Goal: Transaction & Acquisition: Purchase product/service

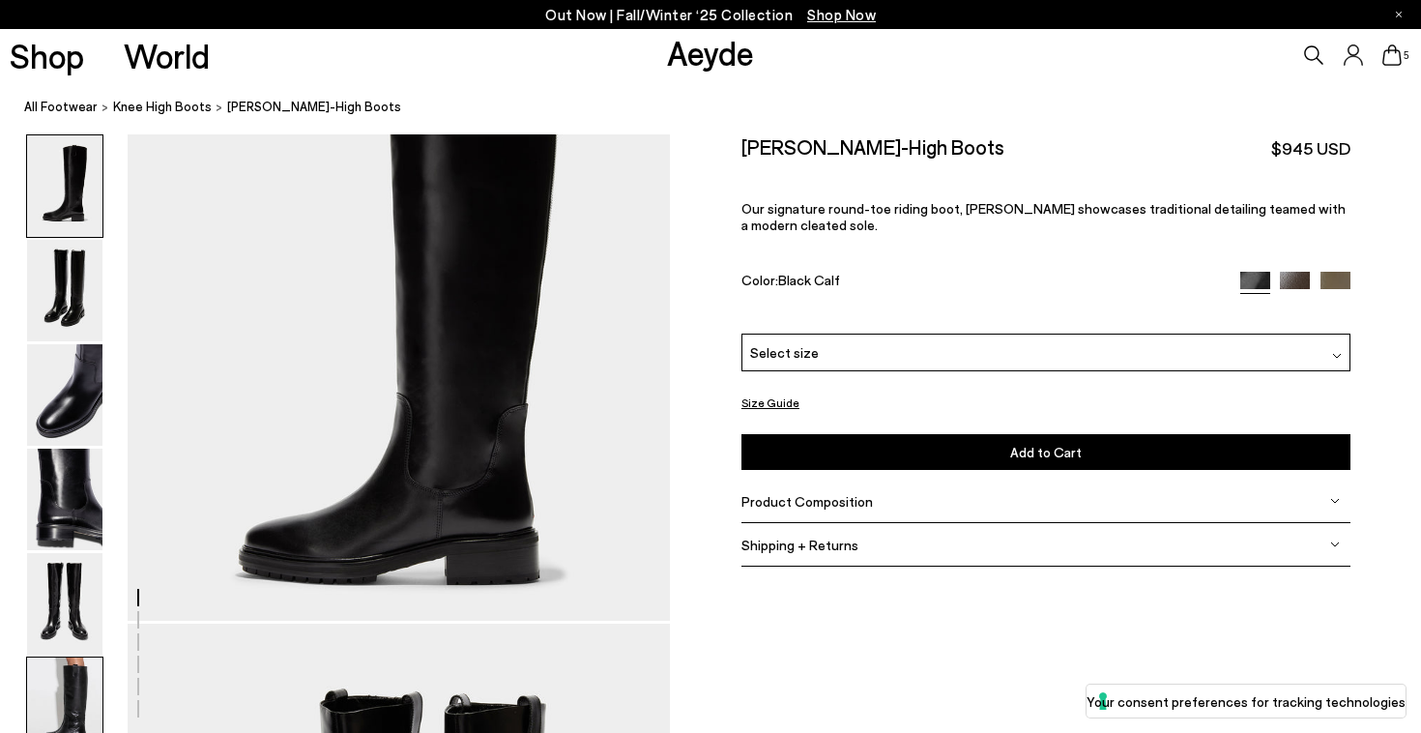
click at [61, 677] on img at bounding box center [64, 709] width 75 height 102
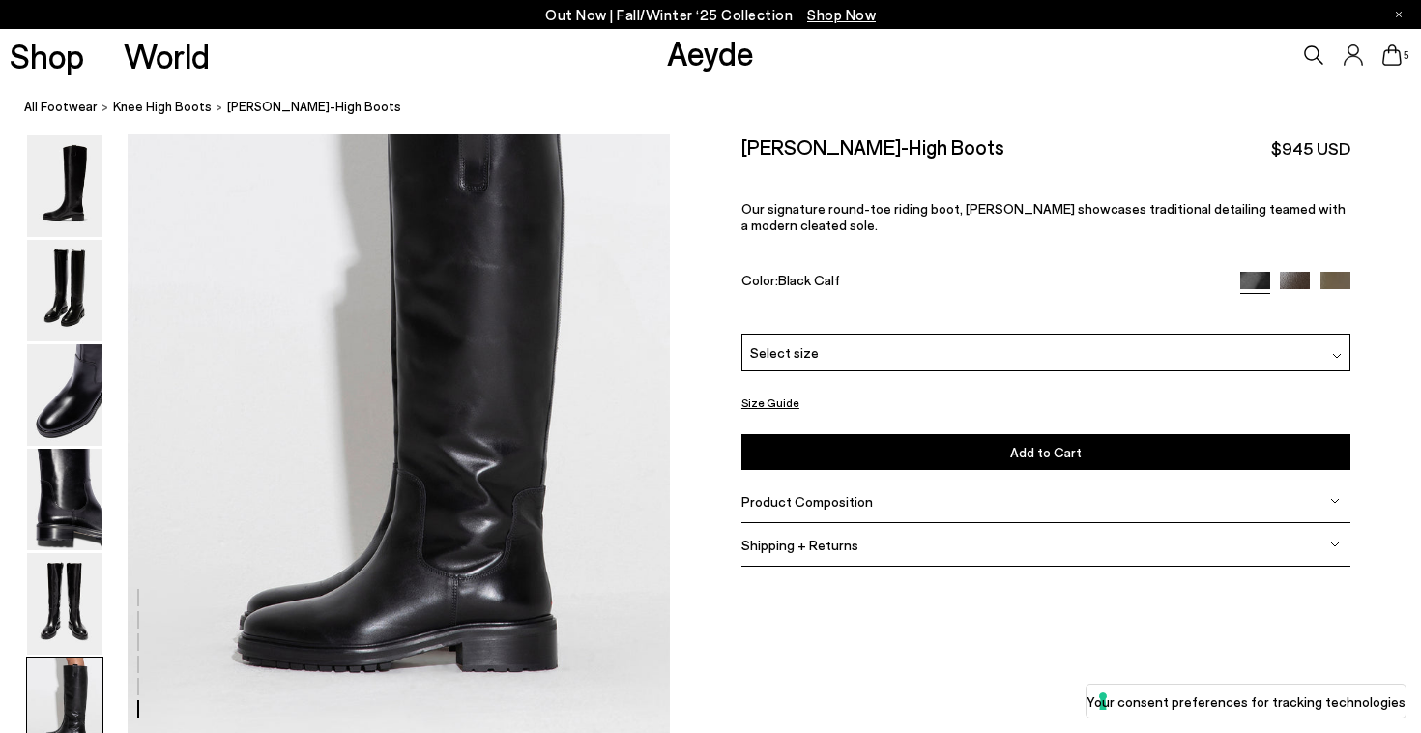
scroll to position [3617, 0]
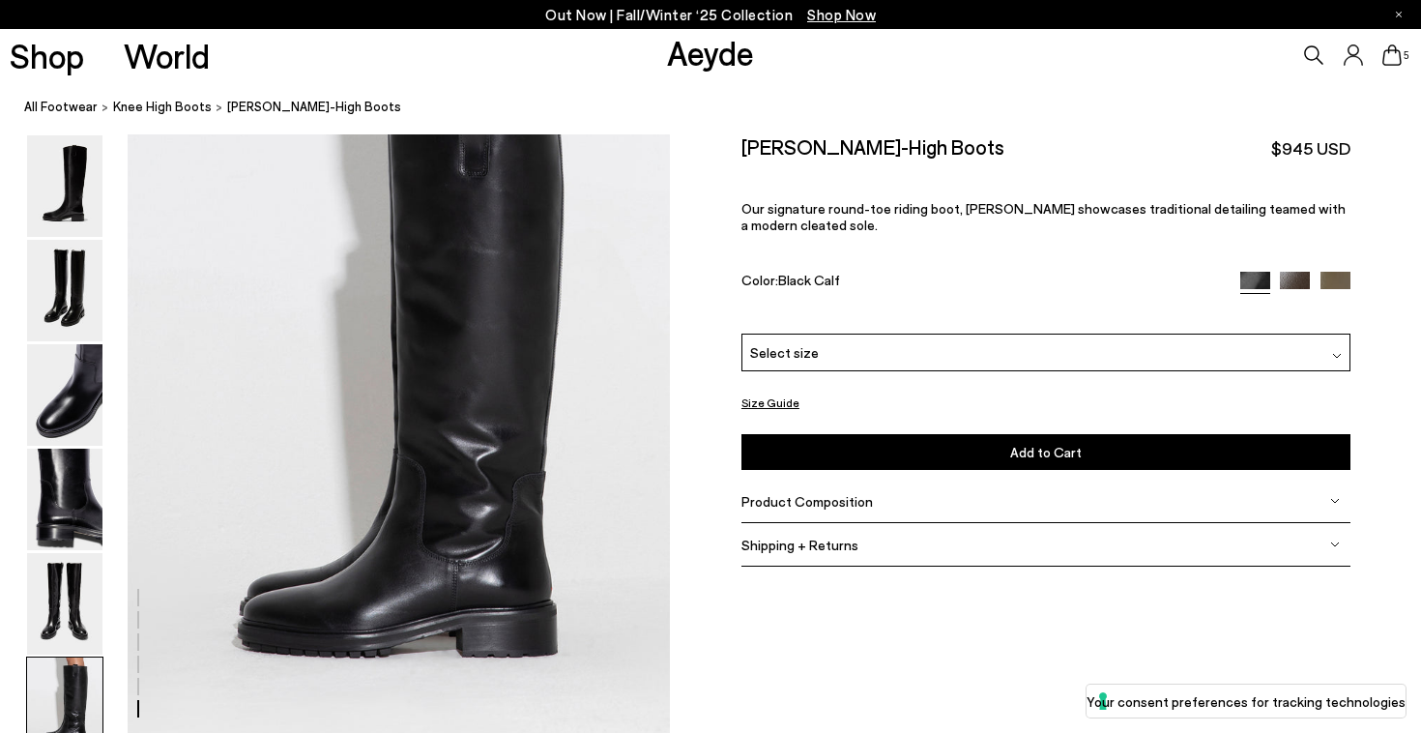
click at [1287, 274] on img at bounding box center [1295, 287] width 30 height 30
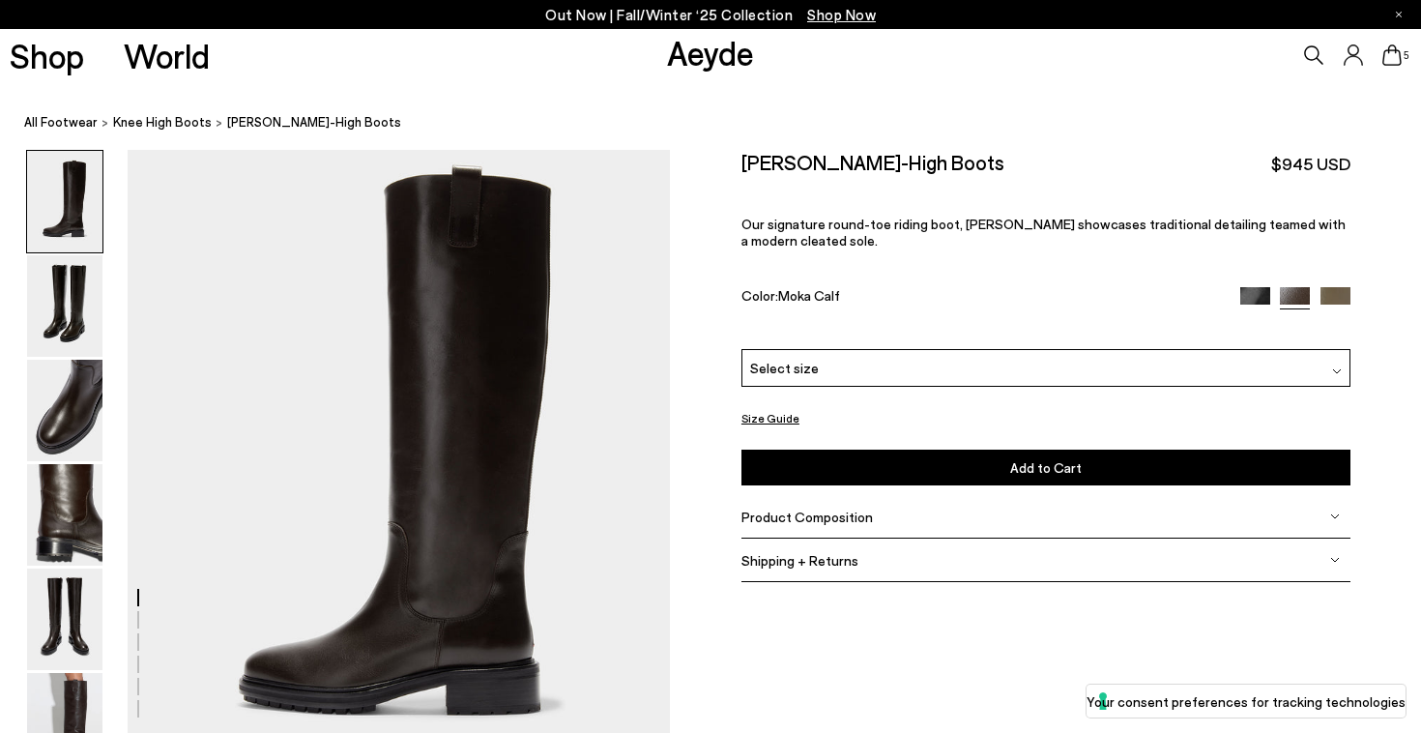
click at [1337, 294] on img at bounding box center [1336, 302] width 30 height 30
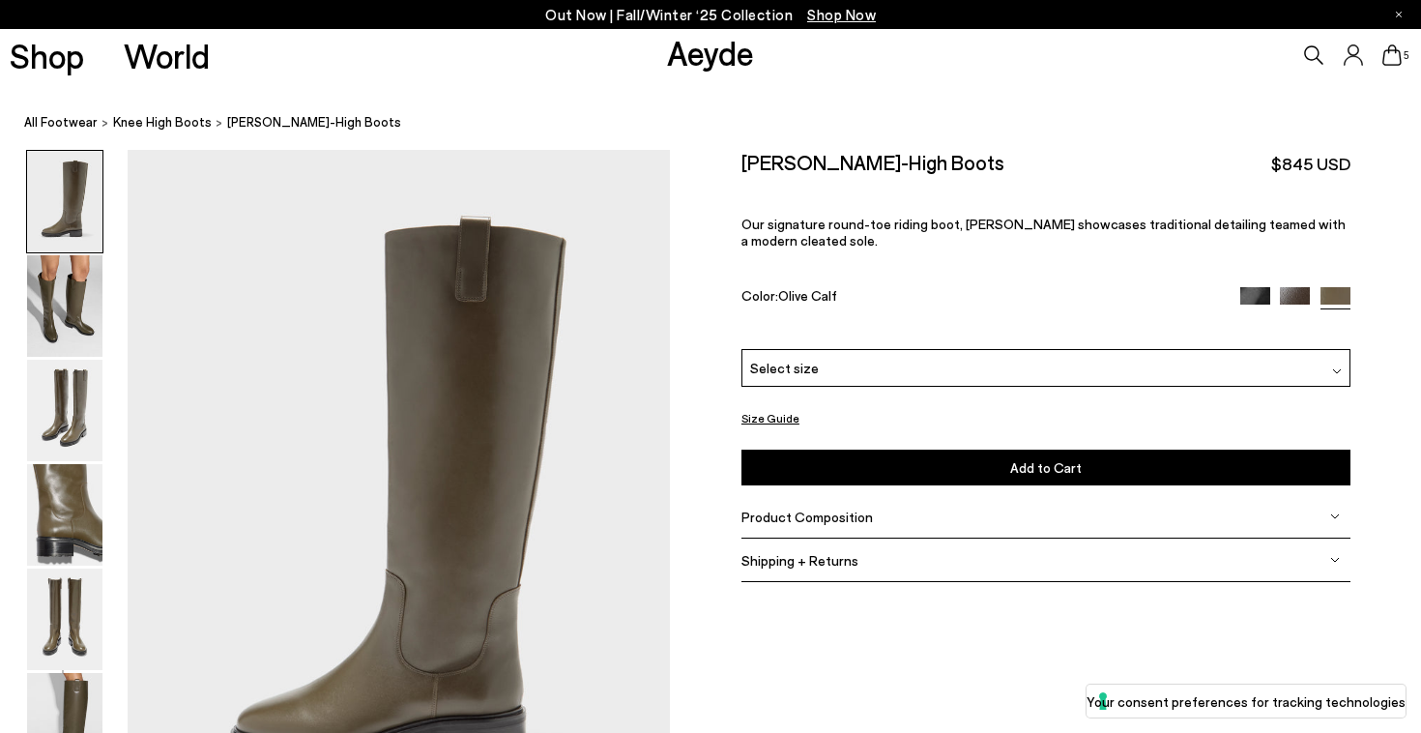
click at [1294, 296] on img at bounding box center [1295, 302] width 30 height 30
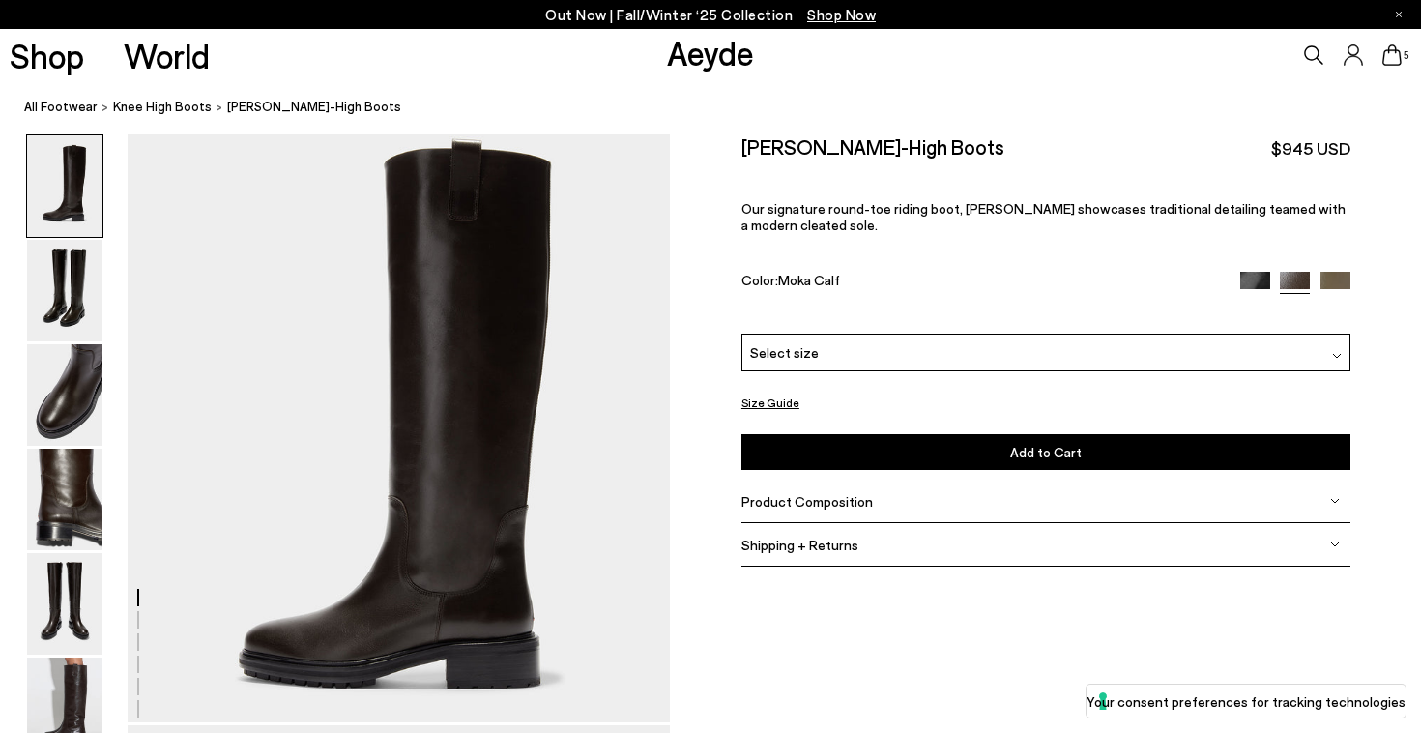
scroll to position [27, 0]
click at [60, 601] on img at bounding box center [64, 604] width 75 height 102
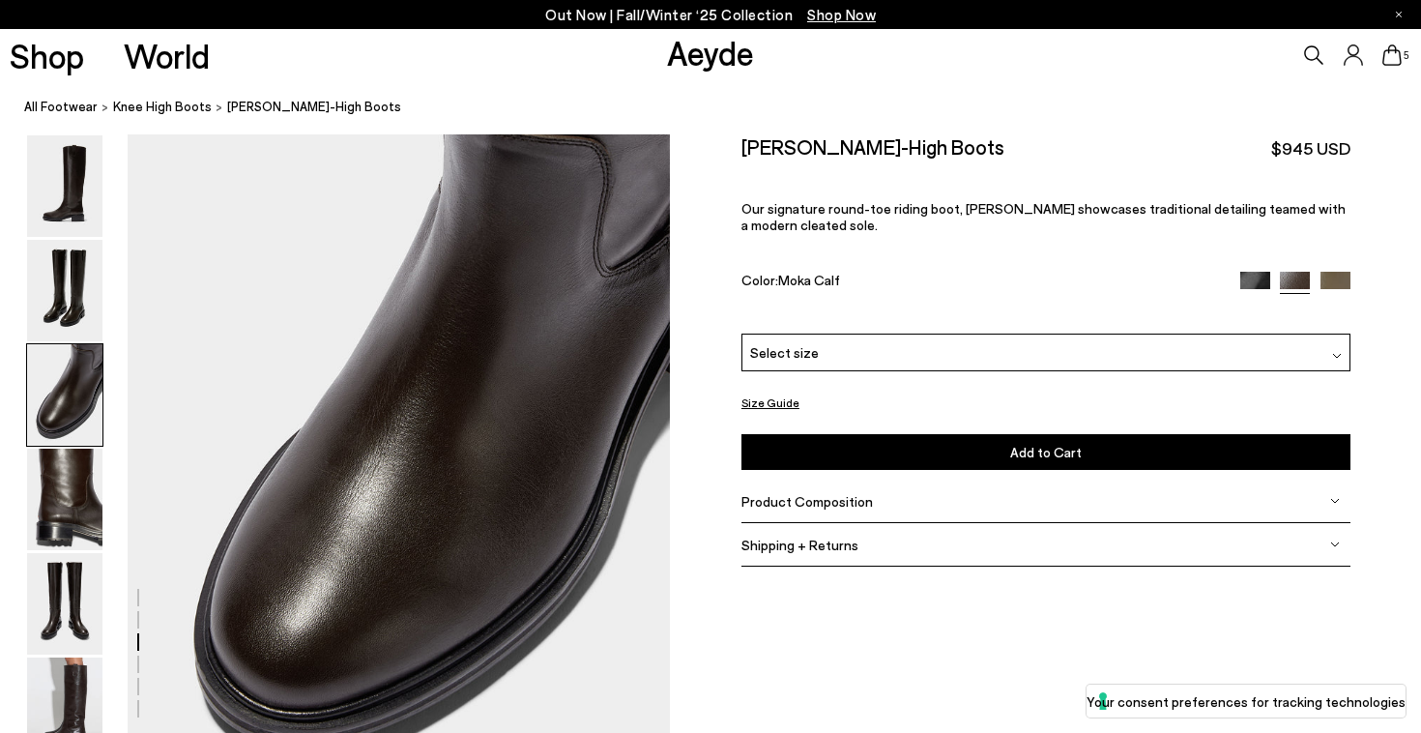
scroll to position [1365, 0]
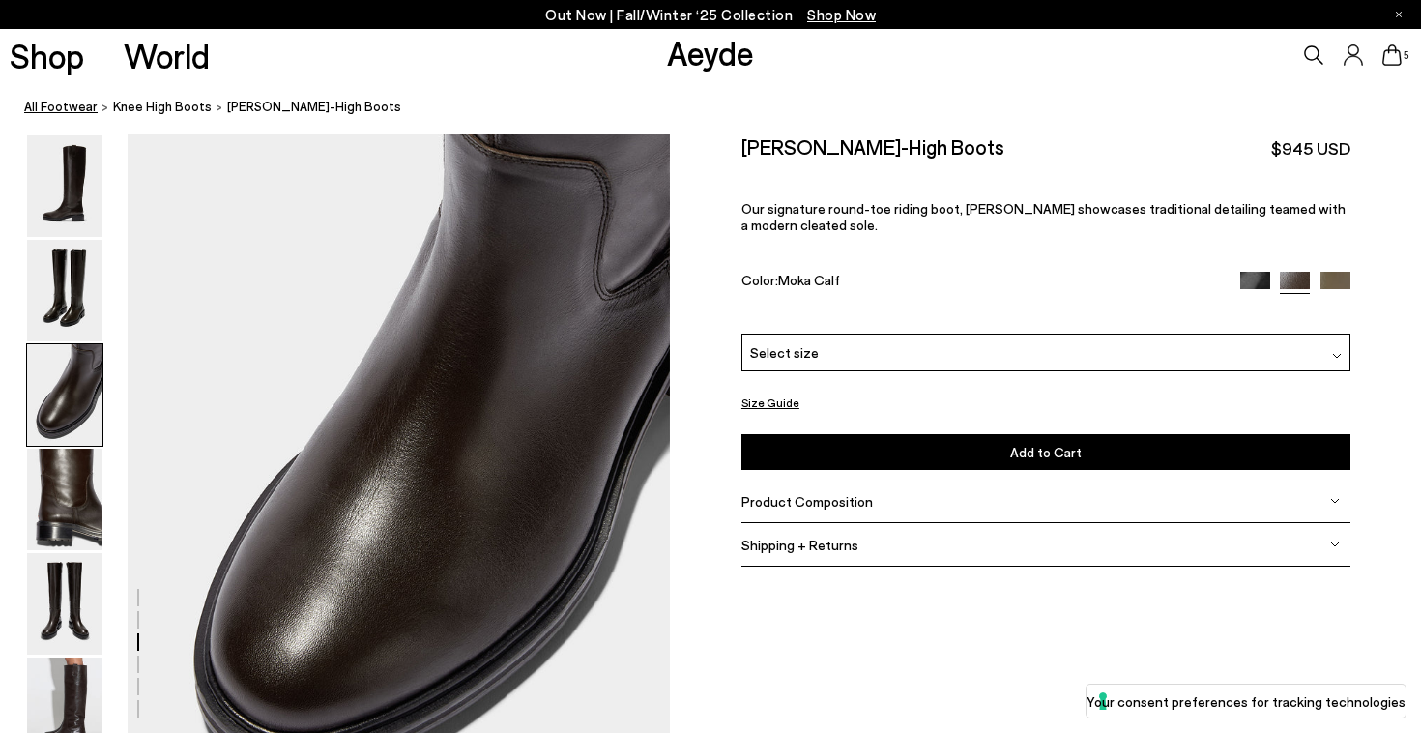
click at [82, 113] on link "All Footwear" at bounding box center [60, 107] width 73 height 20
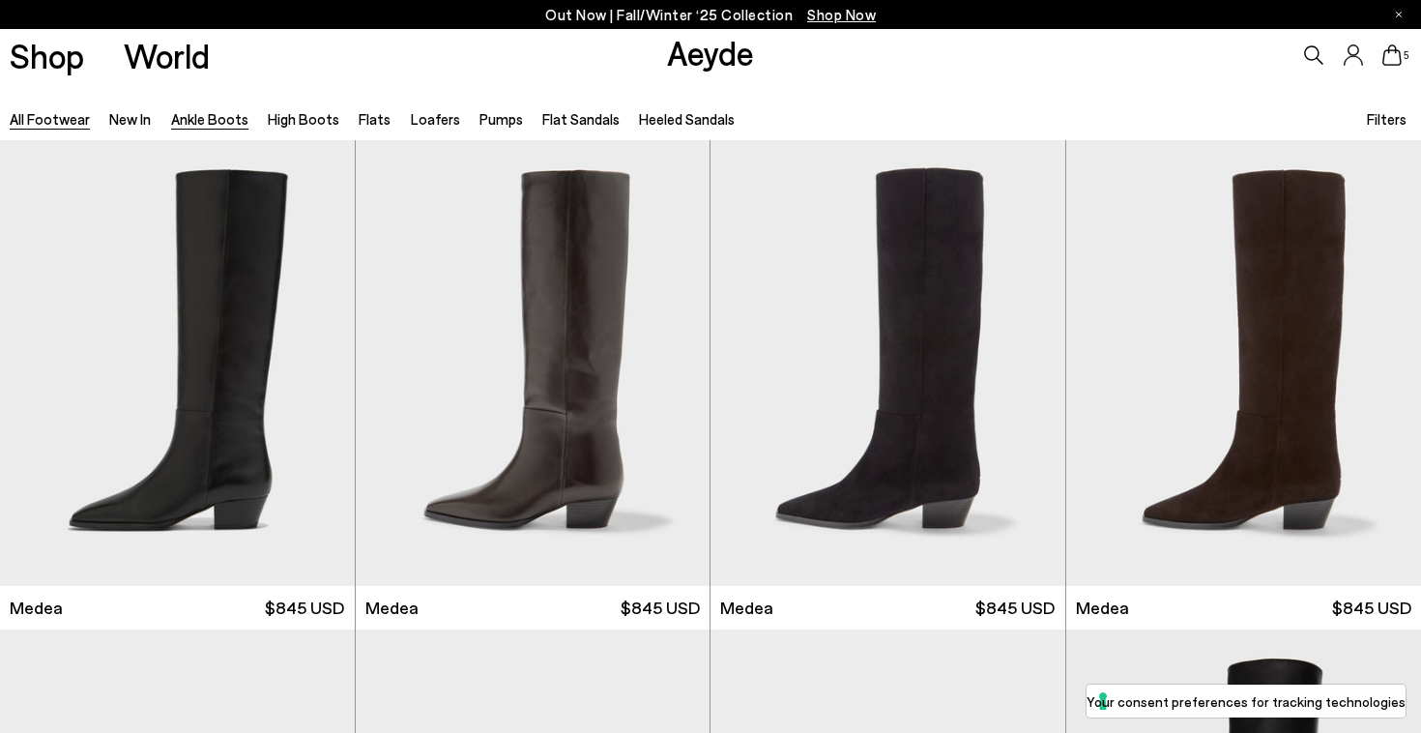
click at [224, 117] on link "Ankle Boots" at bounding box center [209, 118] width 77 height 17
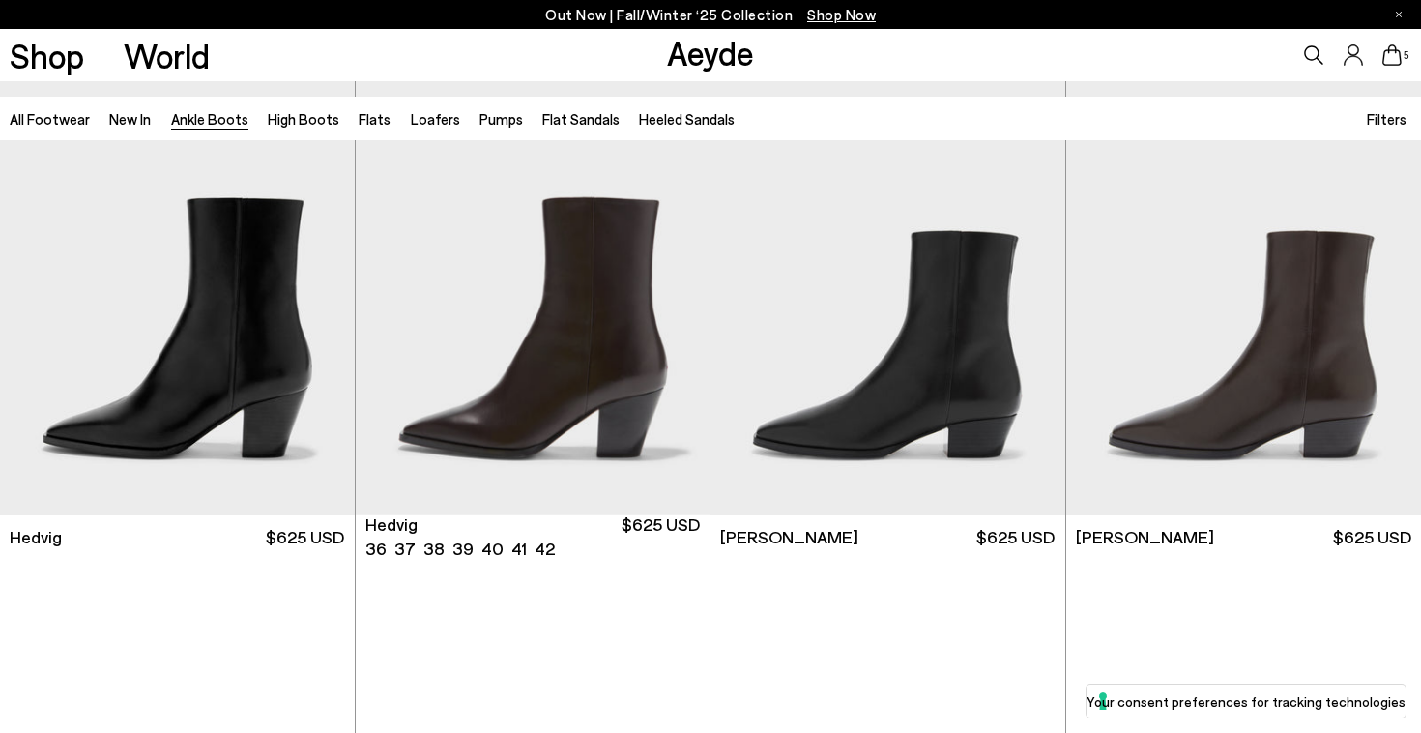
scroll to position [590, 0]
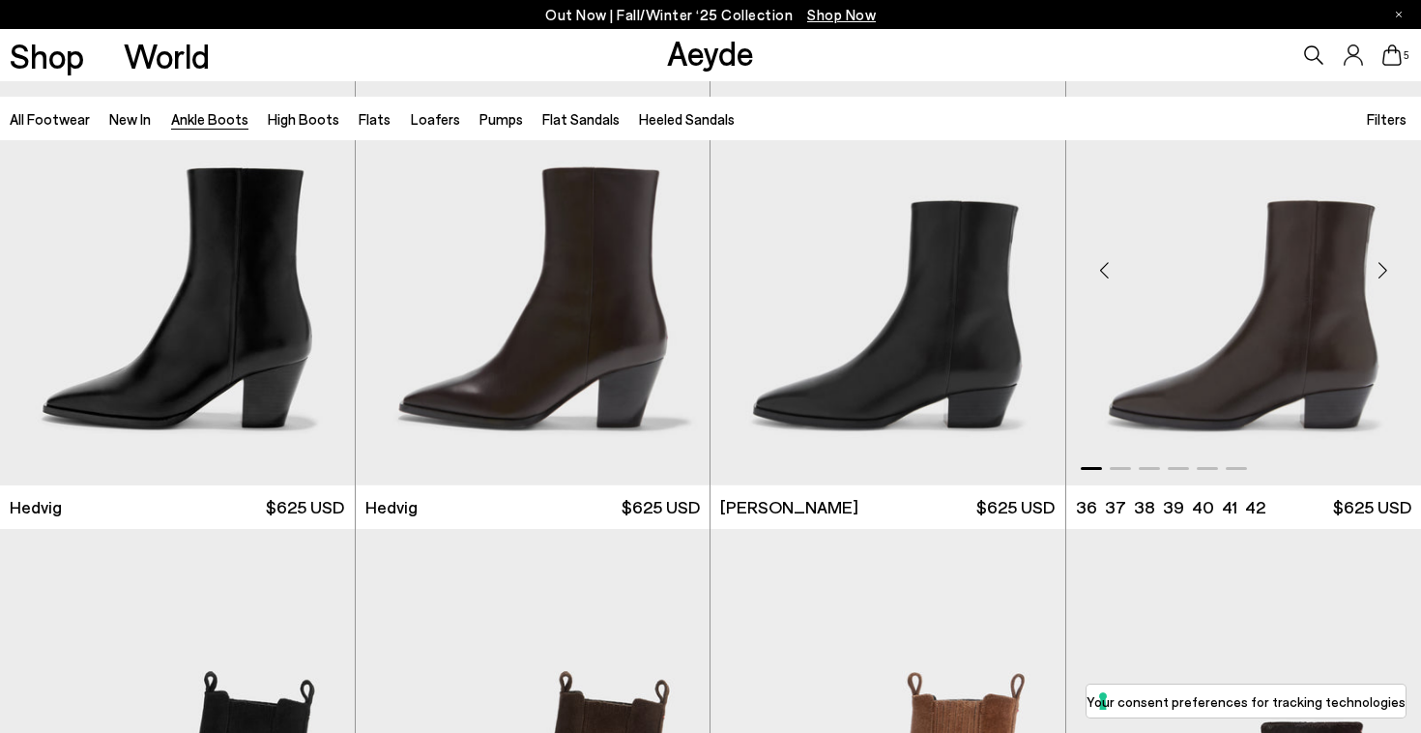
click at [1385, 269] on div "Next slide" at bounding box center [1383, 270] width 58 height 58
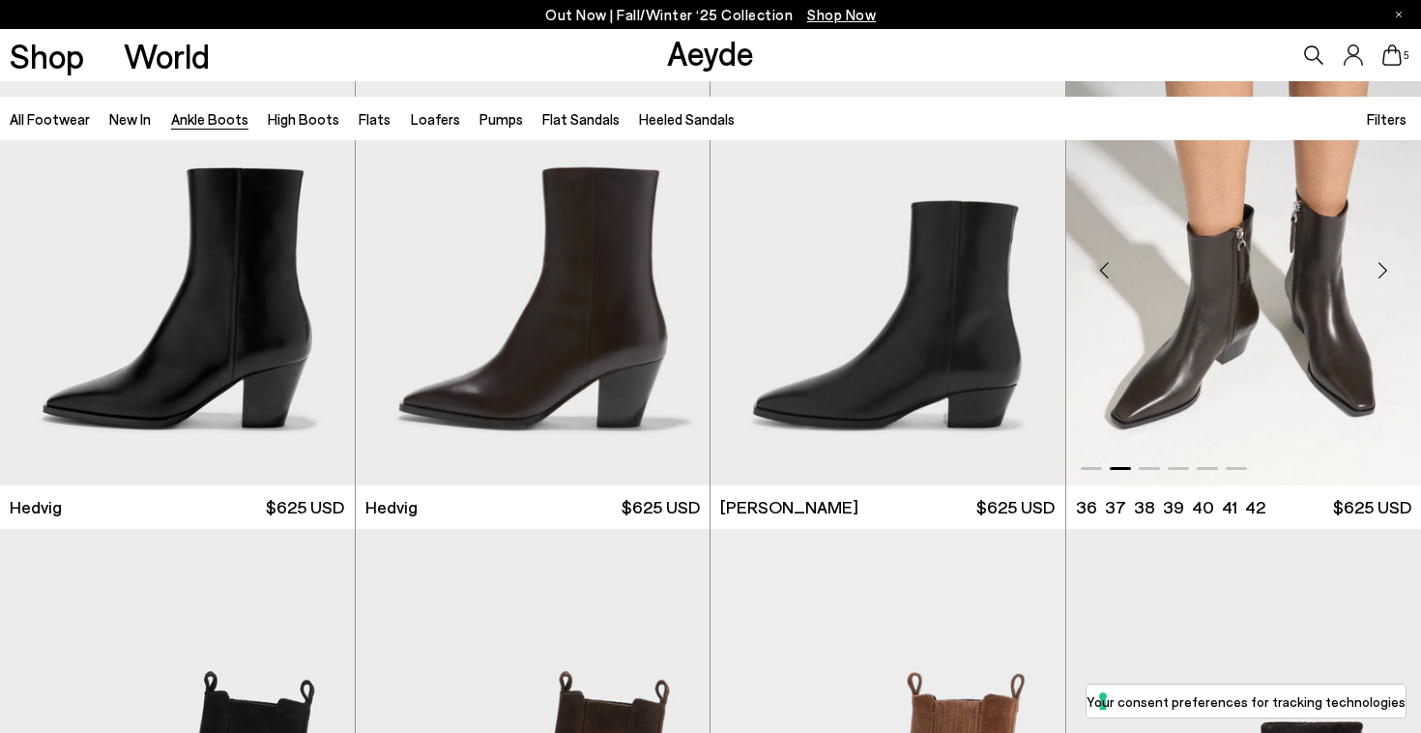
click at [1238, 296] on img "2 / 6" at bounding box center [1245, 263] width 356 height 446
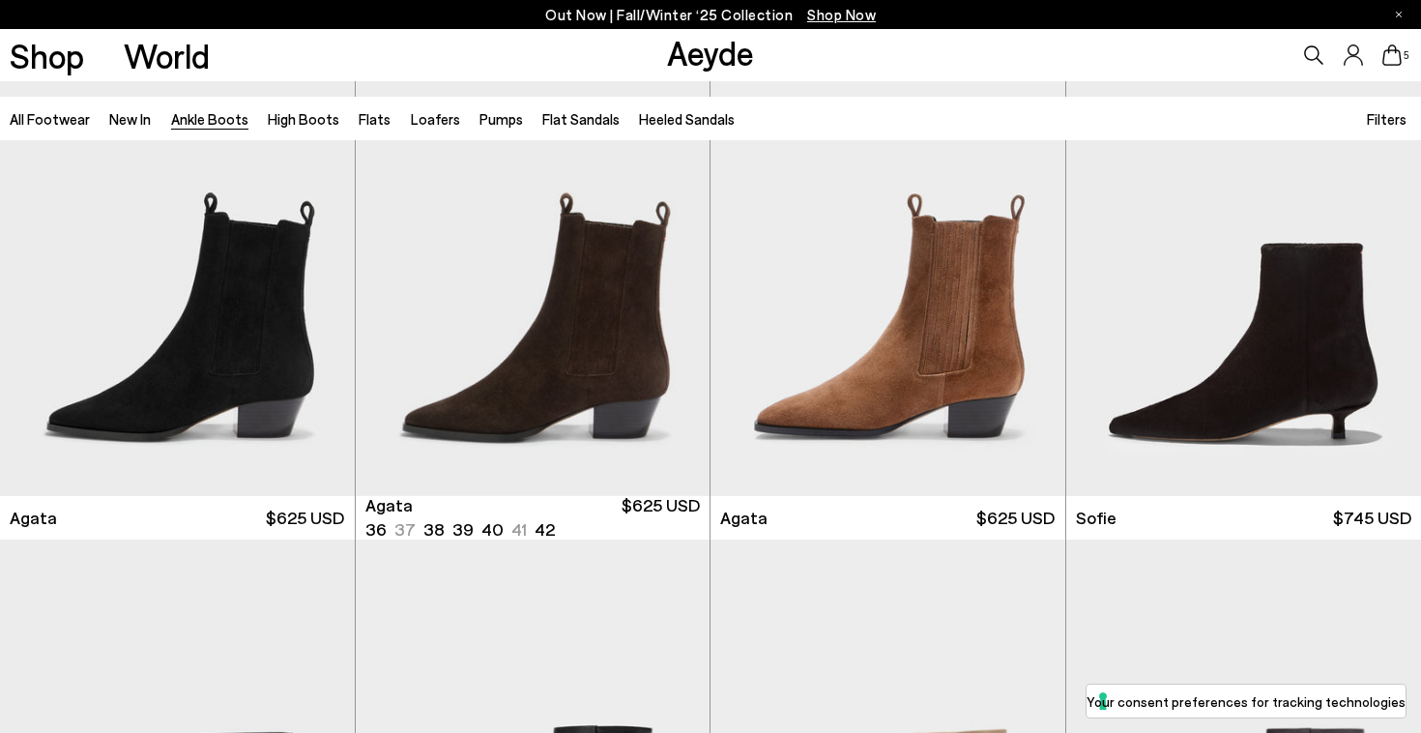
scroll to position [1071, 0]
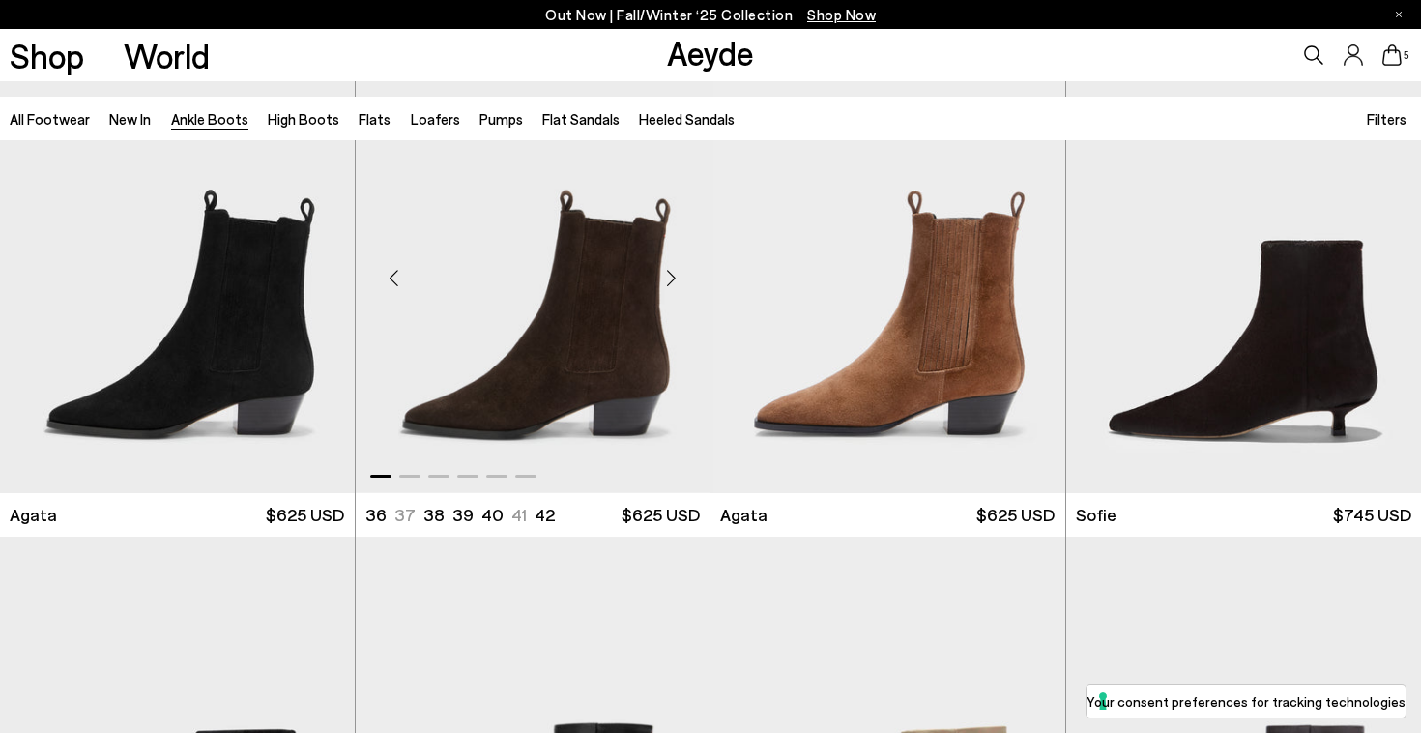
click at [673, 273] on div "Next slide" at bounding box center [671, 278] width 58 height 58
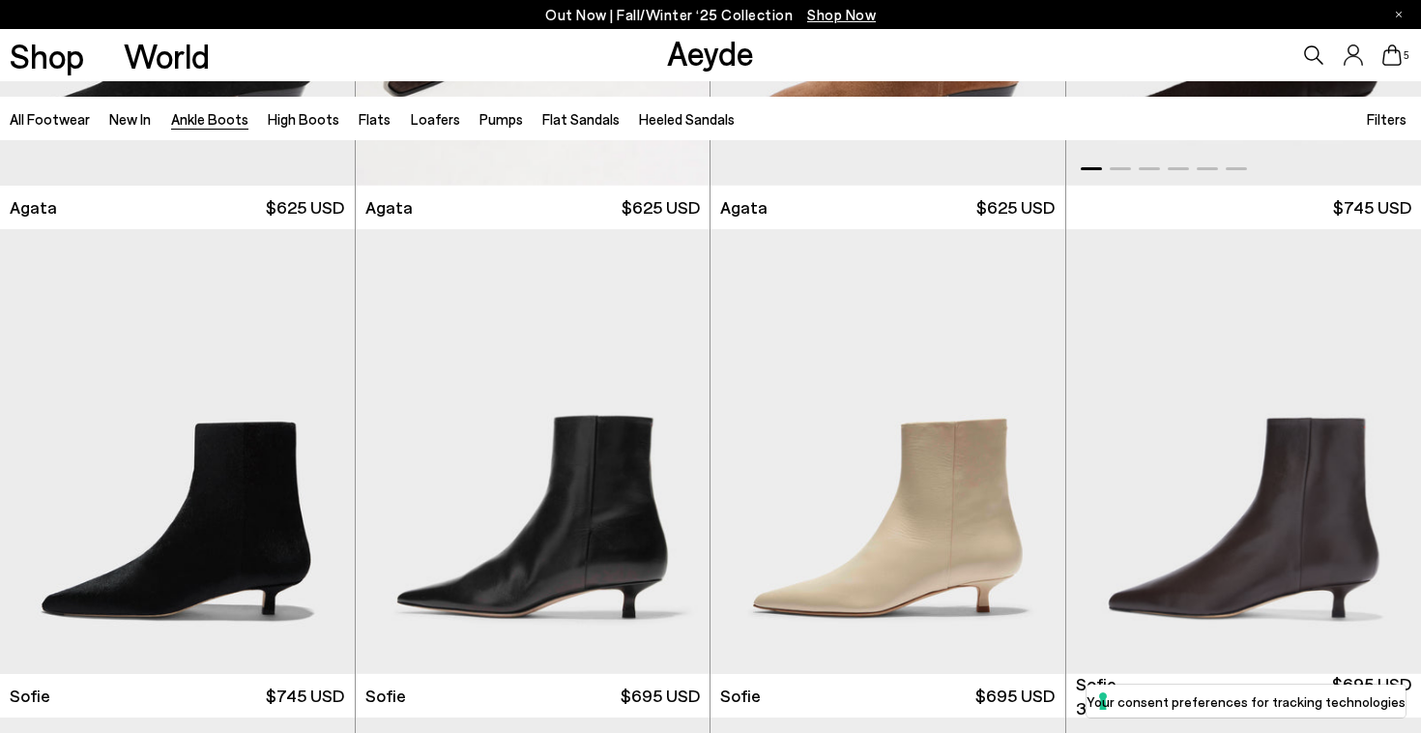
scroll to position [1504, 0]
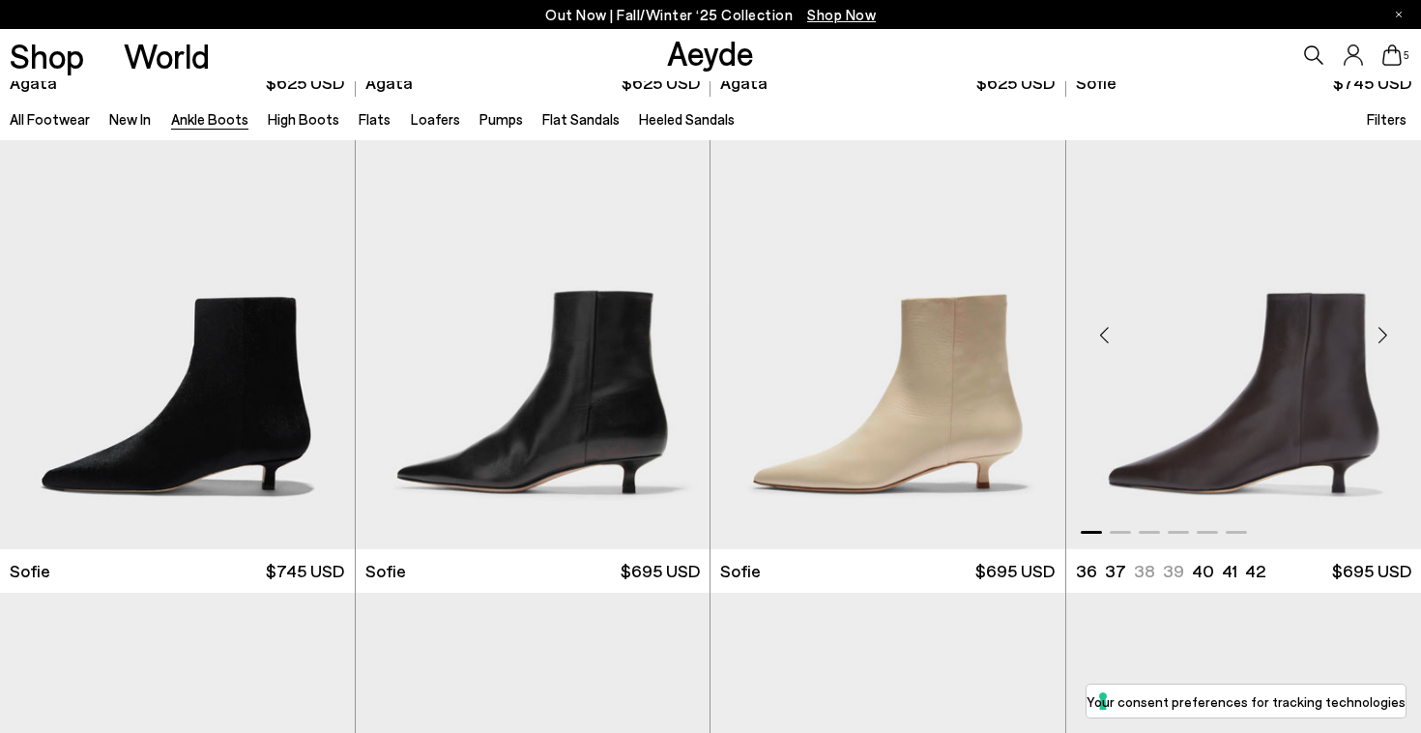
click at [1201, 353] on img "1 / 6" at bounding box center [1245, 327] width 356 height 446
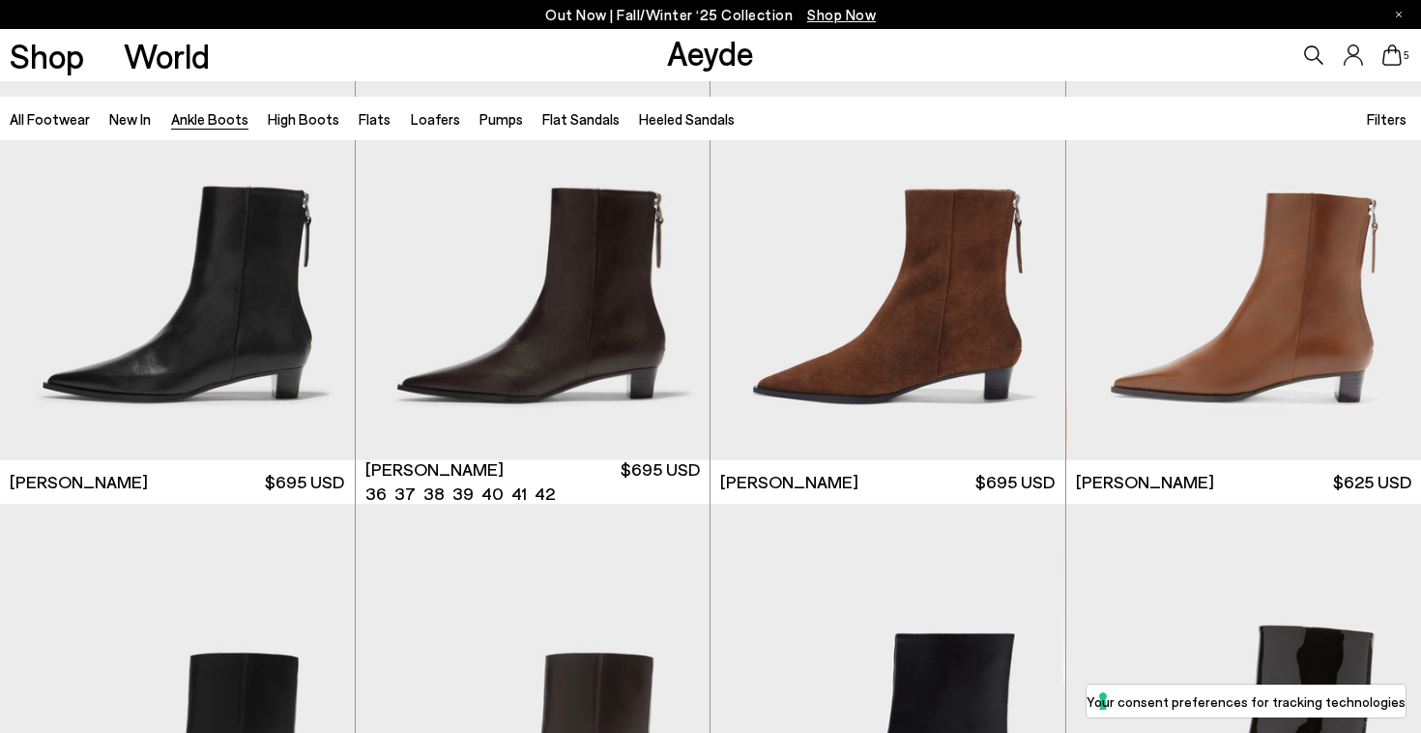
scroll to position [3062, 0]
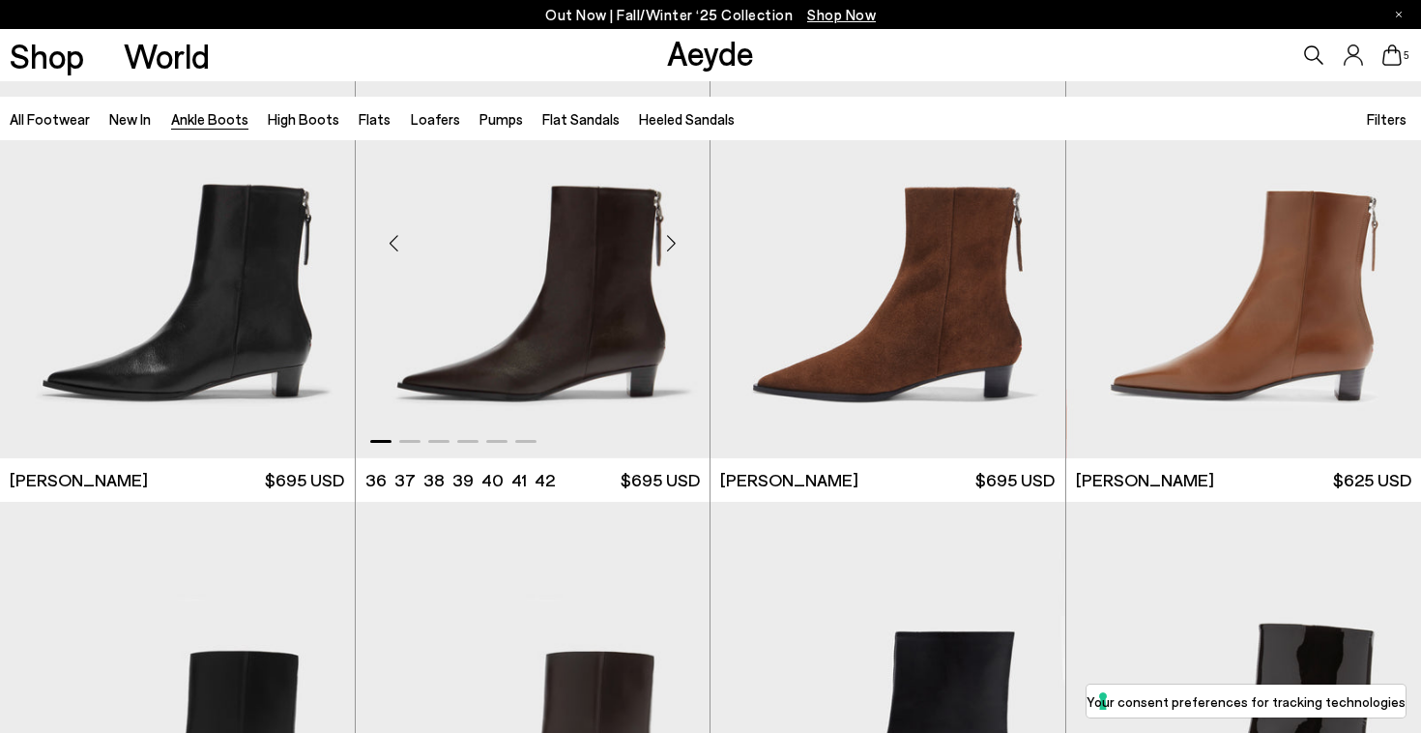
click at [604, 341] on img "1 / 6" at bounding box center [533, 236] width 355 height 446
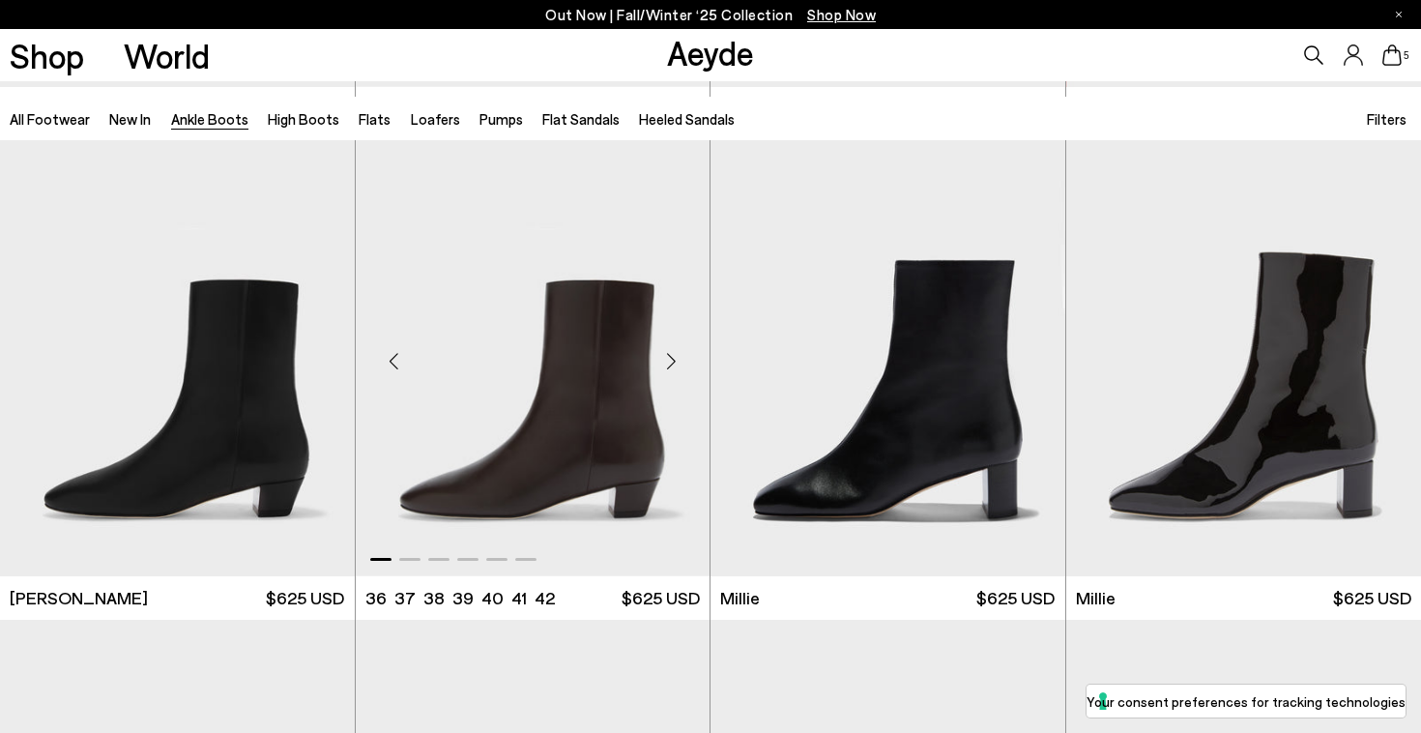
scroll to position [3459, 0]
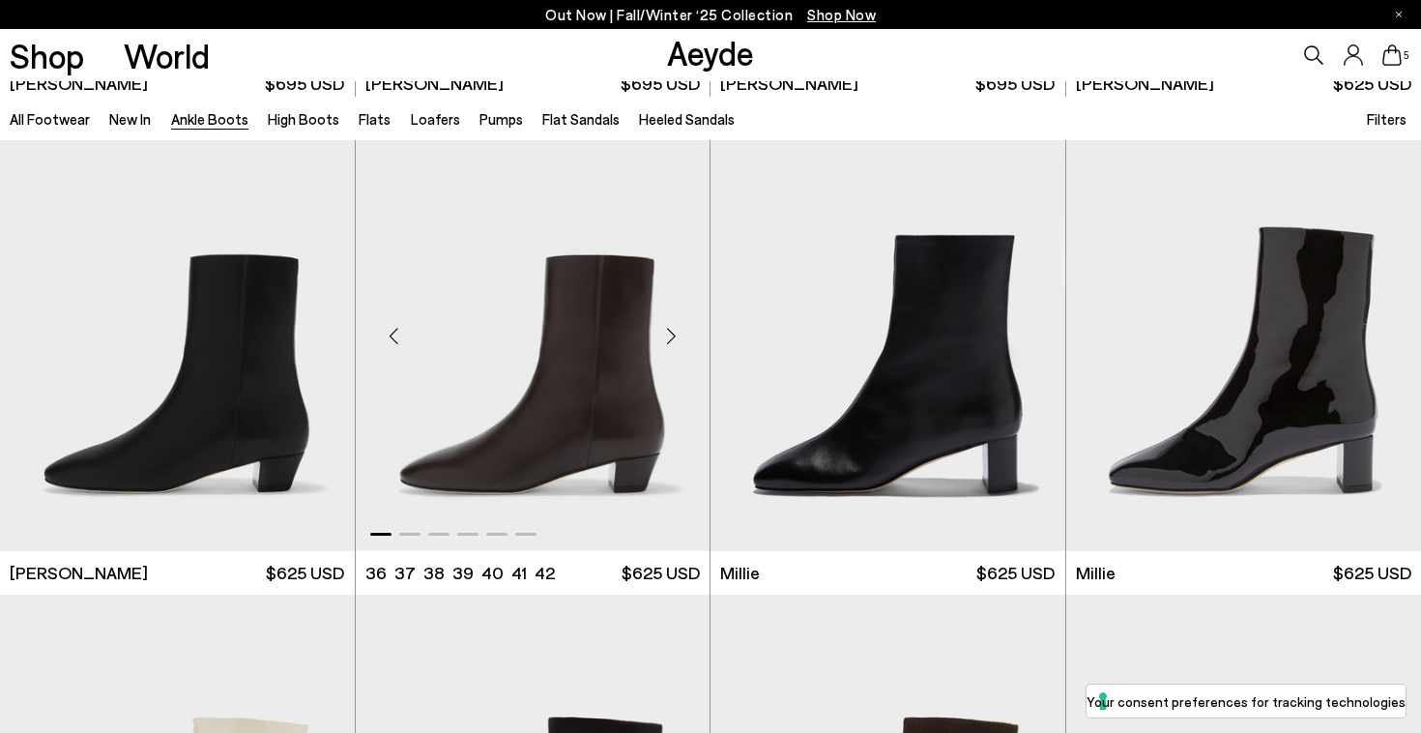
click at [672, 332] on div "Next slide" at bounding box center [671, 336] width 58 height 58
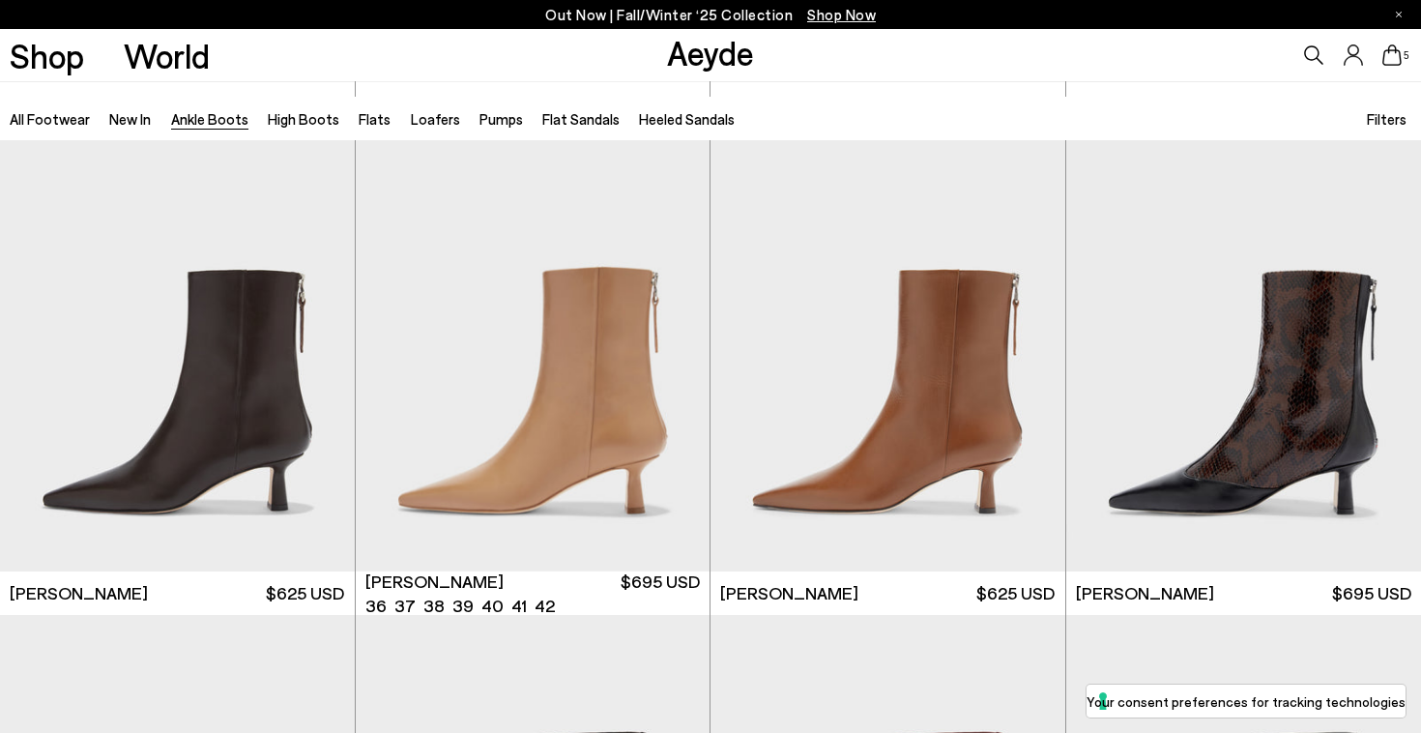
scroll to position [4425, 0]
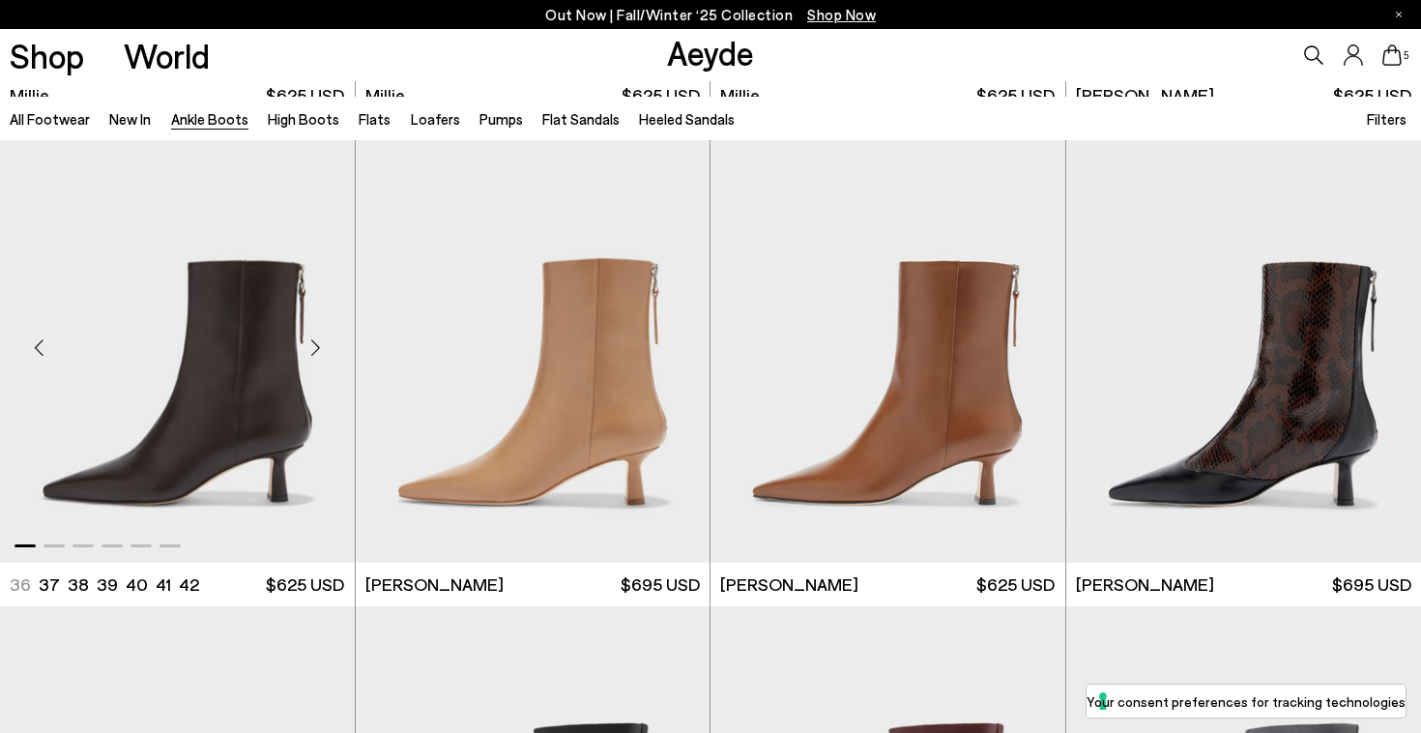
click at [314, 345] on div "Next slide" at bounding box center [316, 348] width 58 height 58
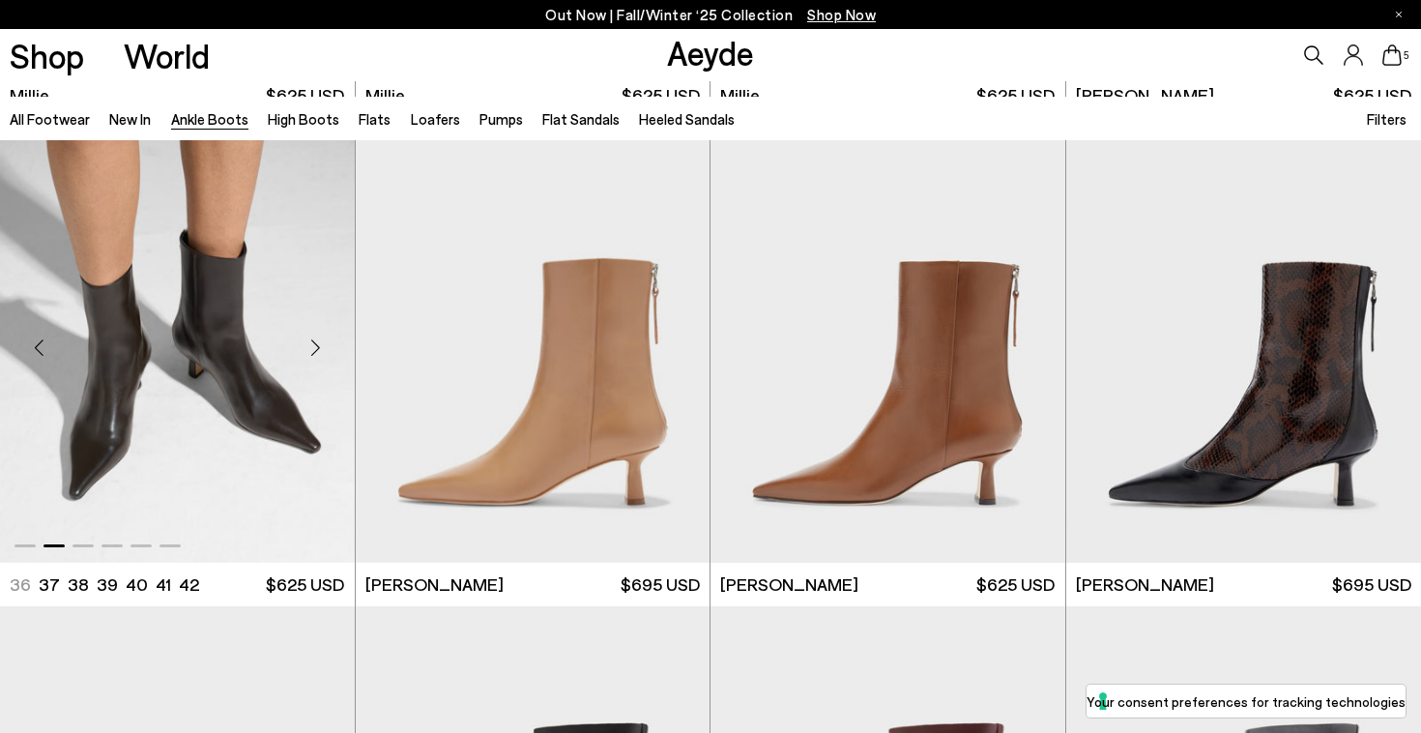
click at [249, 356] on img "2 / 6" at bounding box center [177, 340] width 355 height 446
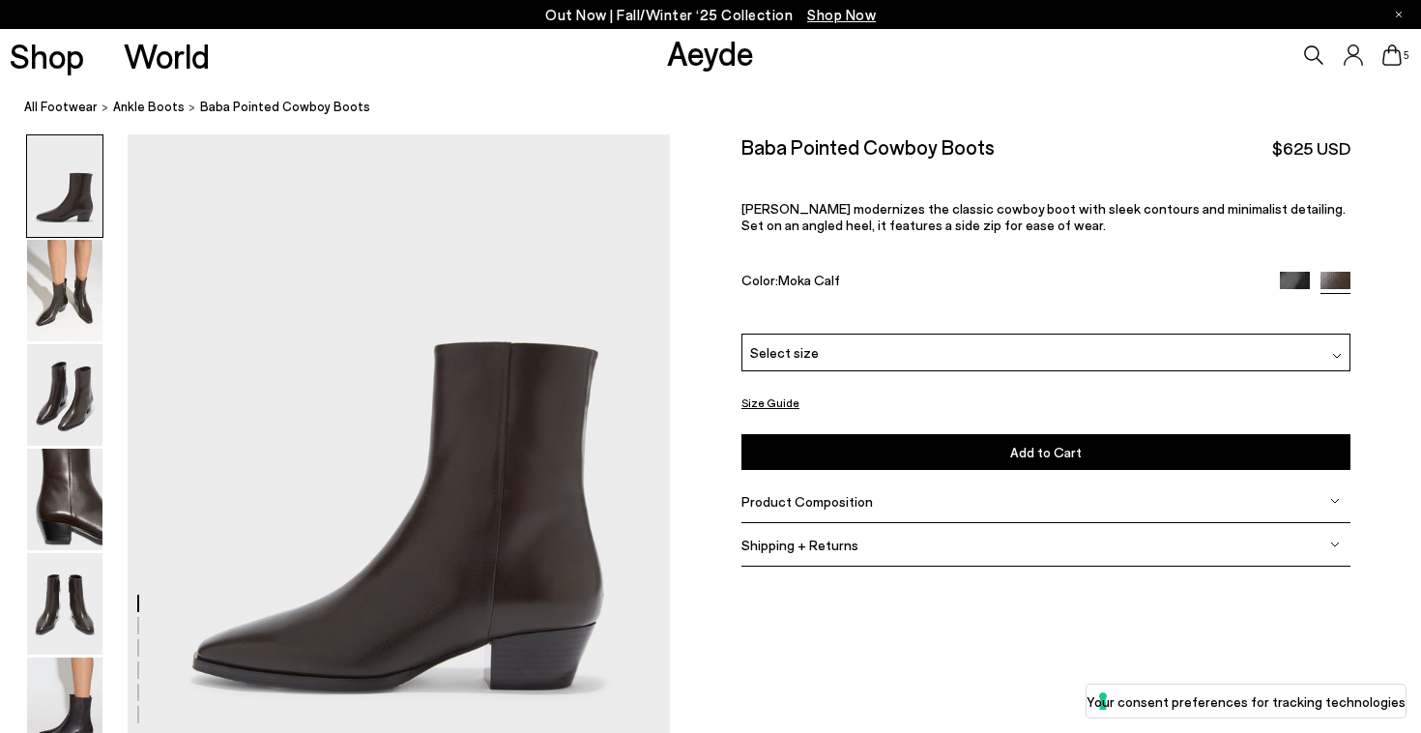
scroll to position [150, 0]
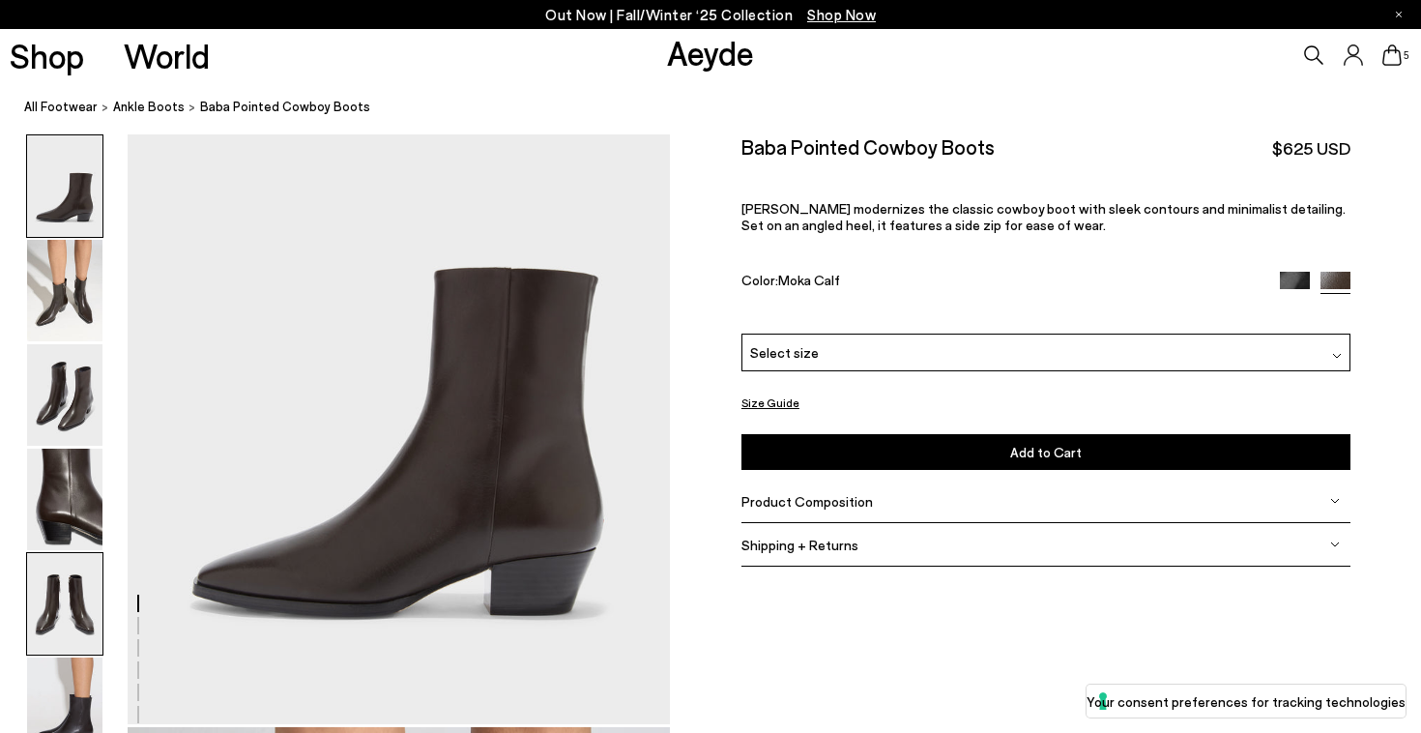
click at [52, 600] on img at bounding box center [64, 604] width 75 height 102
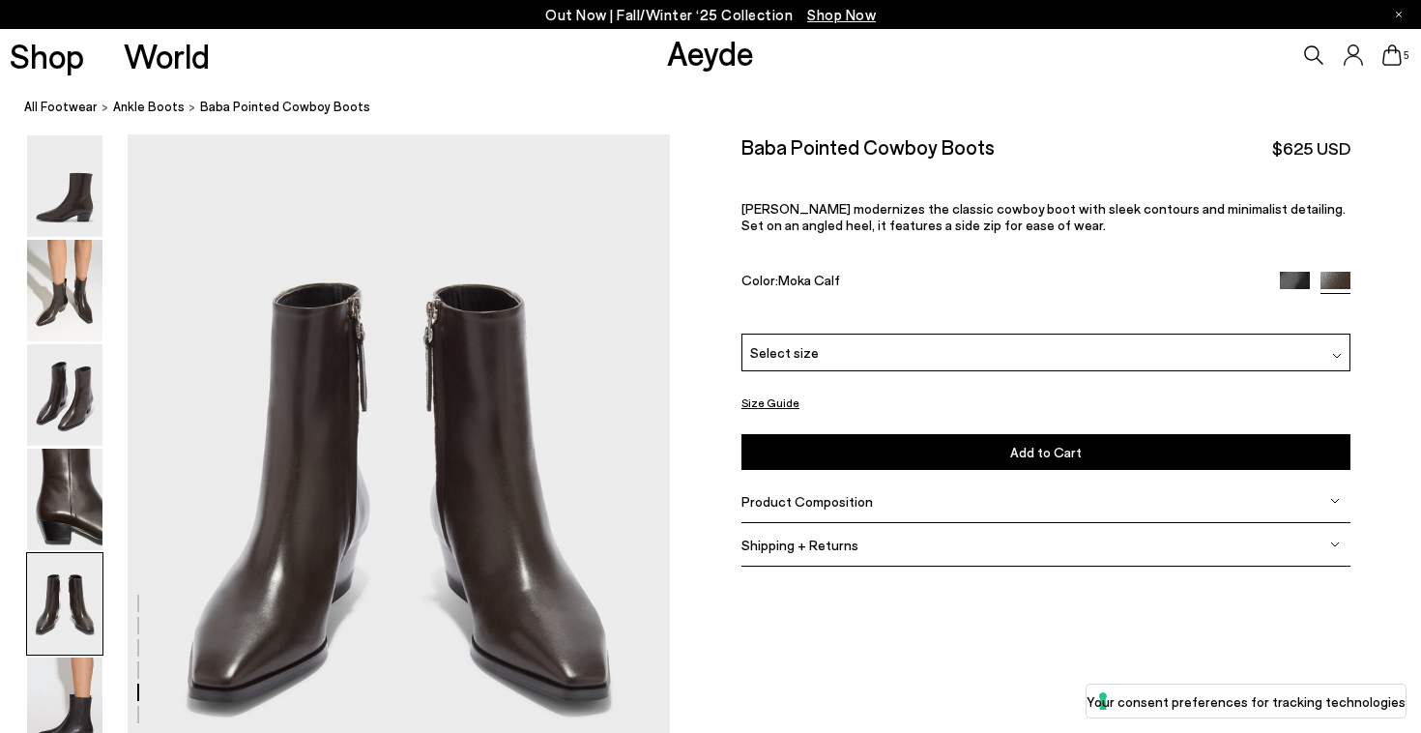
scroll to position [2932, 0]
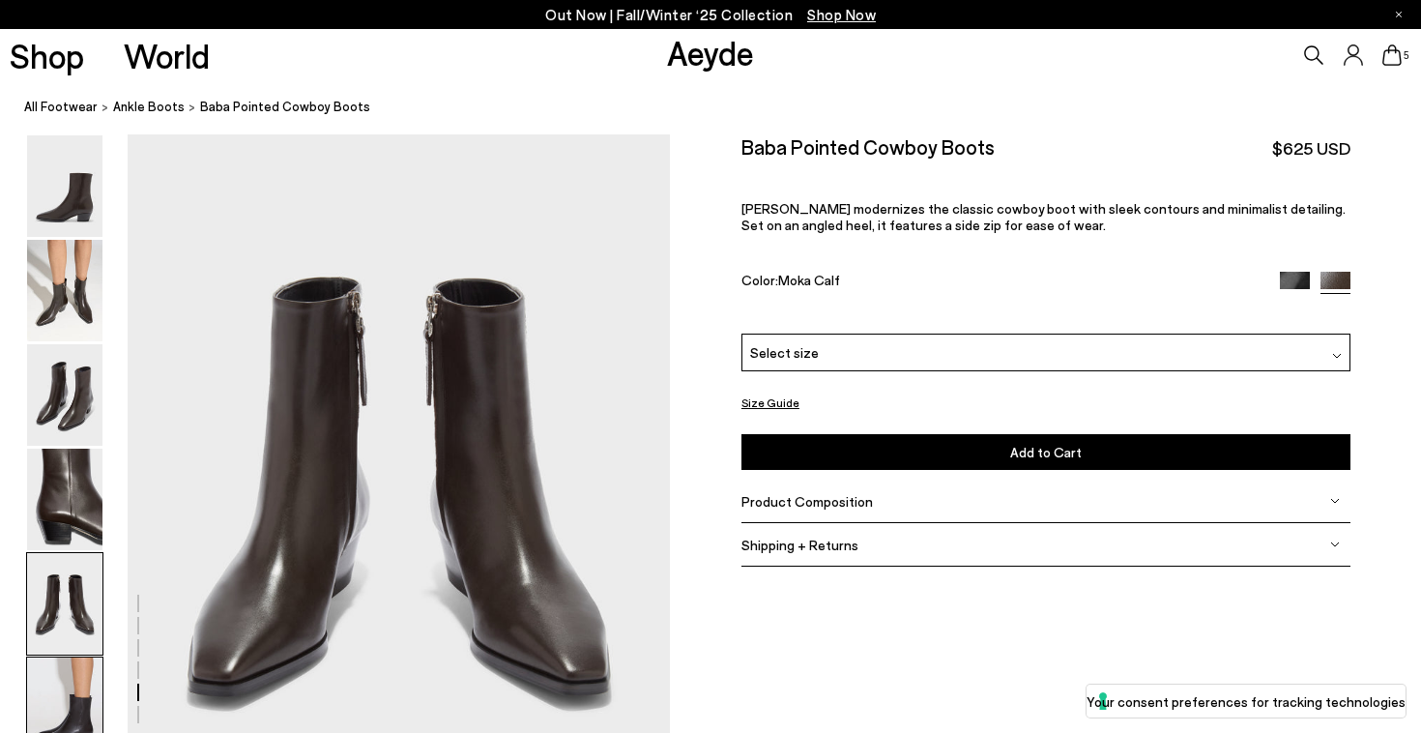
click at [53, 694] on img at bounding box center [64, 709] width 75 height 102
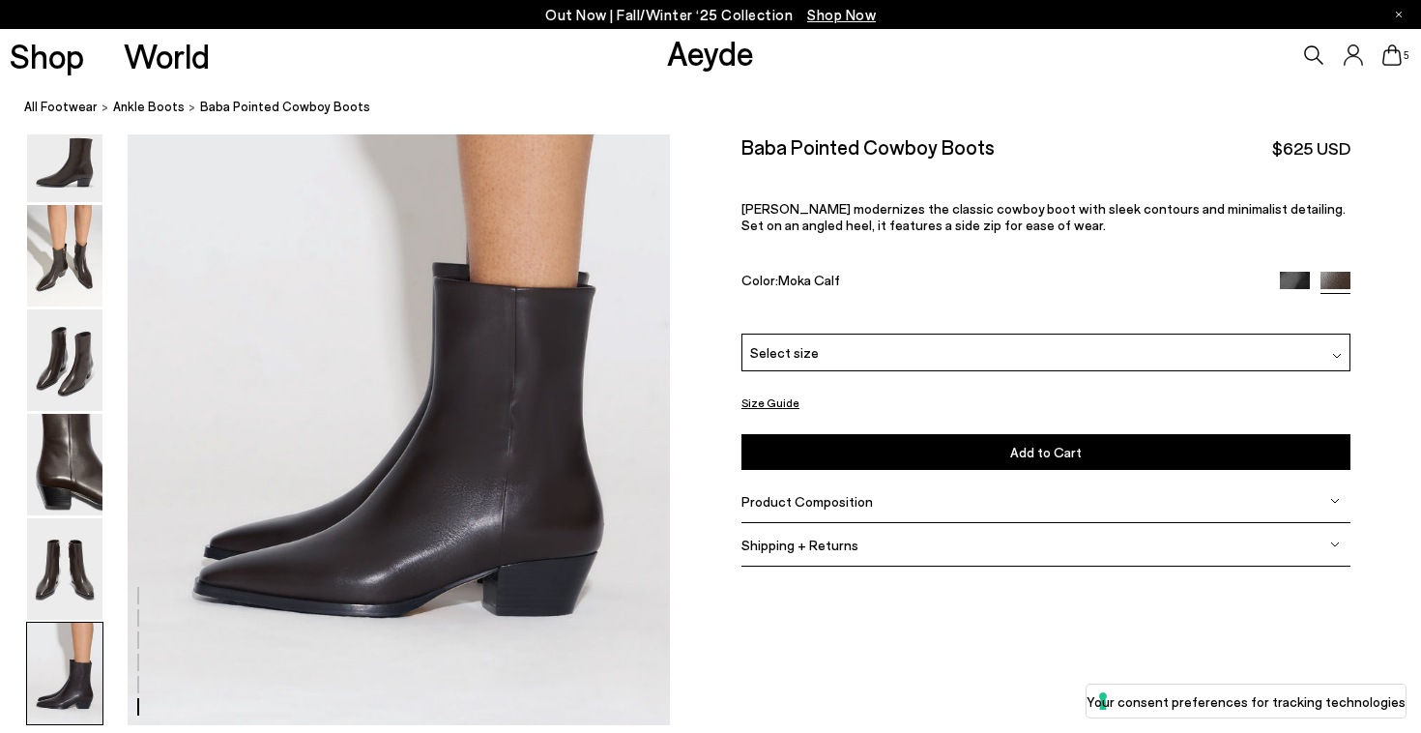
scroll to position [3791, 0]
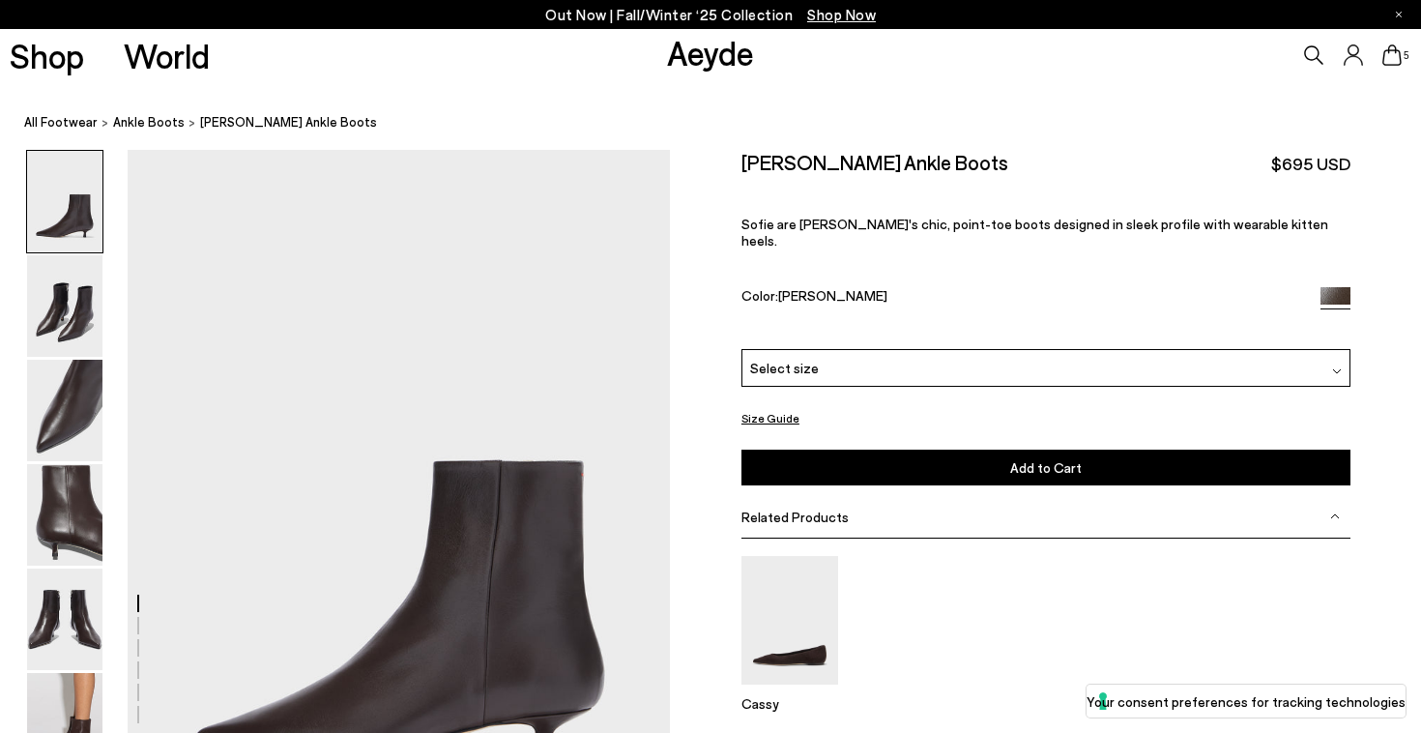
click at [1201, 353] on div "Select size" at bounding box center [1046, 368] width 609 height 38
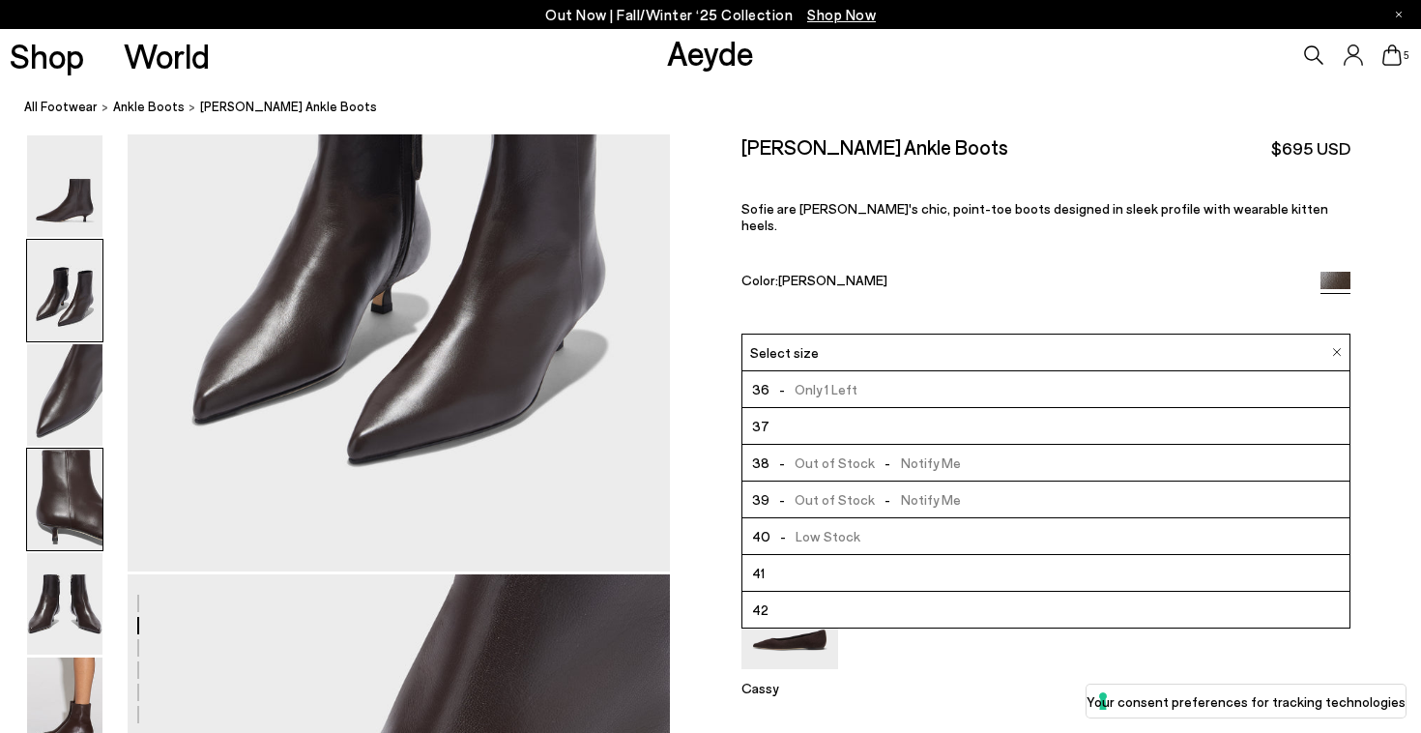
scroll to position [1110, 0]
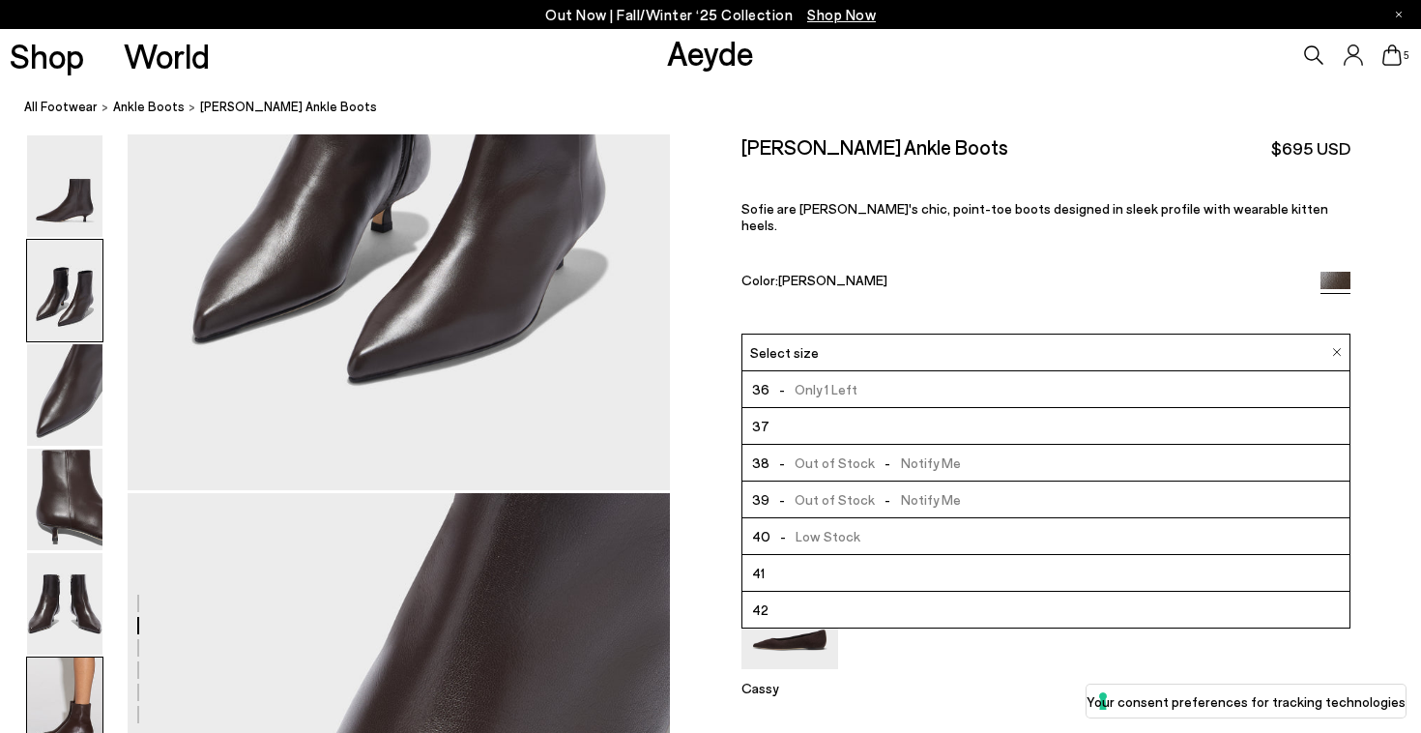
click at [61, 688] on img at bounding box center [64, 709] width 75 height 102
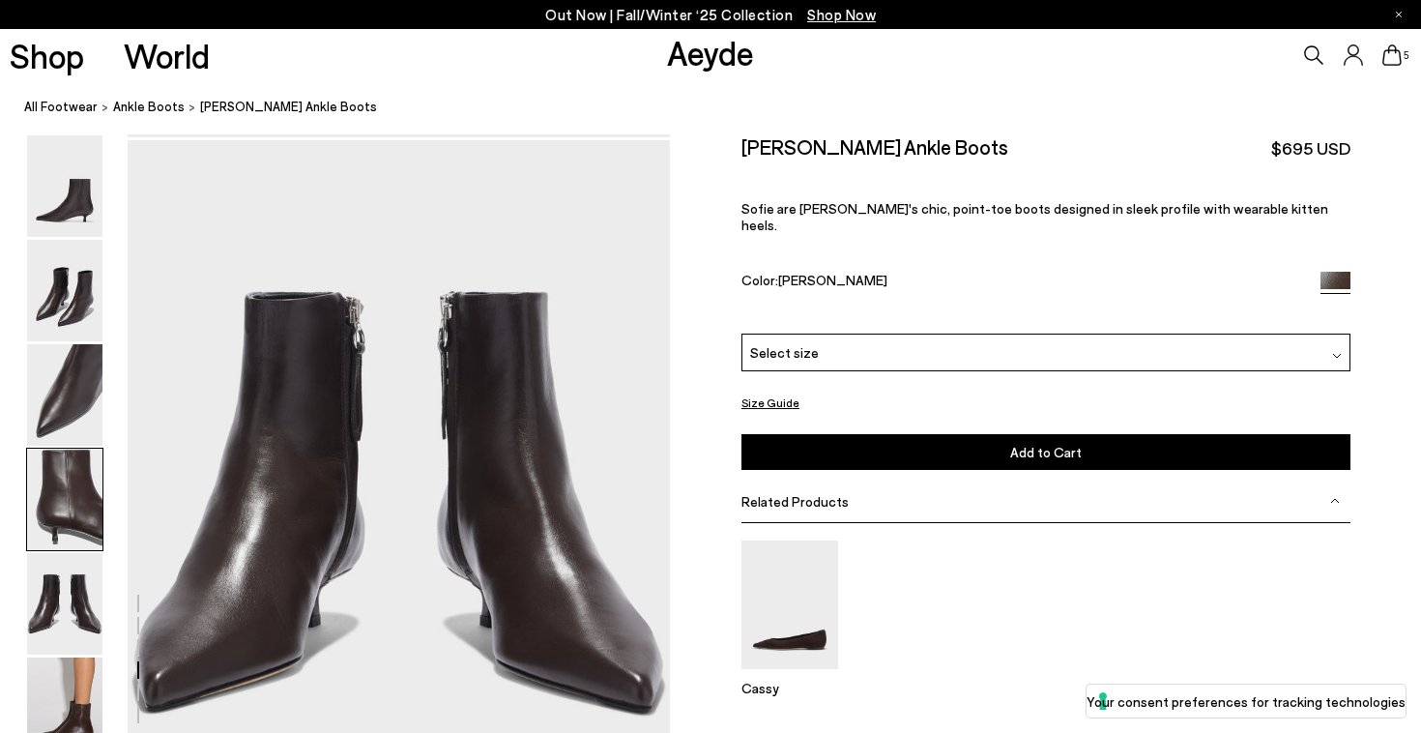
scroll to position [2801, 0]
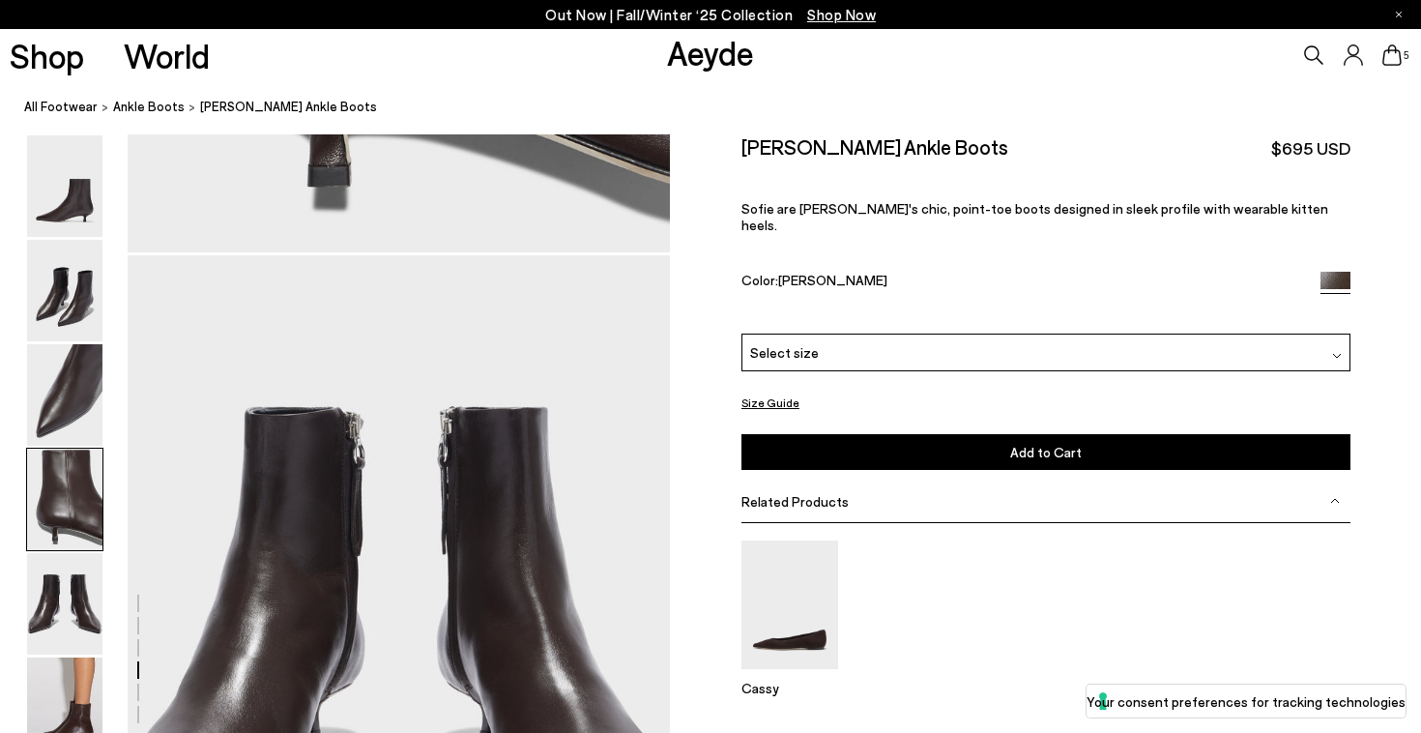
click at [889, 334] on div "Select size" at bounding box center [1046, 353] width 609 height 38
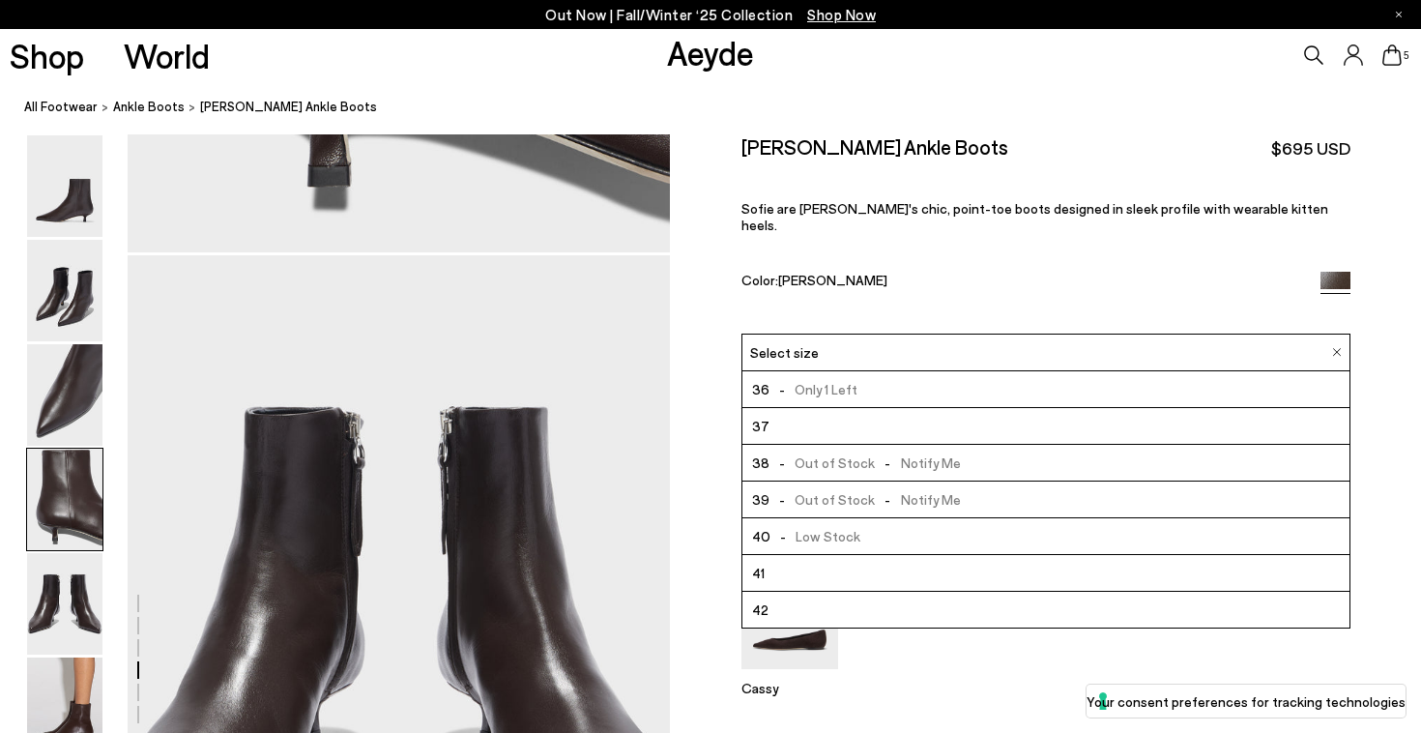
click at [893, 451] on span "- Out of Stock - Notify Me" at bounding box center [865, 463] width 191 height 24
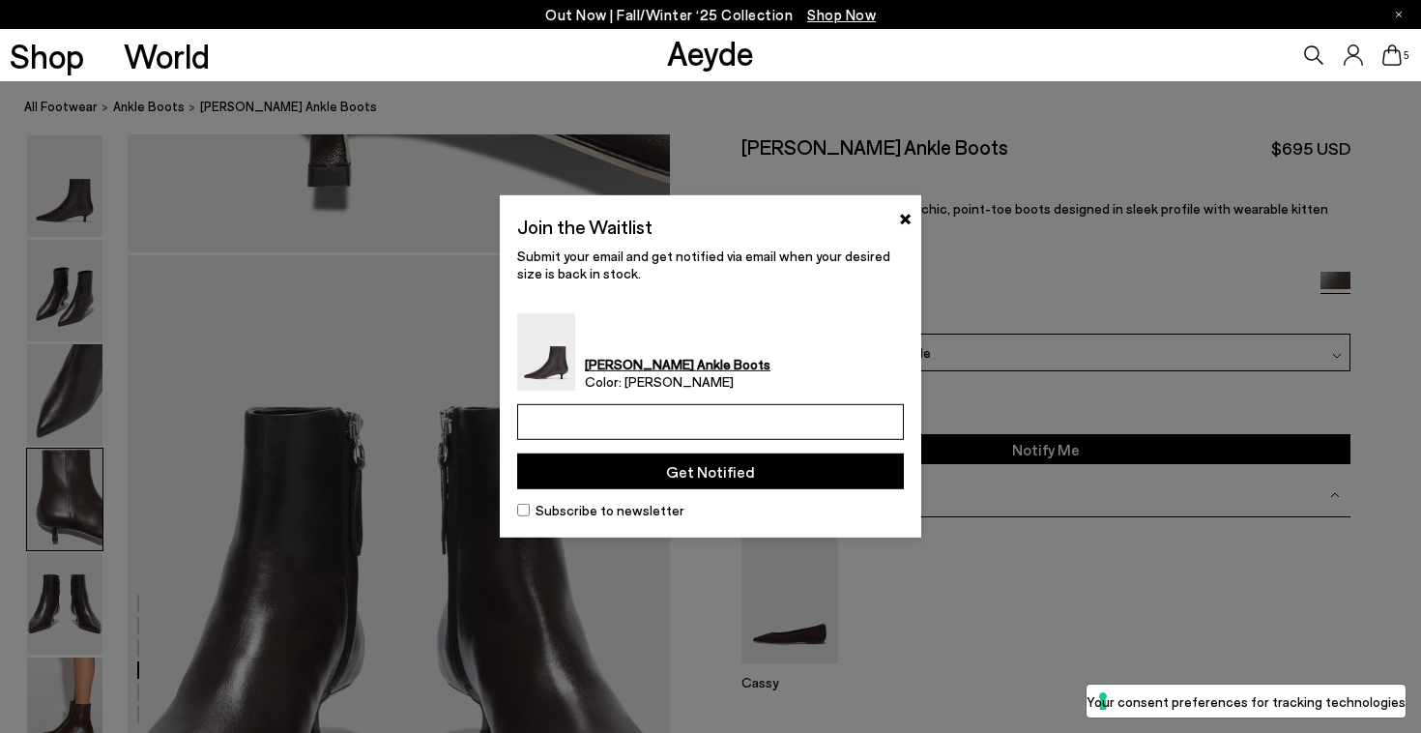
click at [784, 419] on input "email" at bounding box center [710, 422] width 387 height 36
type input "**********"
click at [705, 489] on button "Get Notified" at bounding box center [710, 472] width 387 height 36
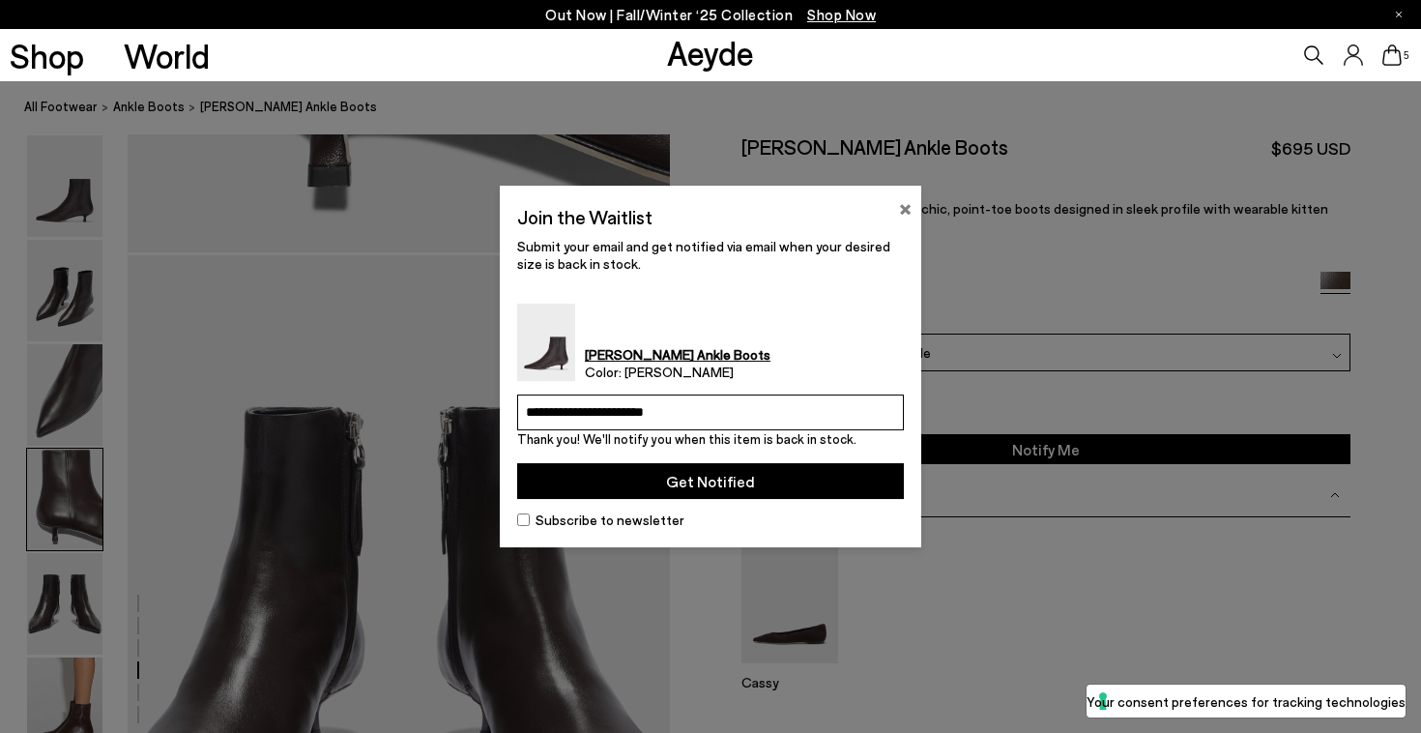
click at [903, 195] on button "×" at bounding box center [905, 206] width 13 height 23
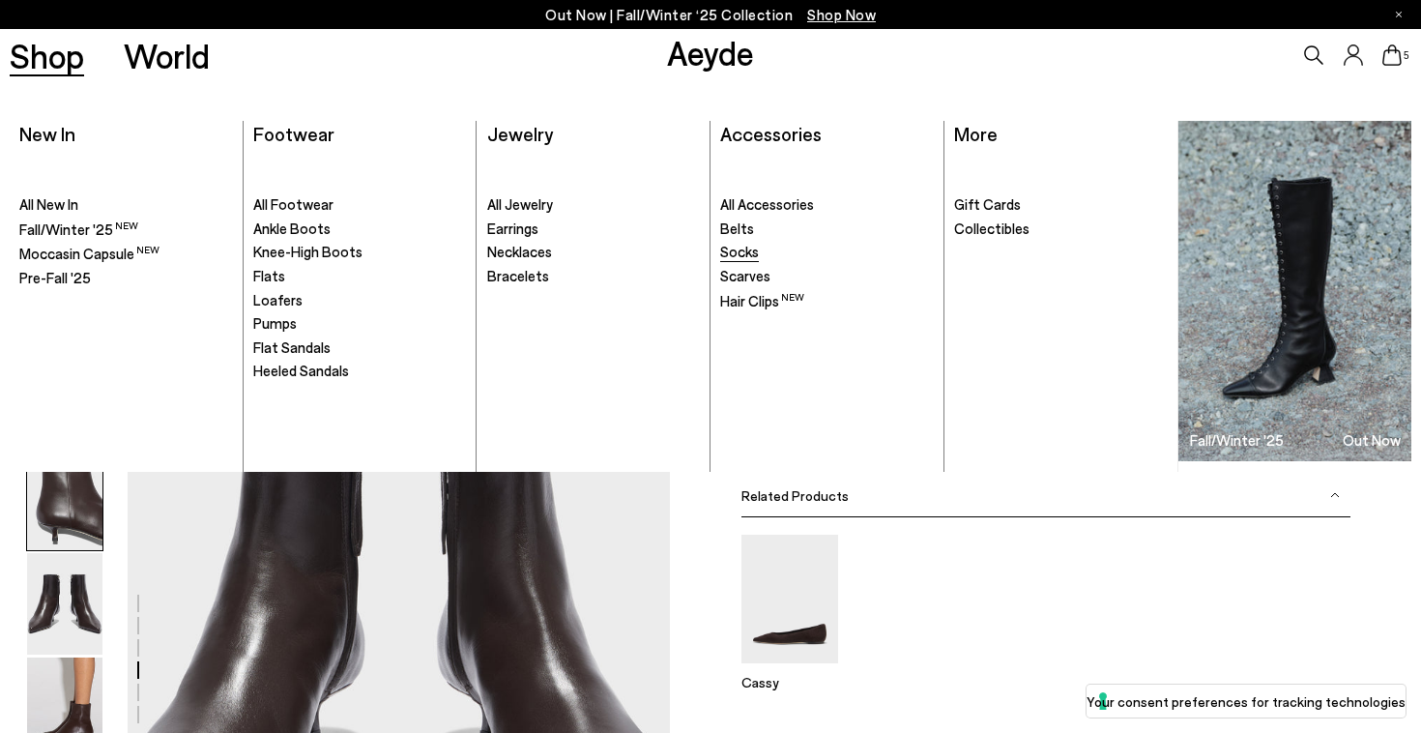
click at [740, 260] on span "Socks" at bounding box center [739, 251] width 39 height 17
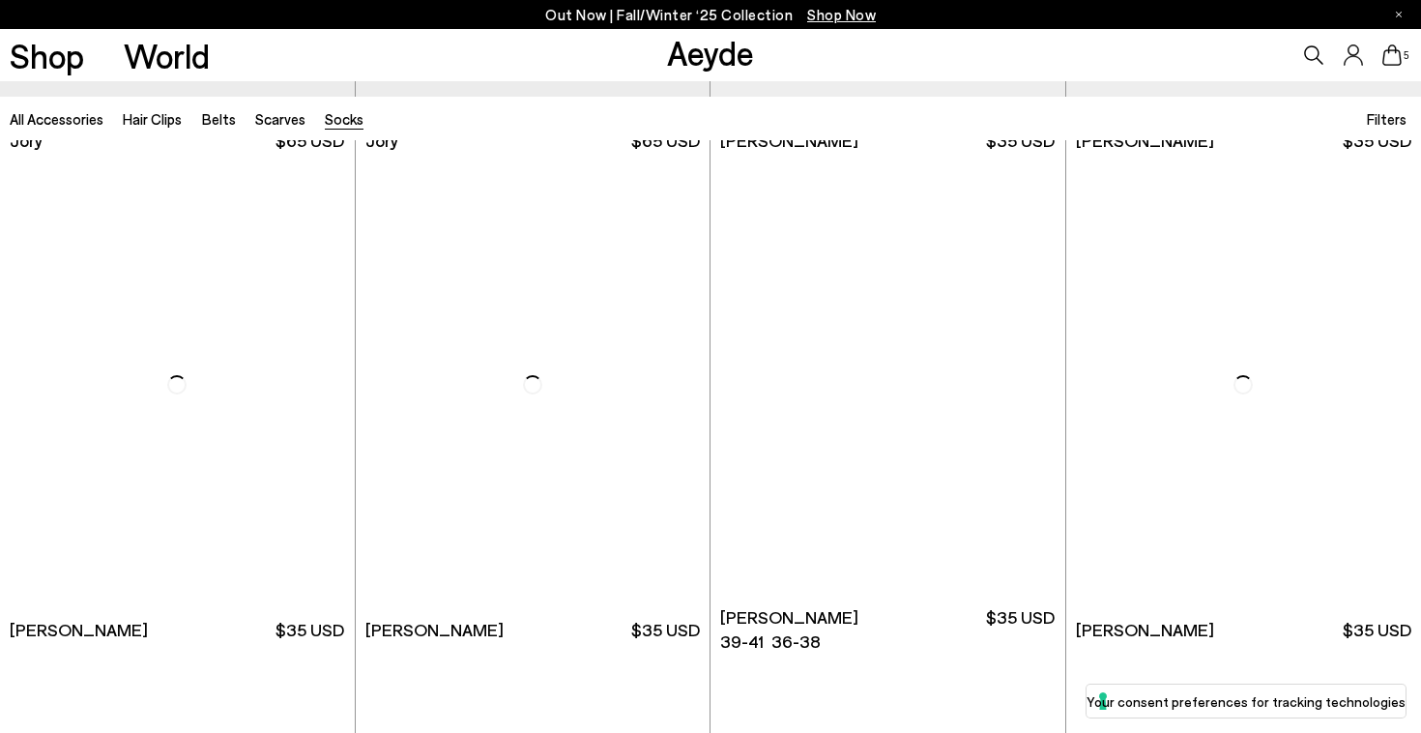
scroll to position [991, 0]
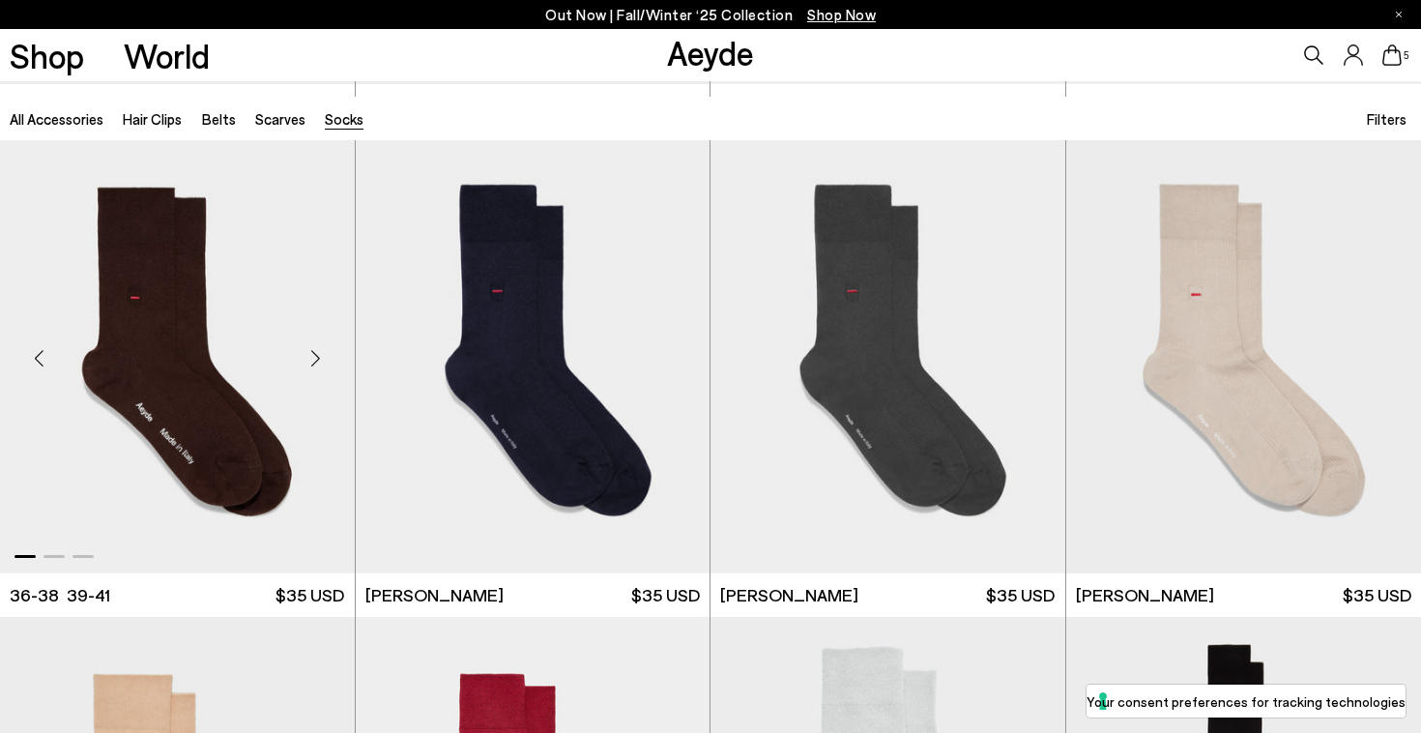
click at [316, 355] on div "Next slide" at bounding box center [316, 358] width 58 height 58
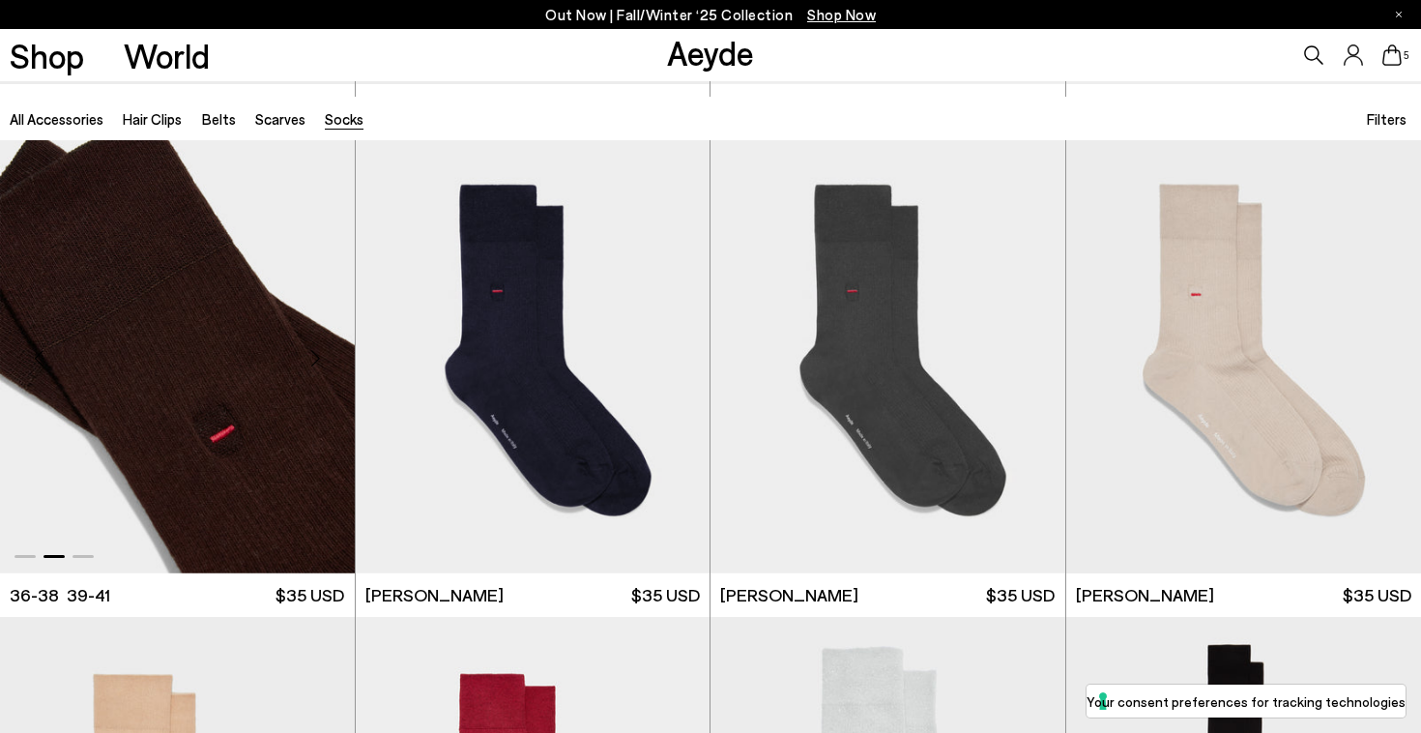
click at [316, 355] on div "Next slide" at bounding box center [316, 358] width 58 height 58
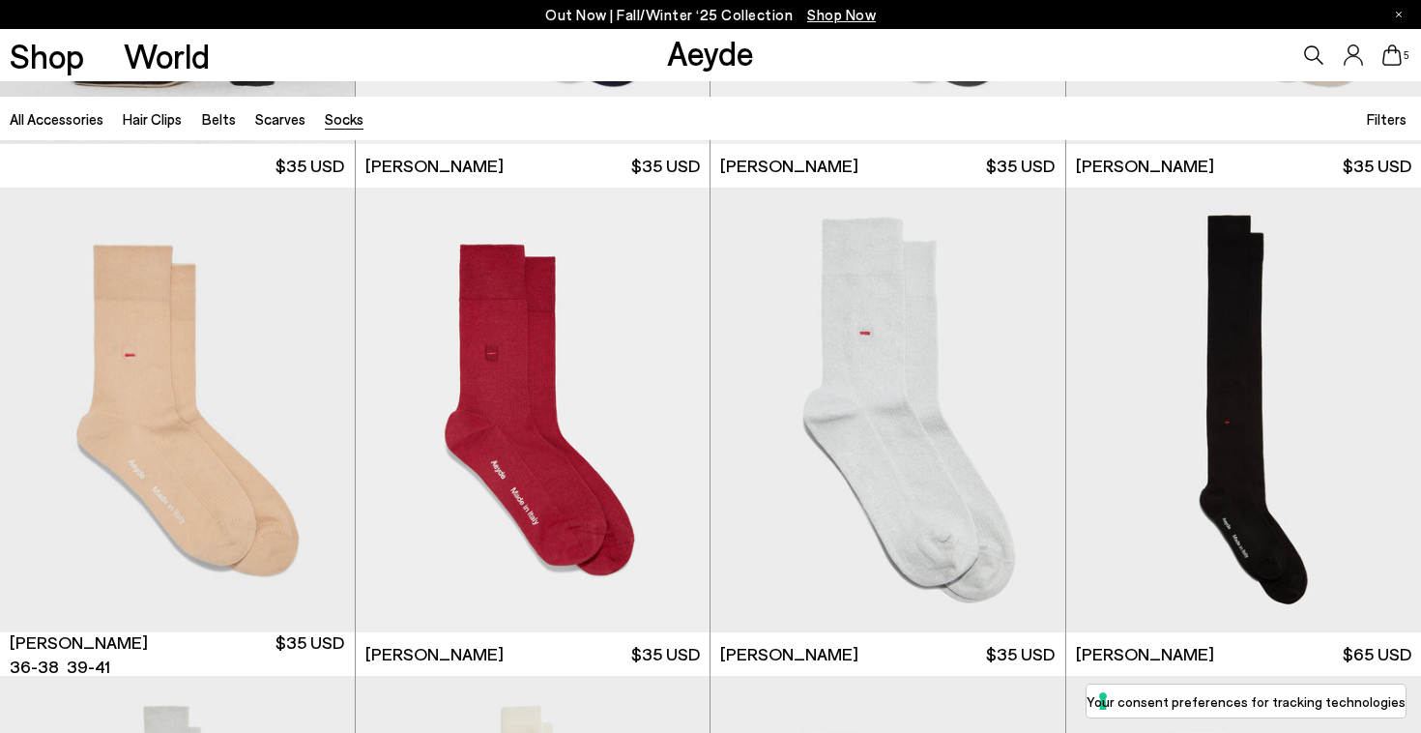
scroll to position [1464, 0]
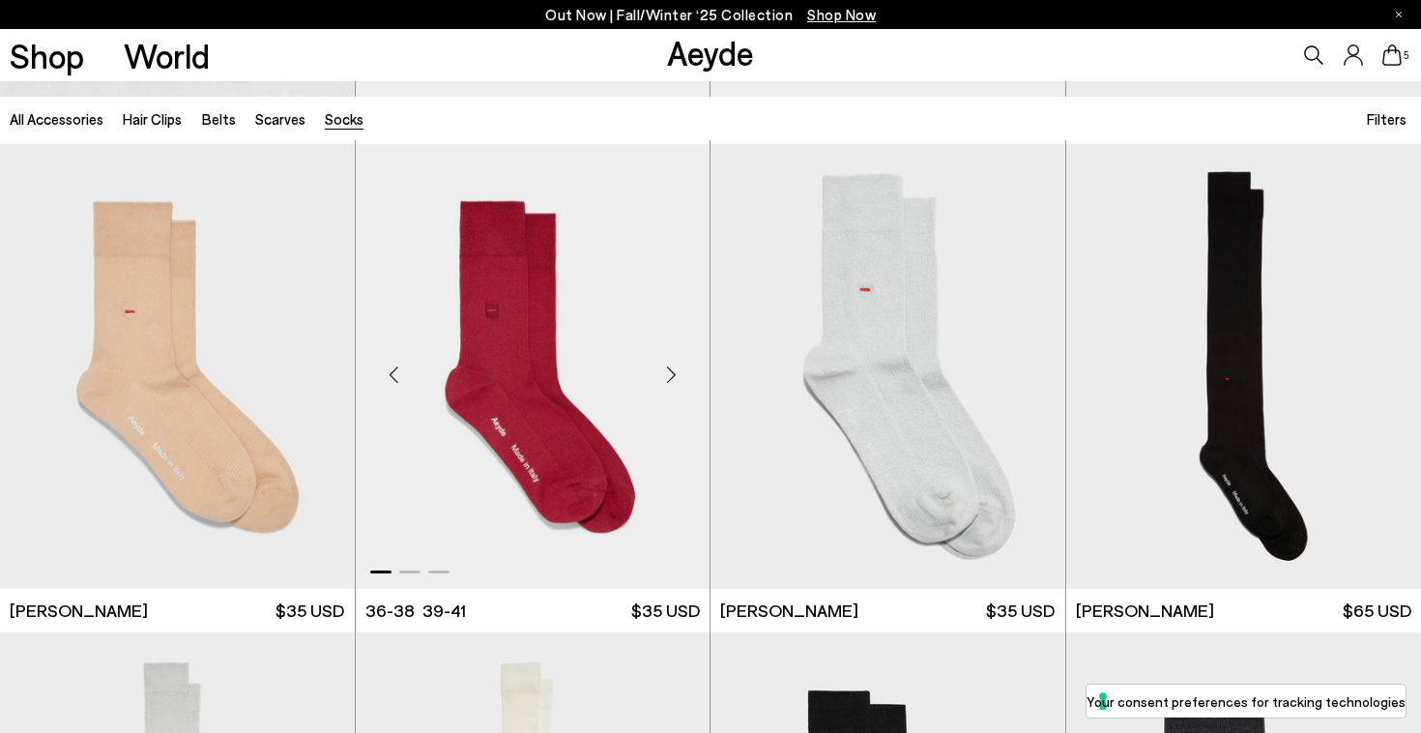
click at [675, 367] on div "Next slide" at bounding box center [671, 374] width 58 height 58
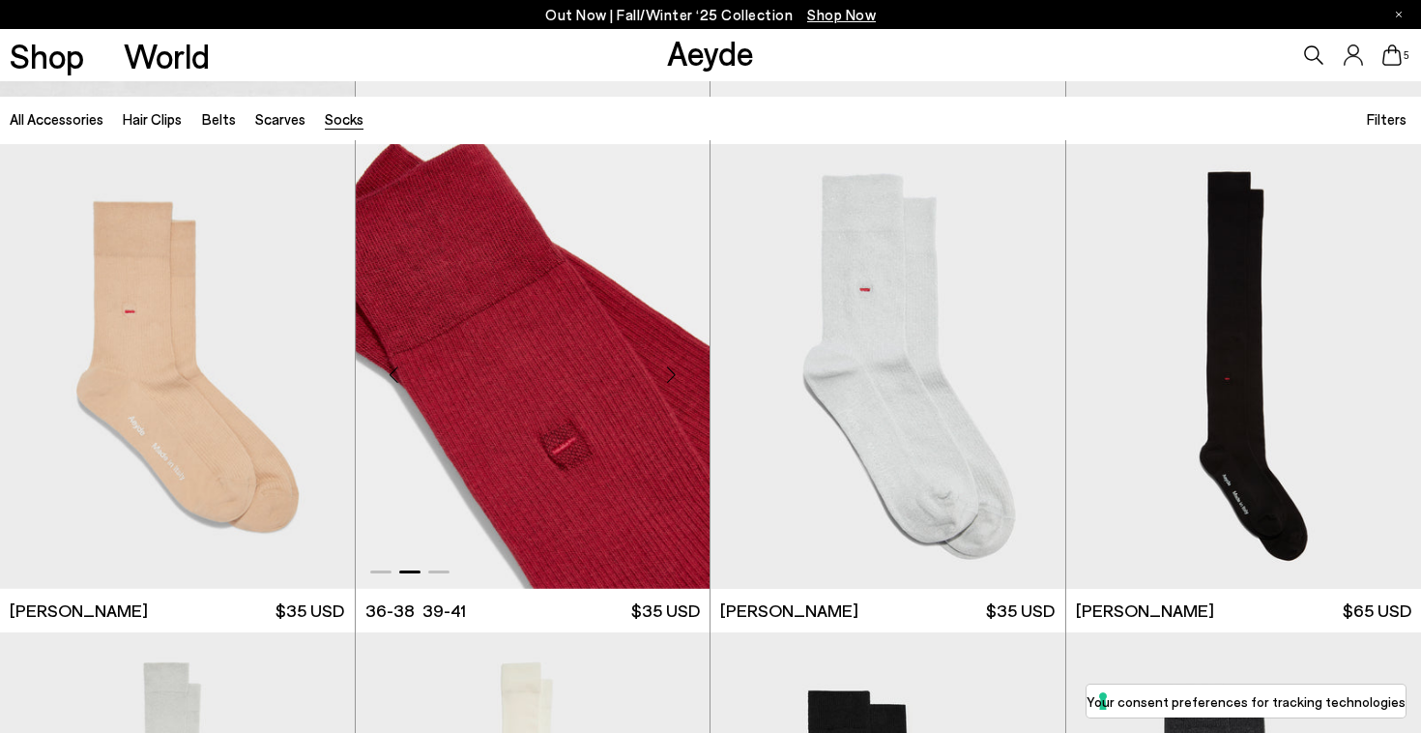
click at [675, 367] on div "Next slide" at bounding box center [671, 374] width 58 height 58
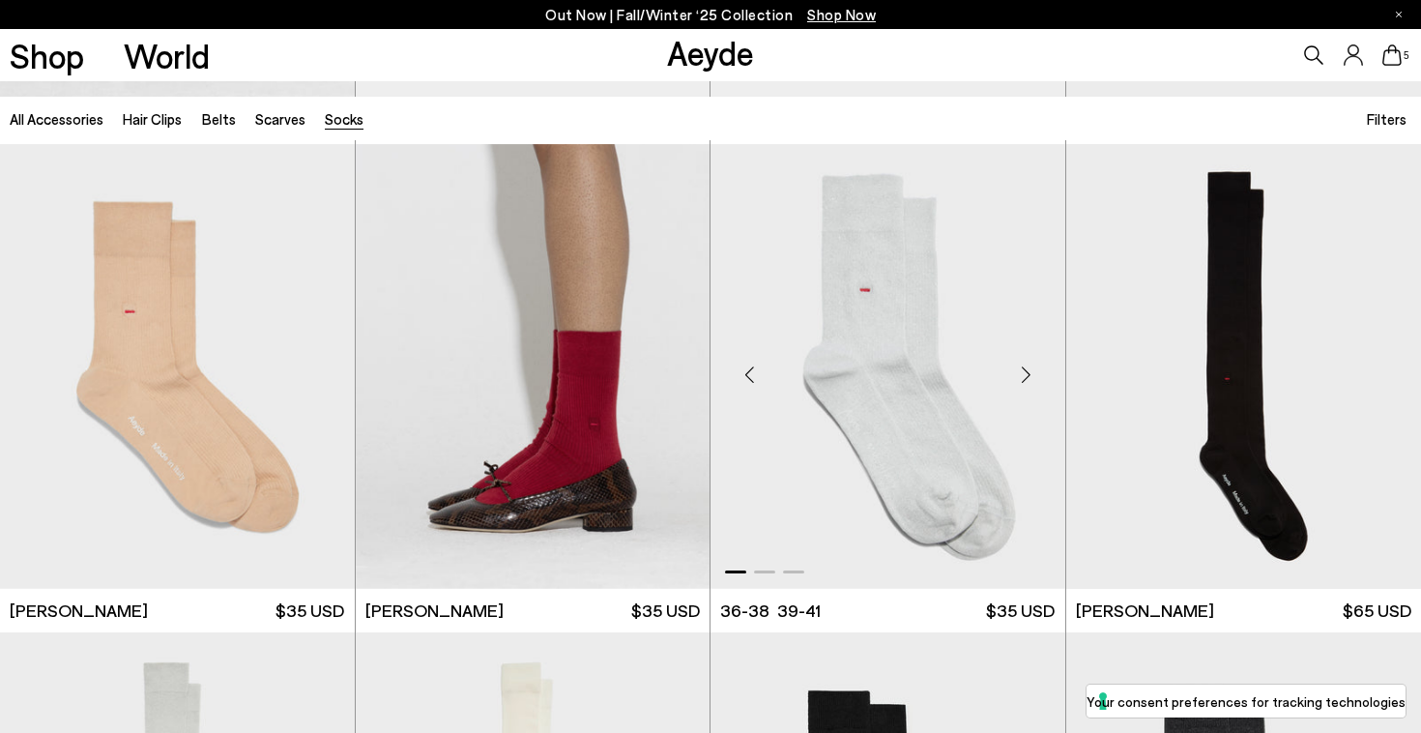
click at [1021, 372] on div "Next slide" at bounding box center [1027, 374] width 58 height 58
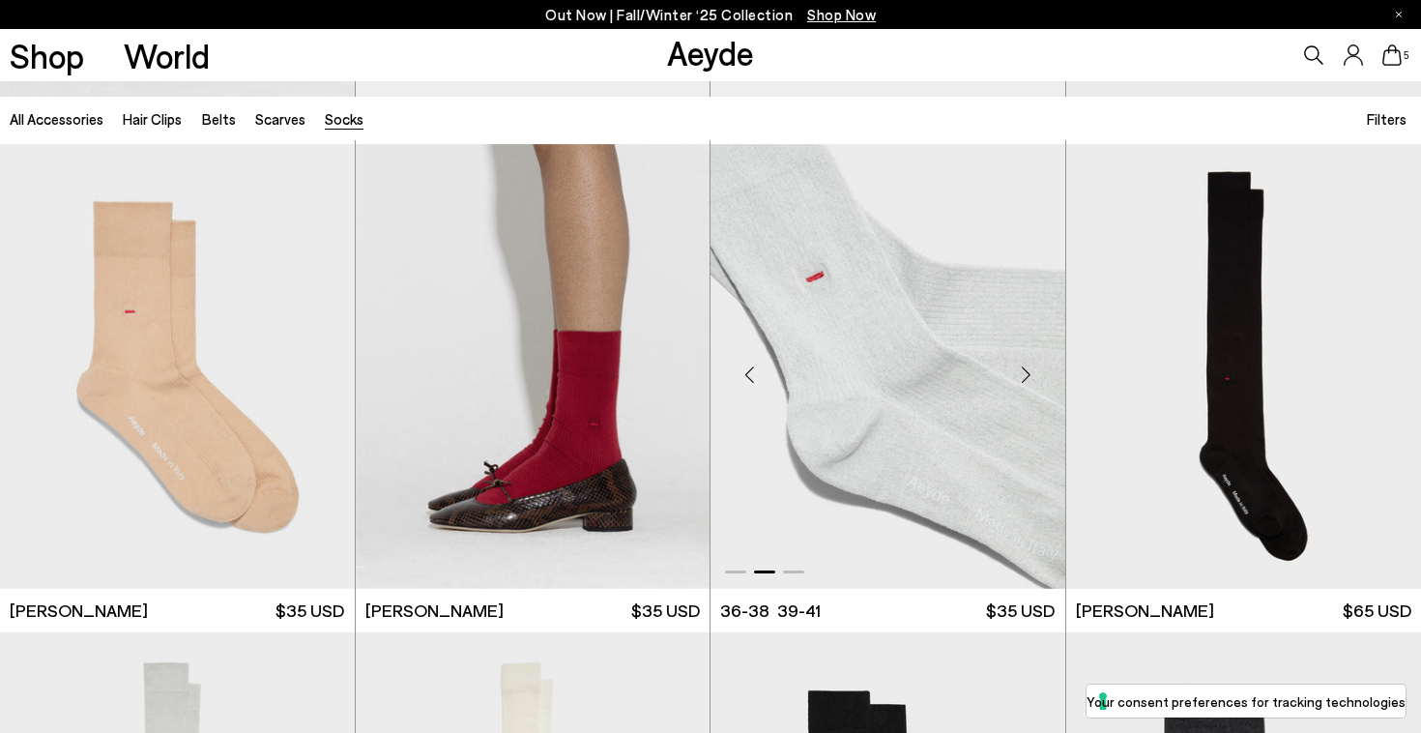
click at [1021, 372] on div "Next slide" at bounding box center [1027, 374] width 58 height 58
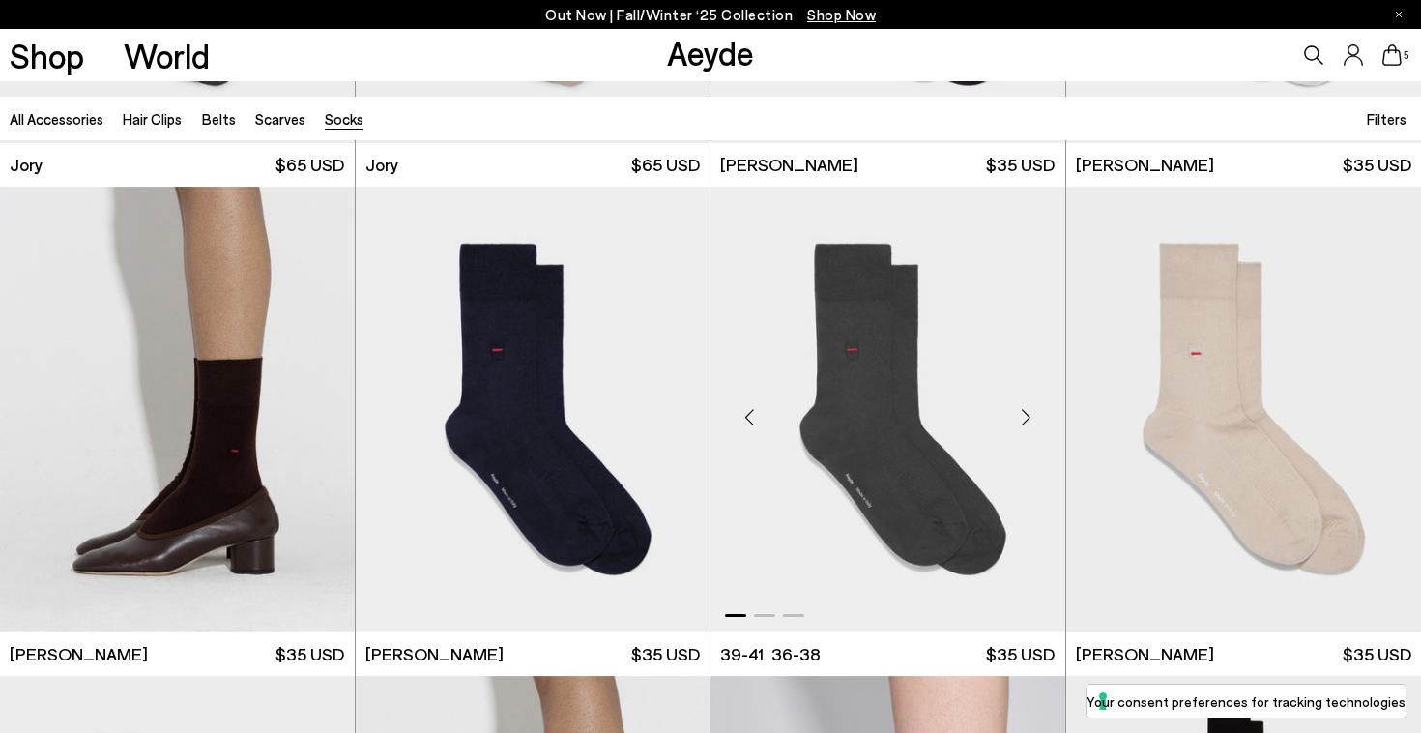
scroll to position [935, 0]
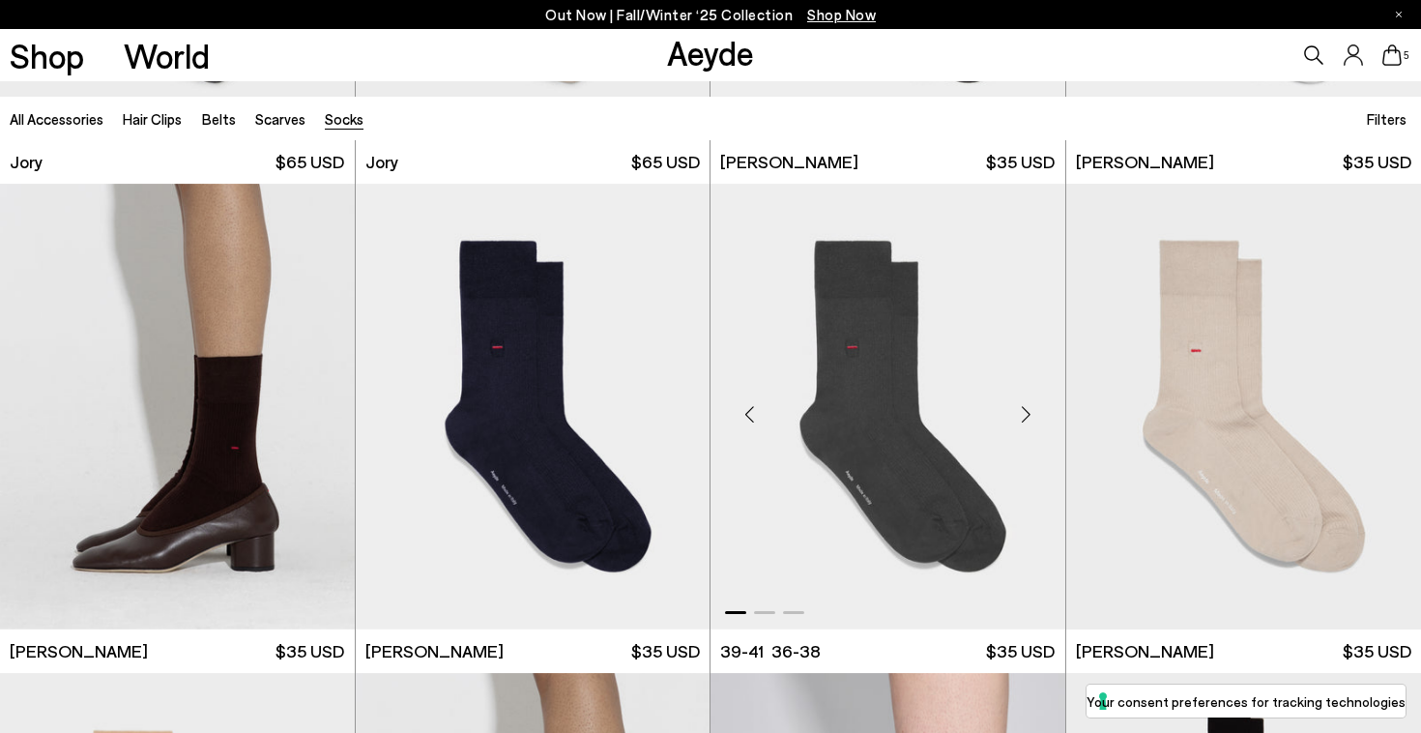
click at [1026, 411] on div "Next slide" at bounding box center [1027, 414] width 58 height 58
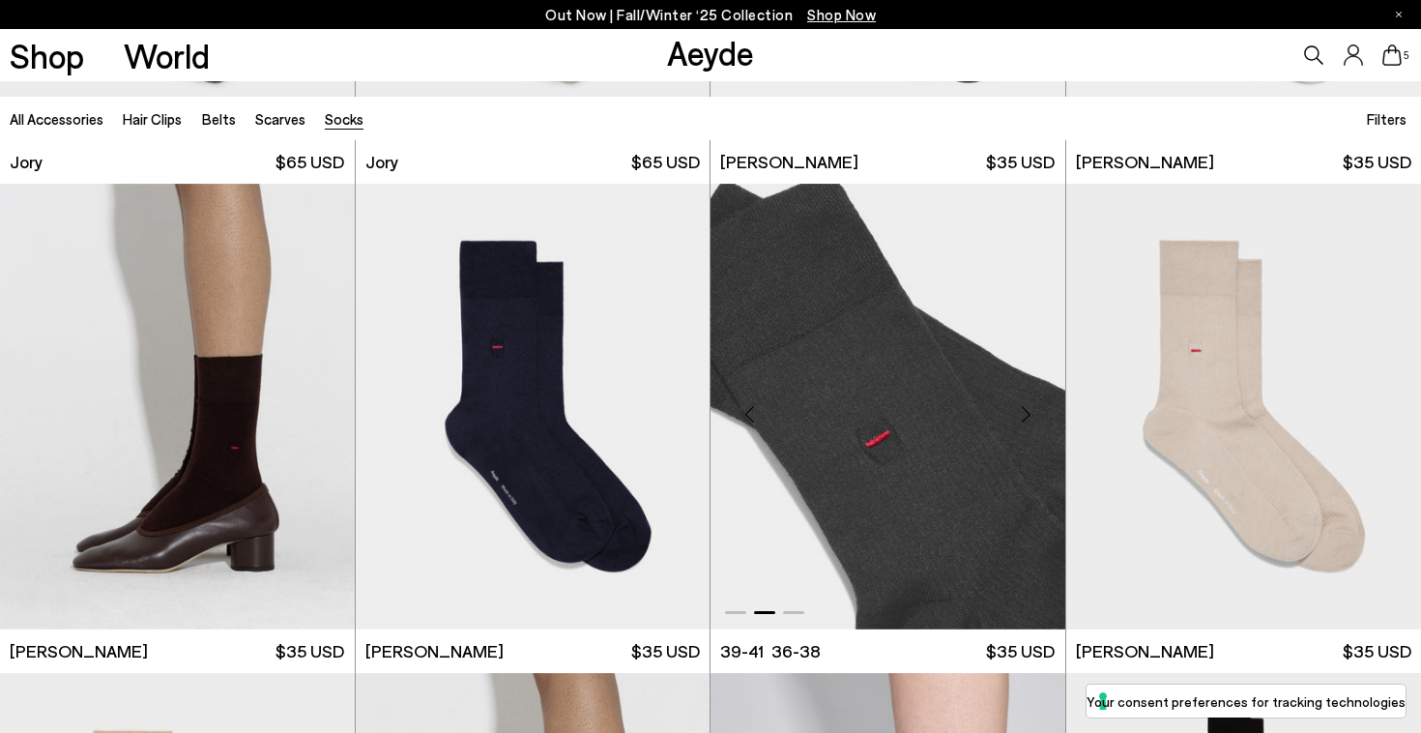
click at [1026, 411] on div "Next slide" at bounding box center [1027, 414] width 58 height 58
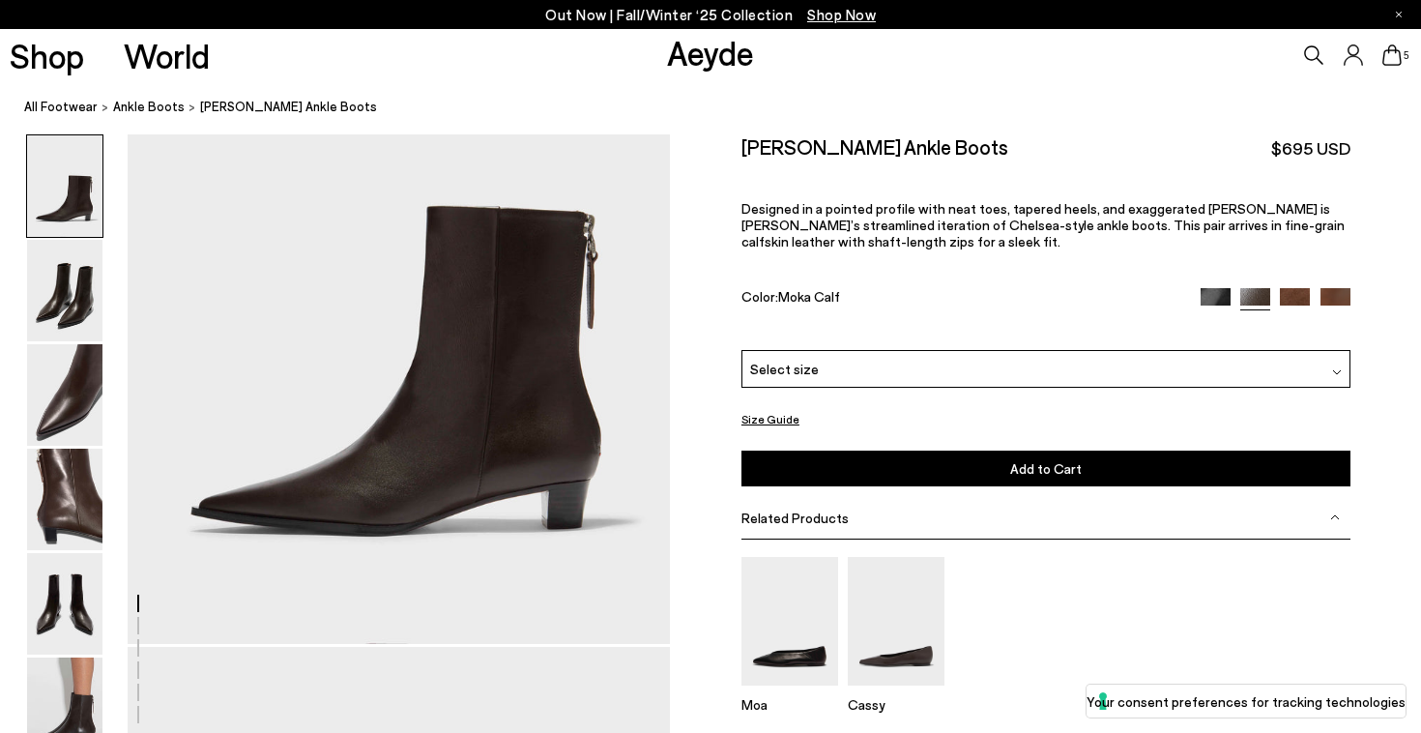
scroll to position [233, 0]
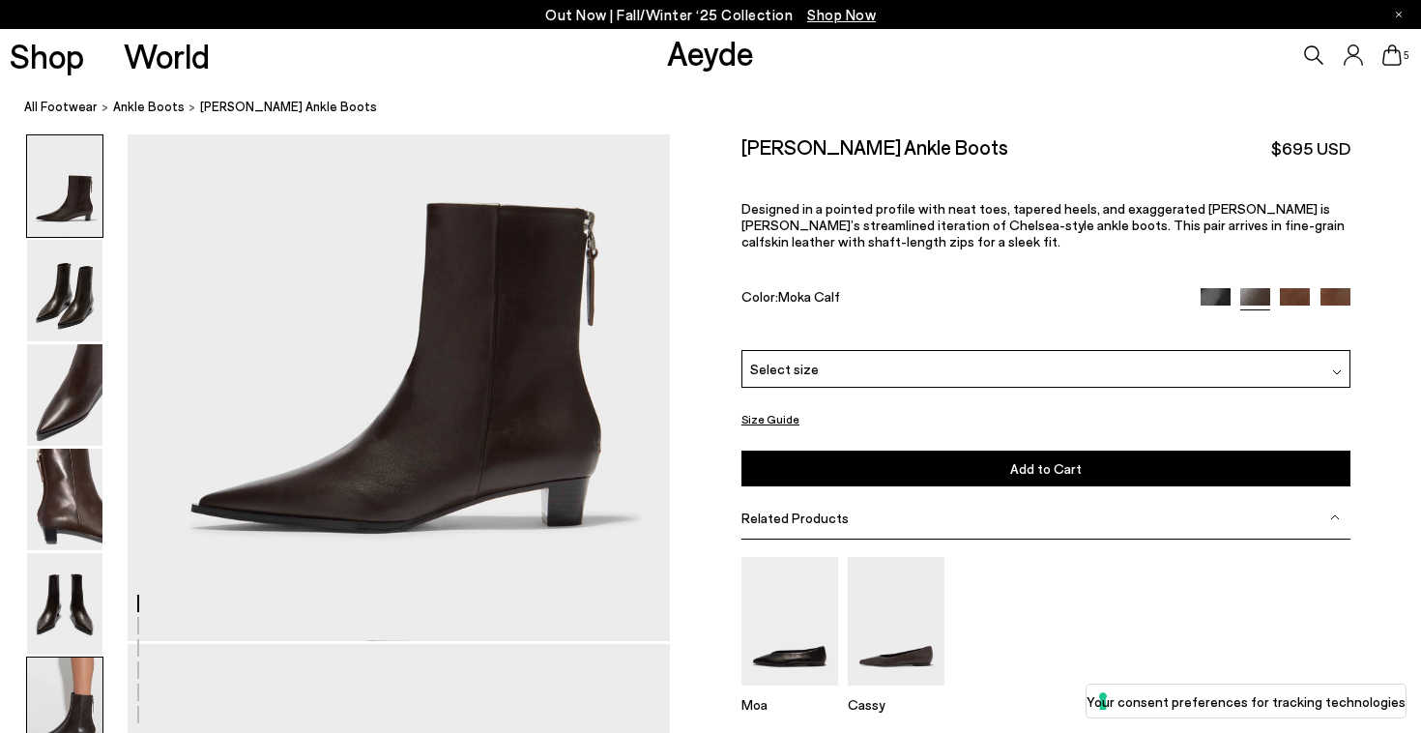
click at [69, 660] on img at bounding box center [64, 709] width 75 height 102
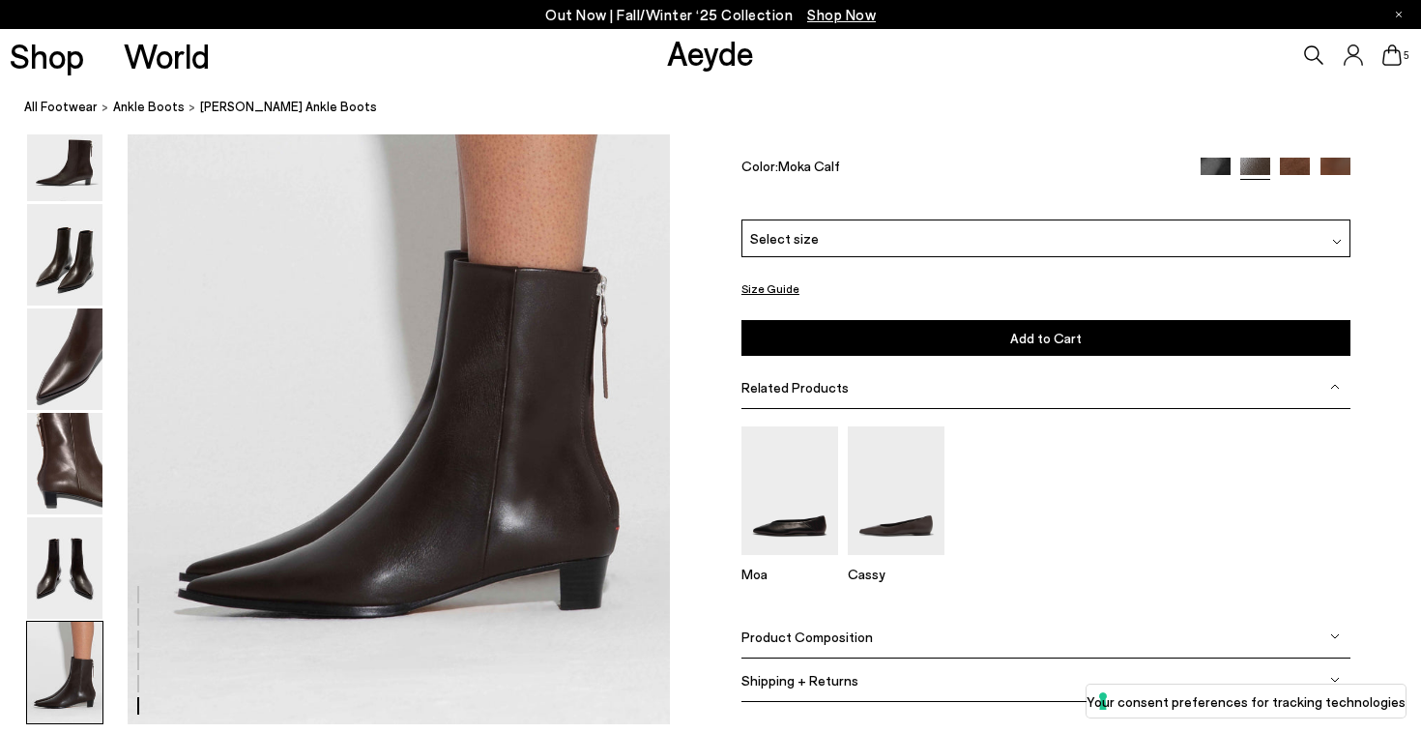
scroll to position [3791, 0]
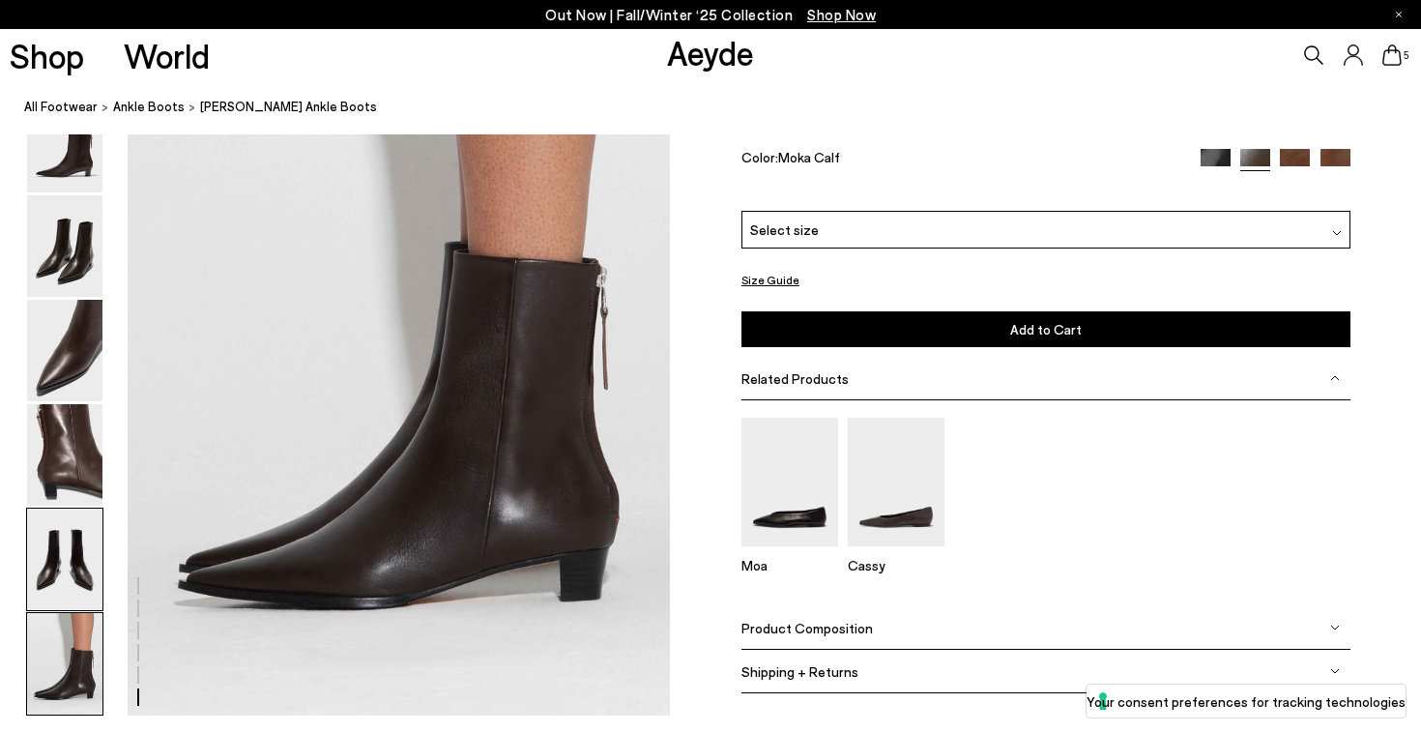
click at [77, 565] on img at bounding box center [64, 560] width 75 height 102
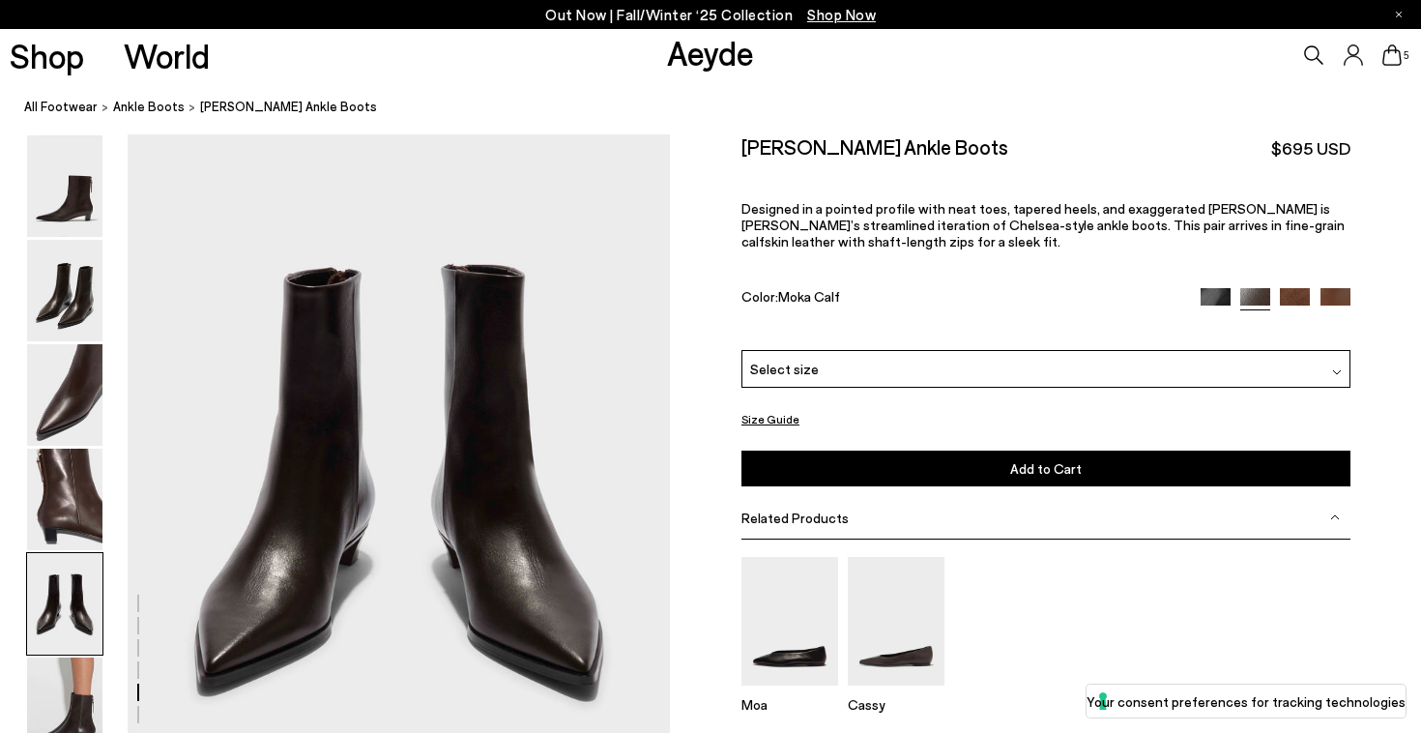
scroll to position [2932, 0]
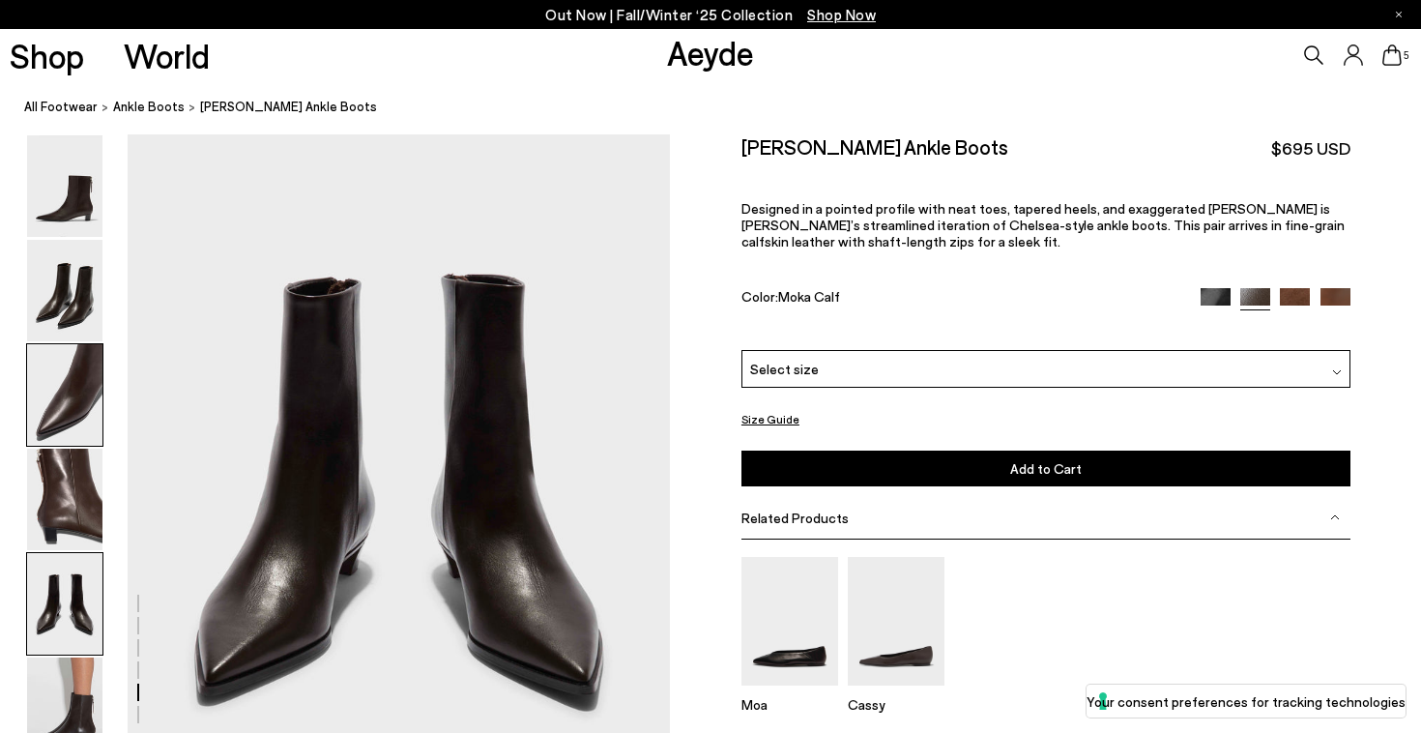
click at [88, 417] on img at bounding box center [64, 395] width 75 height 102
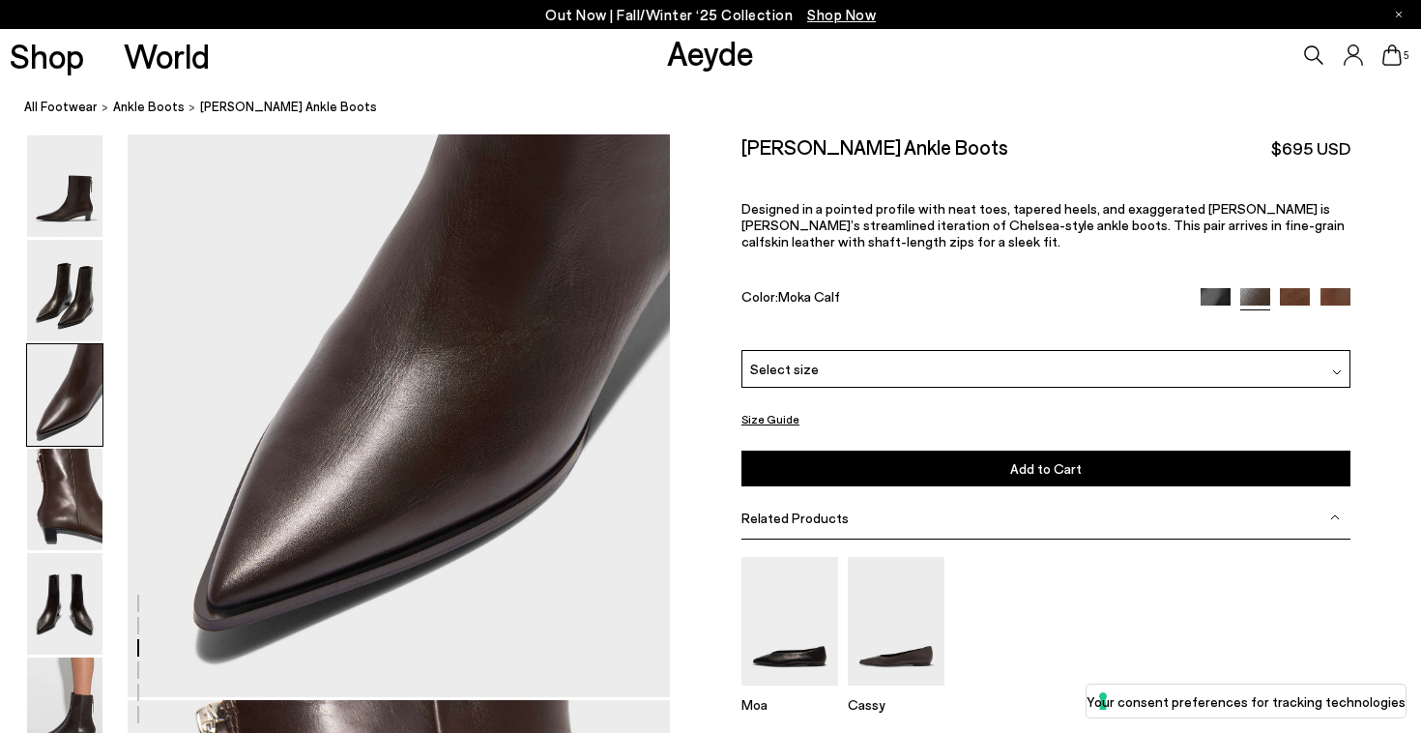
scroll to position [1632, 0]
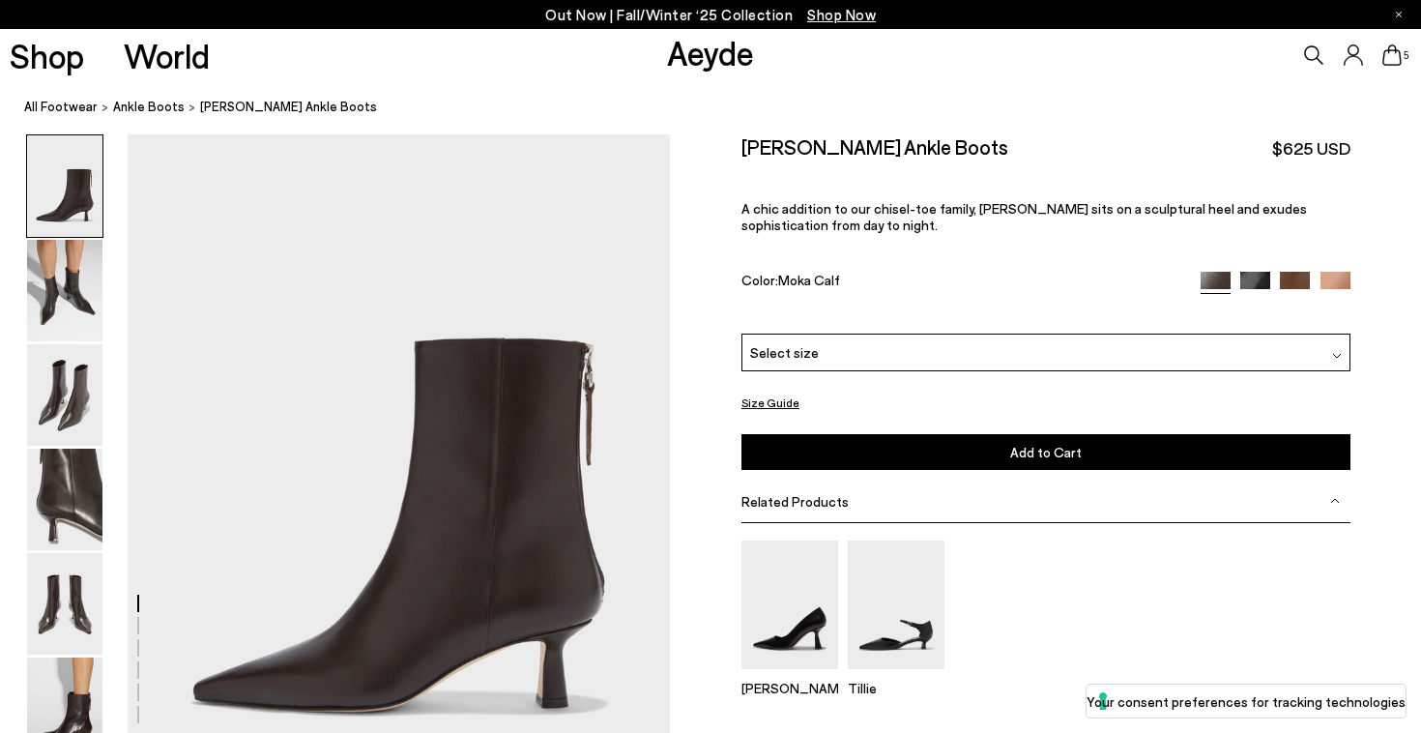
scroll to position [139, 0]
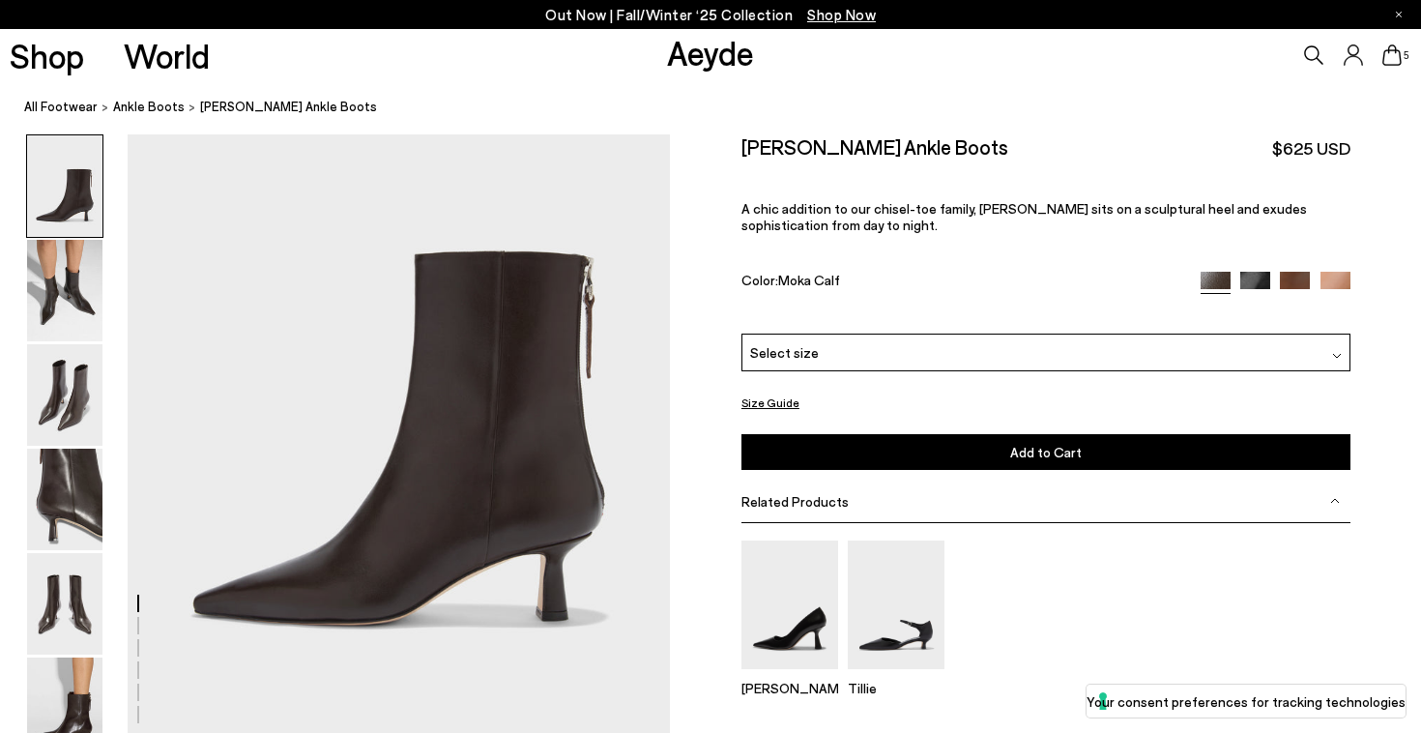
click at [986, 354] on div "Select size" at bounding box center [1046, 353] width 609 height 38
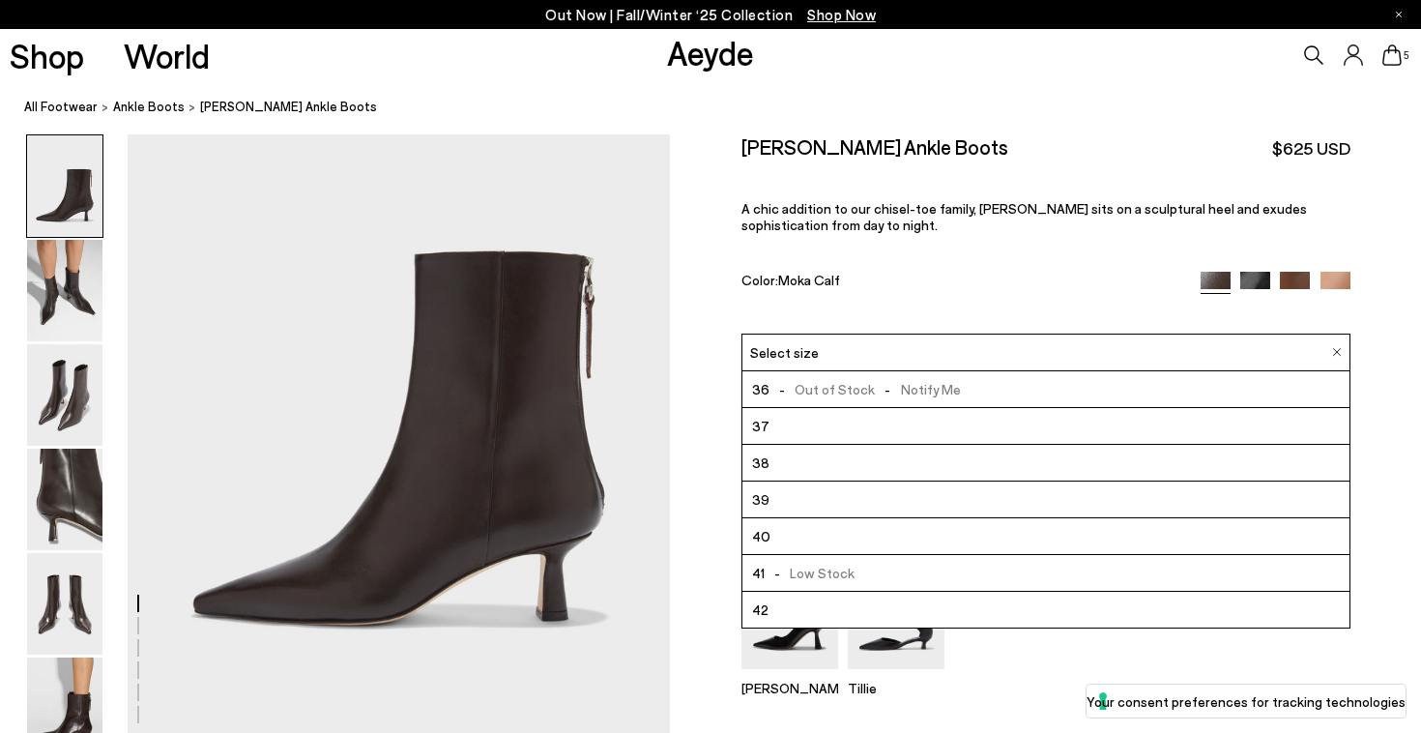
click at [951, 455] on li "38" at bounding box center [1046, 463] width 607 height 37
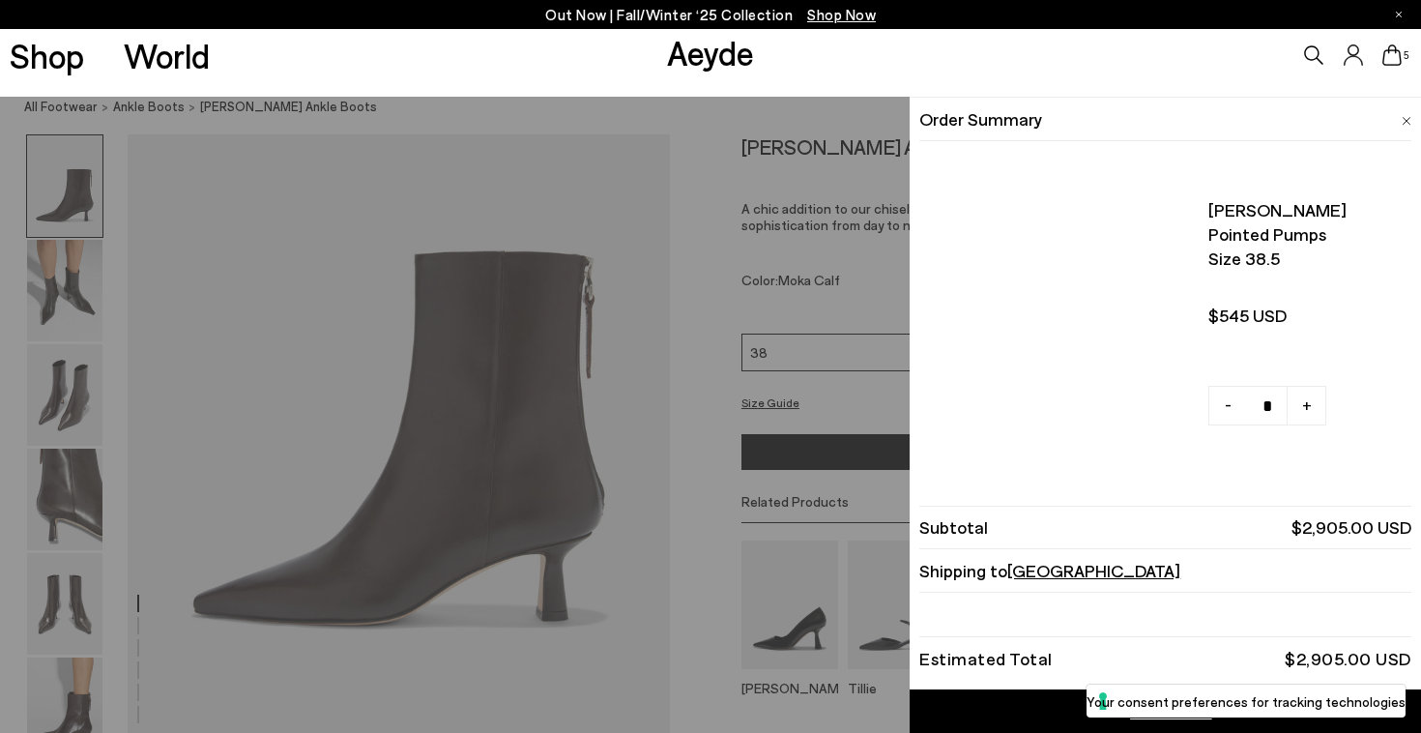
click at [1395, 60] on icon at bounding box center [1392, 54] width 19 height 21
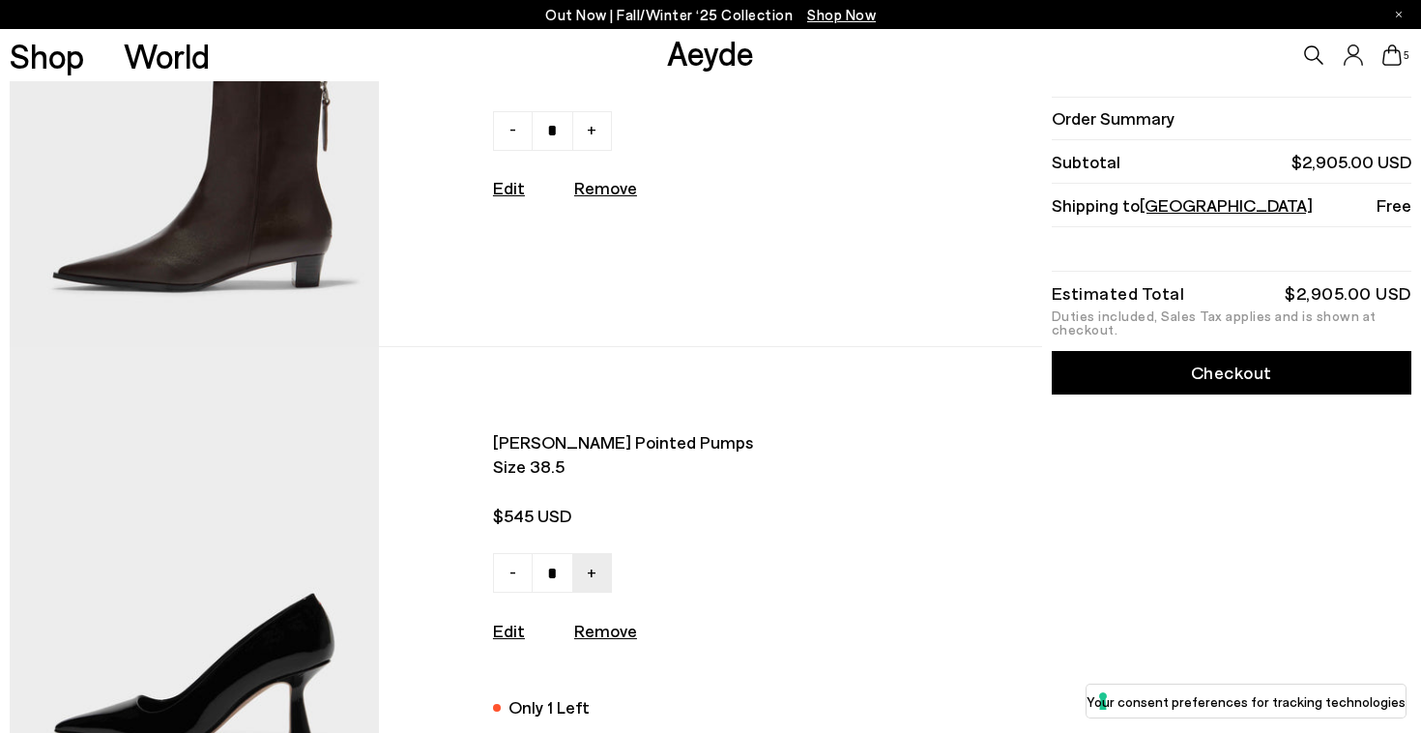
scroll to position [1123, 0]
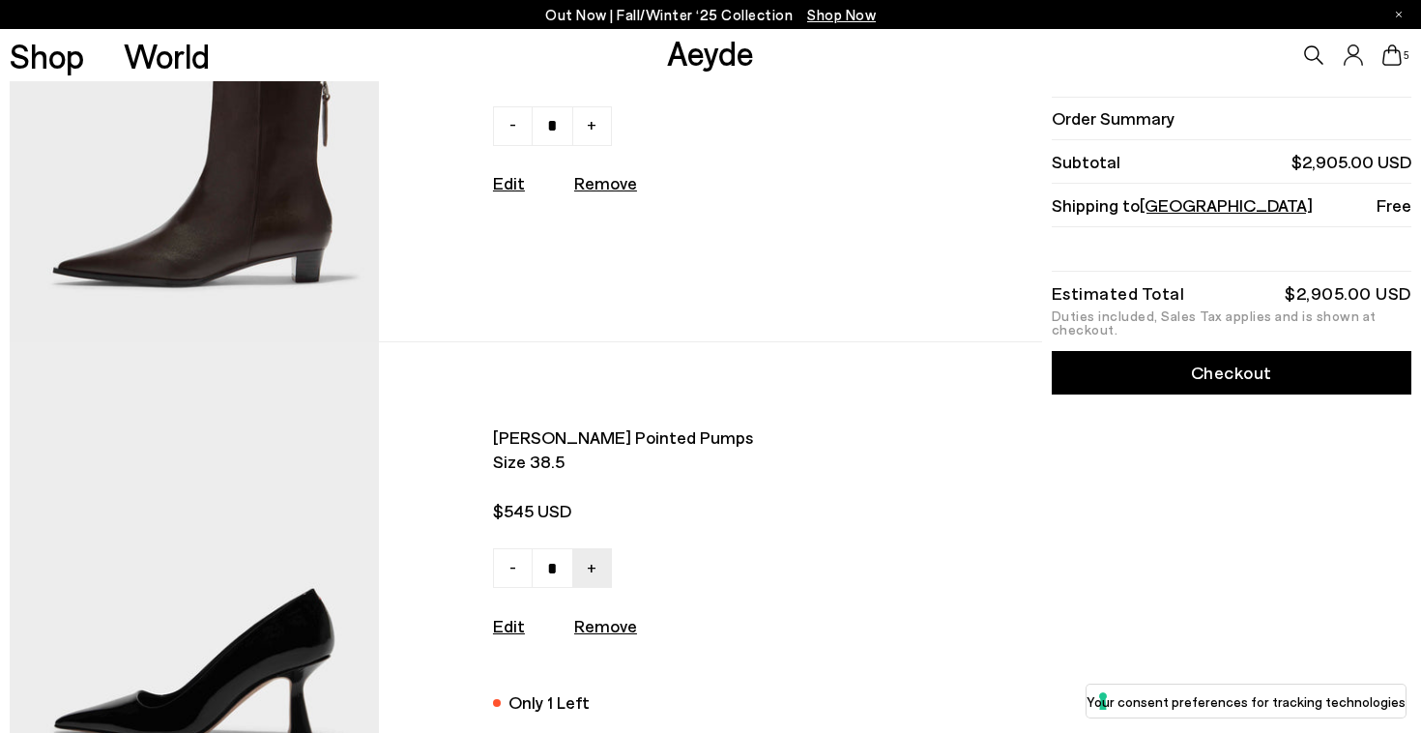
click at [597, 184] on u "Remove" at bounding box center [605, 182] width 63 height 21
type input "*"
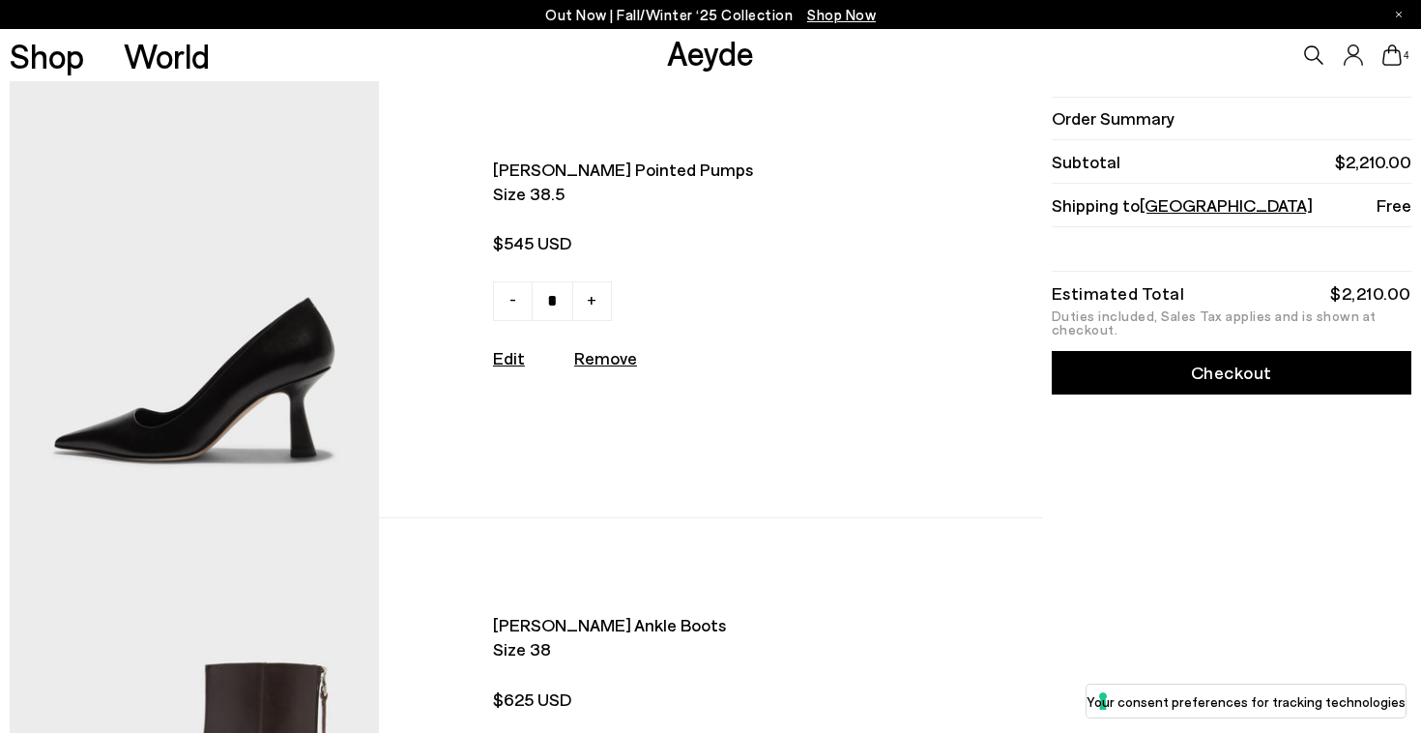
scroll to position [0, 0]
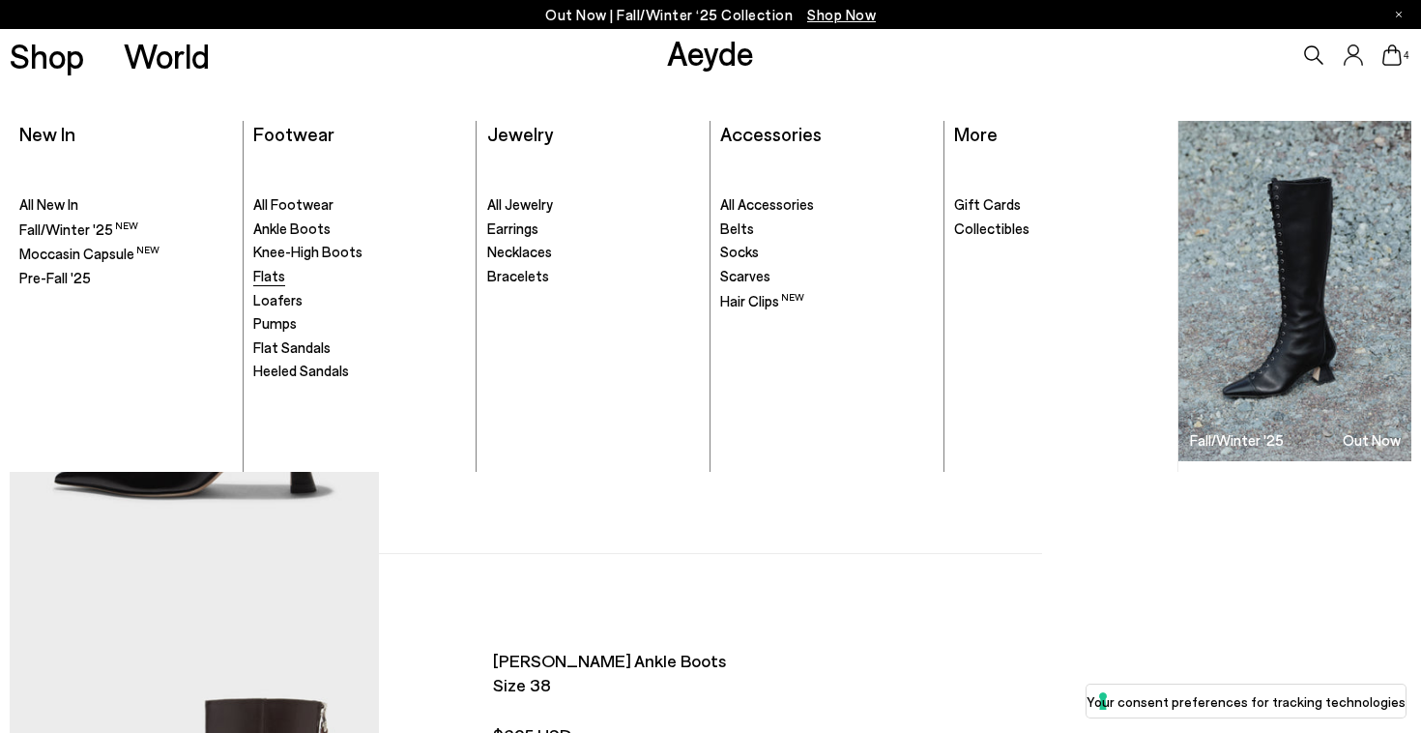
click at [274, 284] on span "Flats" at bounding box center [269, 275] width 32 height 17
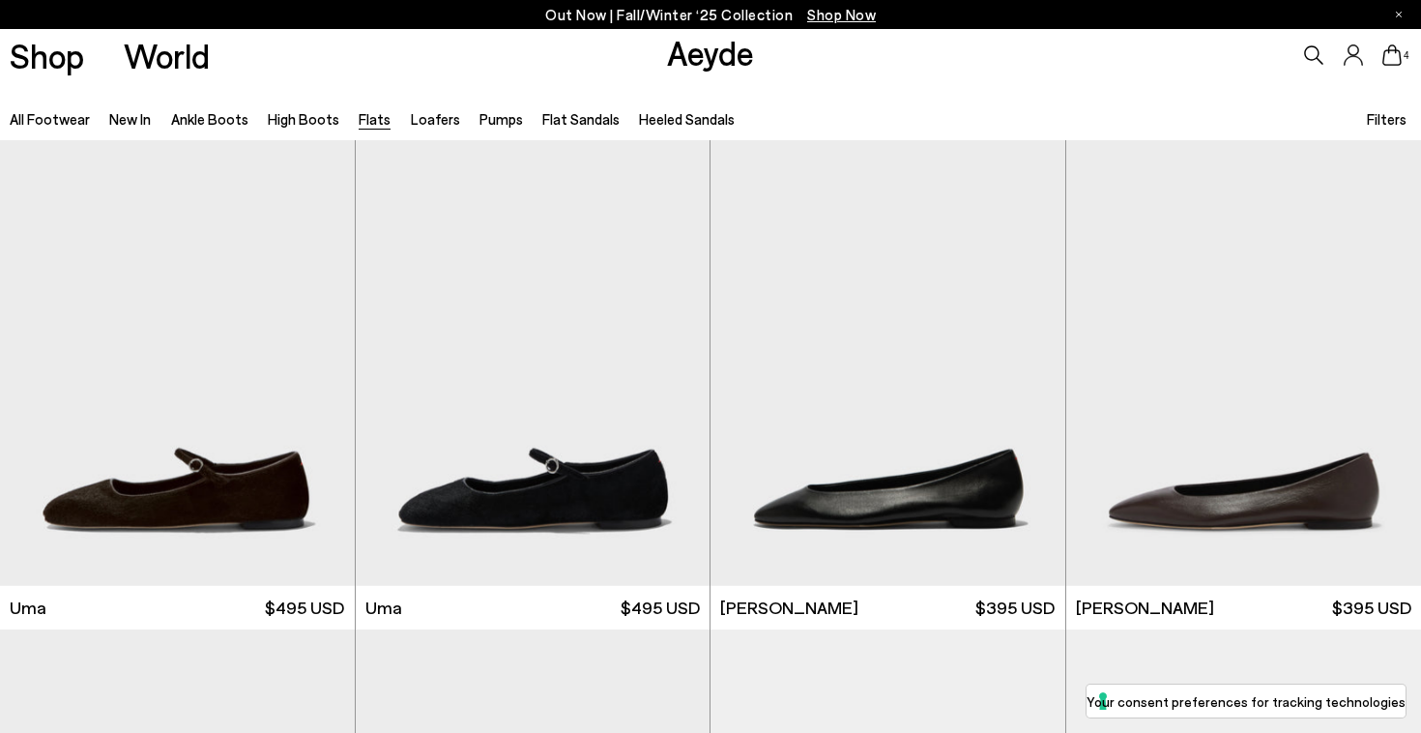
click at [1383, 118] on span "Filters" at bounding box center [1387, 118] width 40 height 17
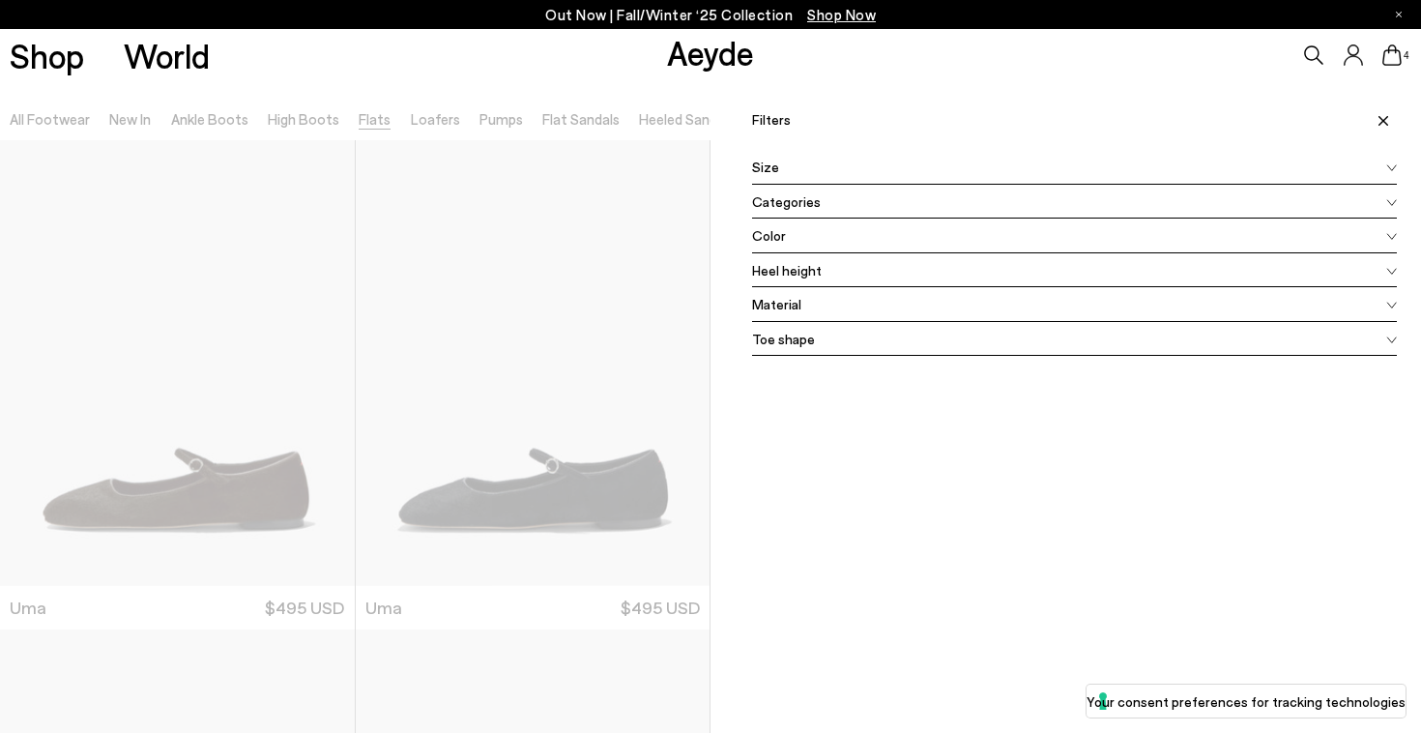
click at [1201, 248] on div "Color" at bounding box center [1074, 236] width 645 height 35
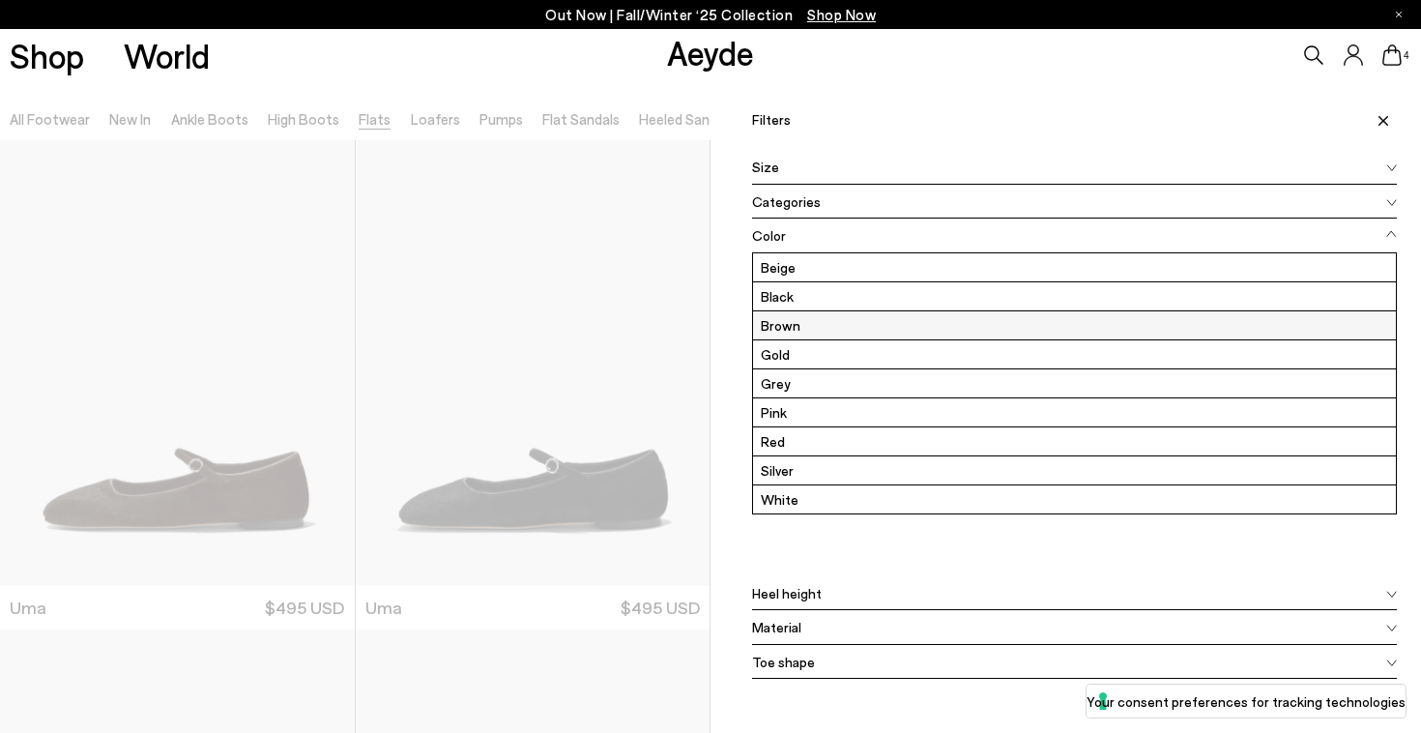
click at [1149, 330] on label "Brown" at bounding box center [1074, 325] width 643 height 28
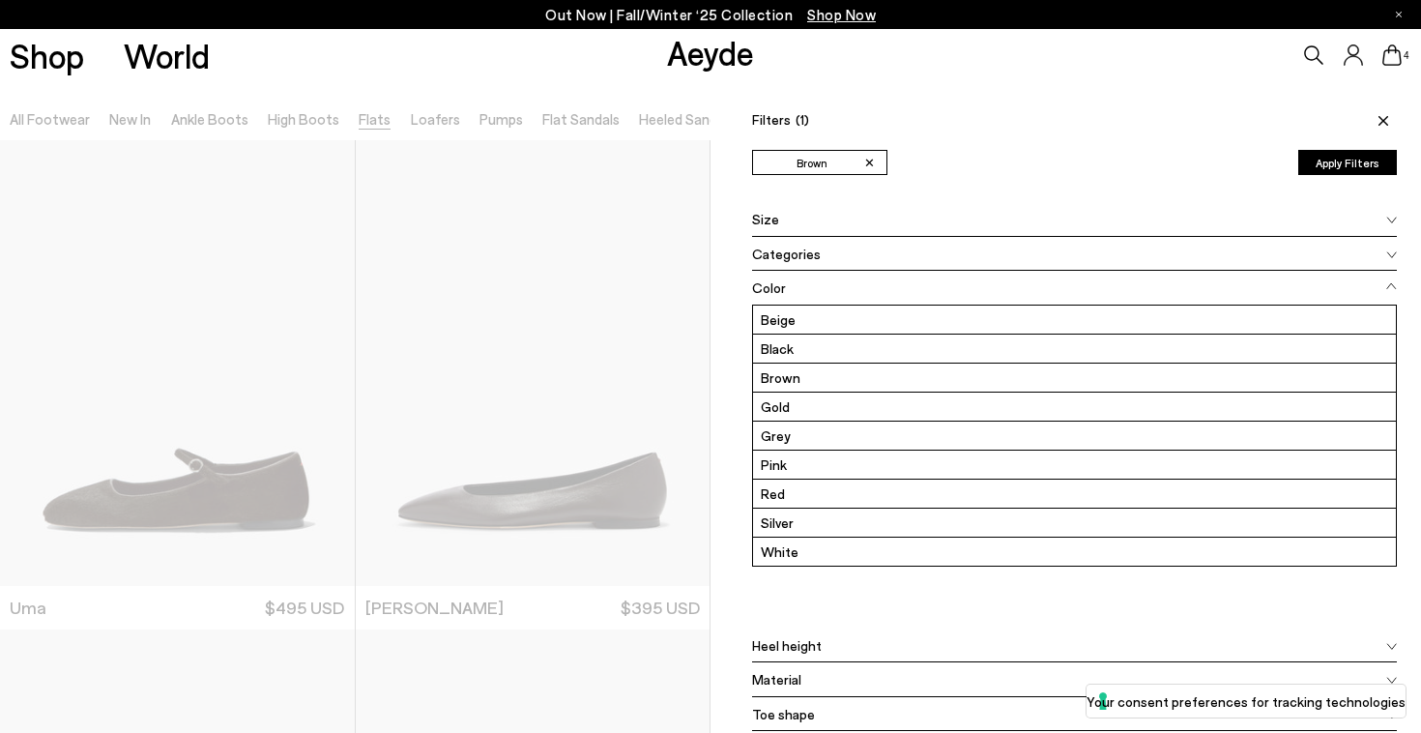
click at [1326, 174] on button "Apply Filters" at bounding box center [1348, 162] width 99 height 25
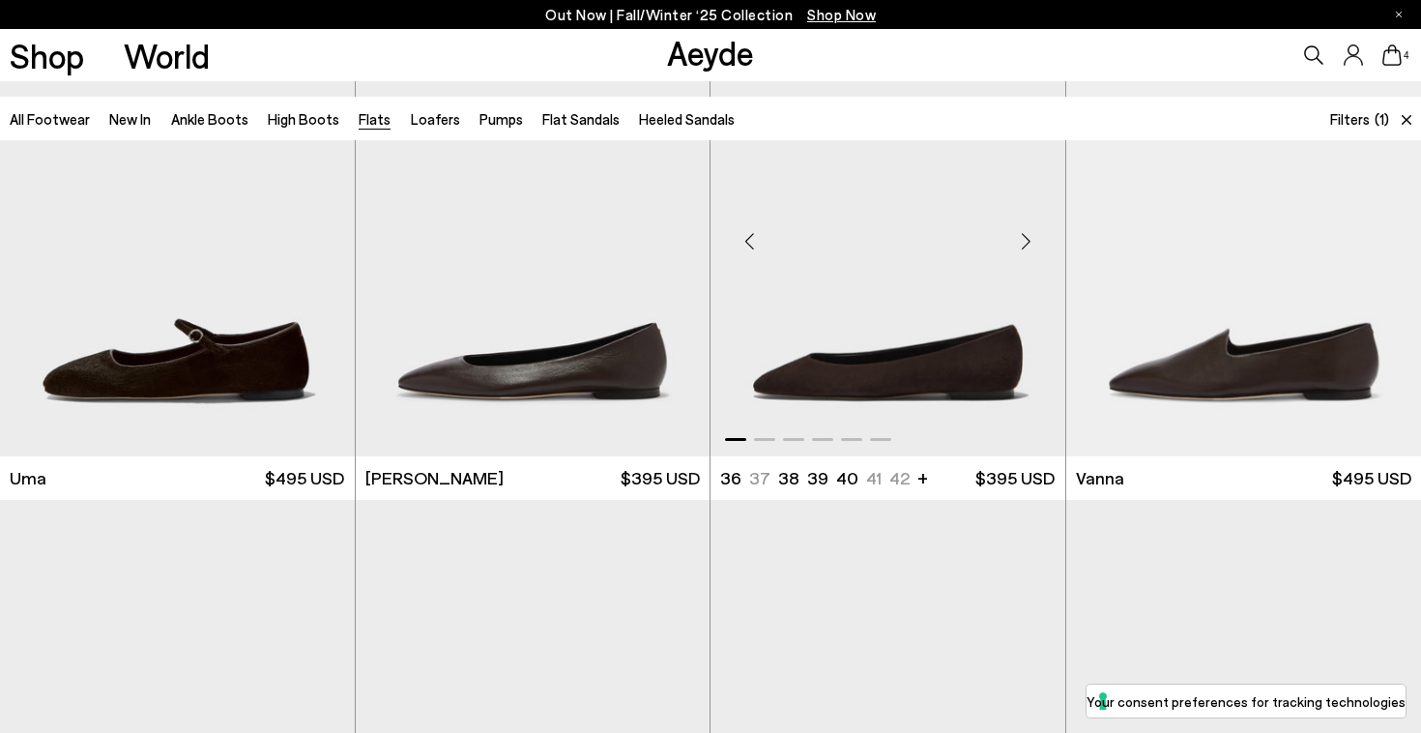
scroll to position [153, 0]
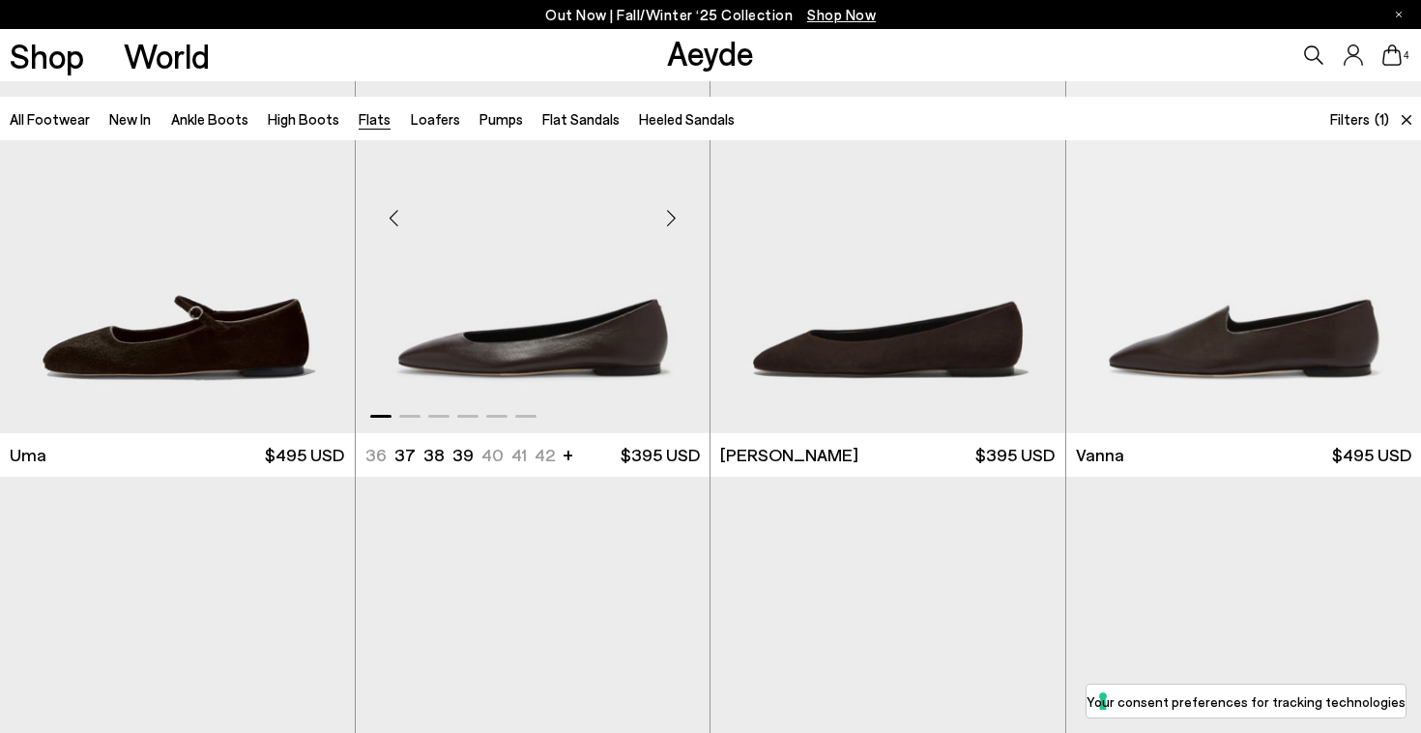
click at [668, 218] on div "Next slide" at bounding box center [671, 219] width 58 height 58
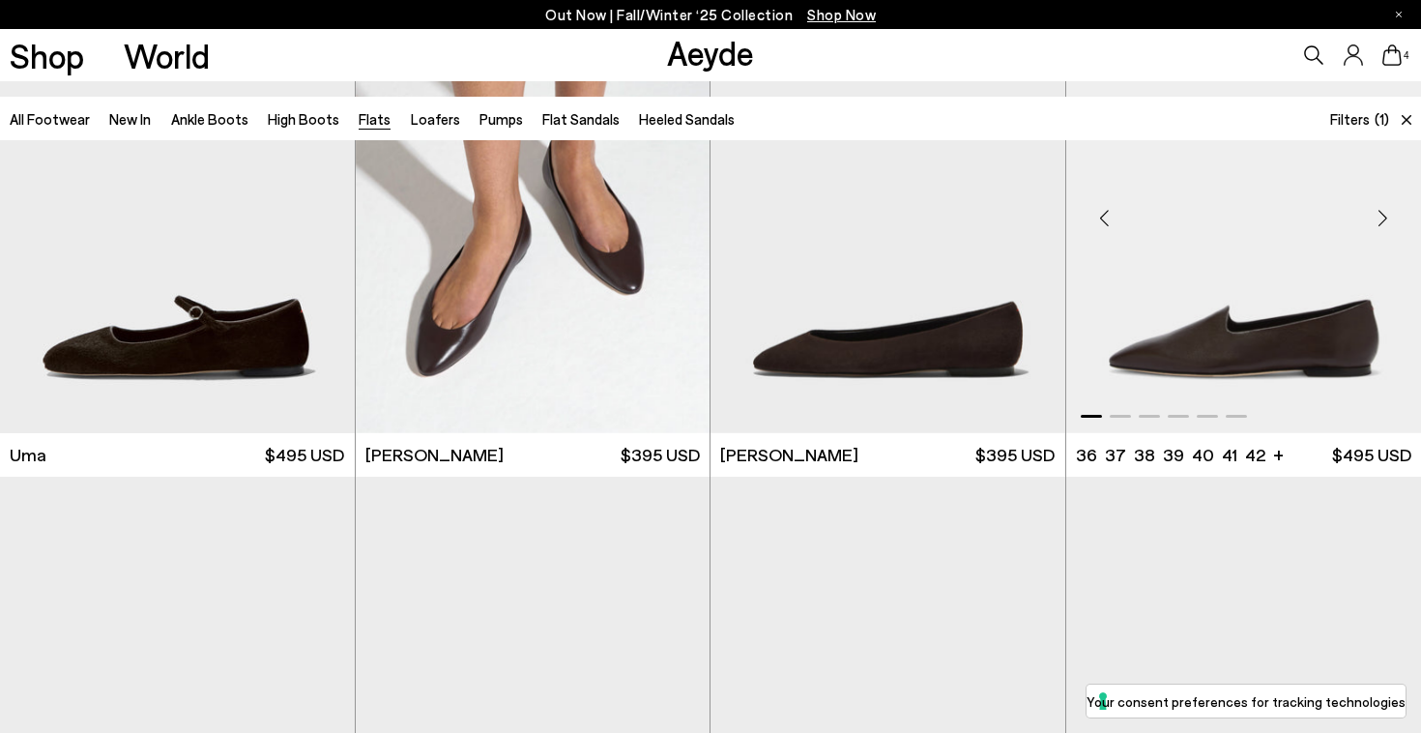
click at [1385, 216] on div "Next slide" at bounding box center [1383, 219] width 58 height 58
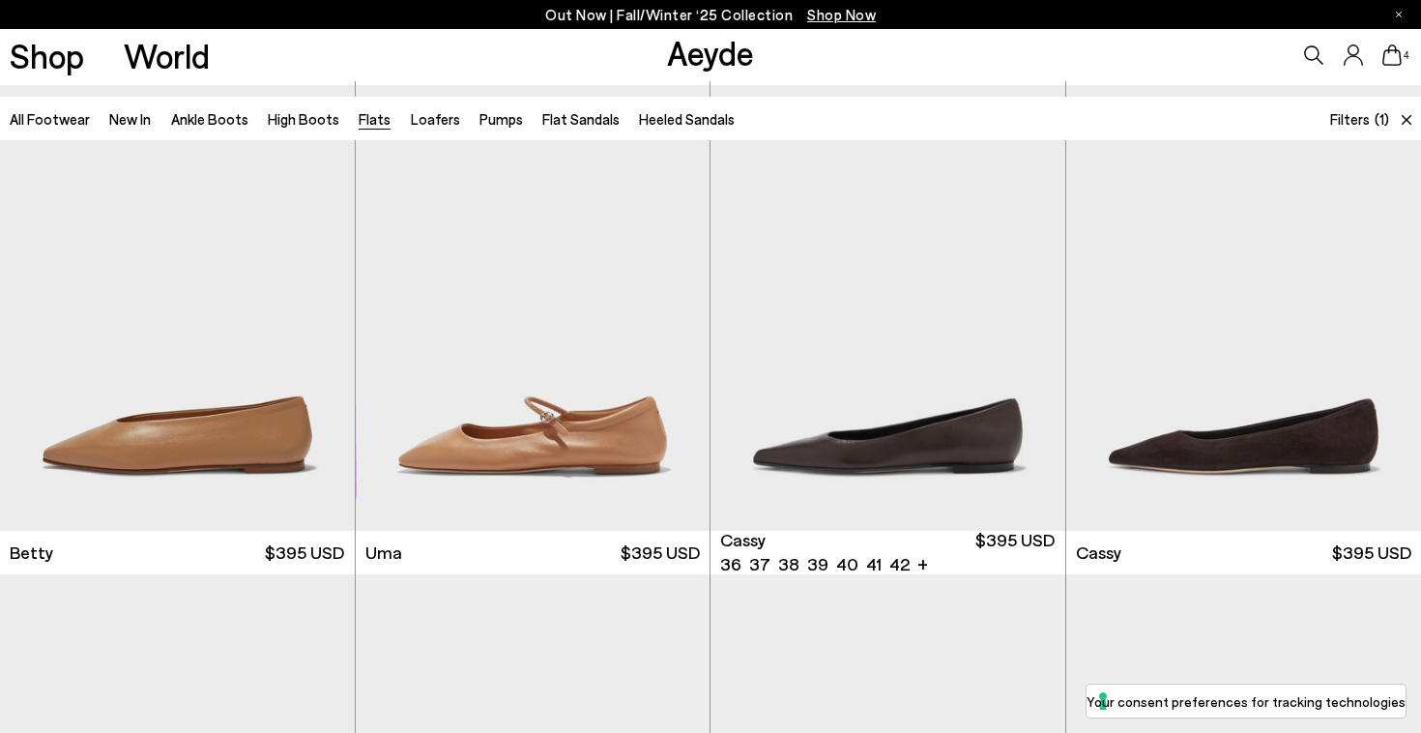
scroll to position [546, 0]
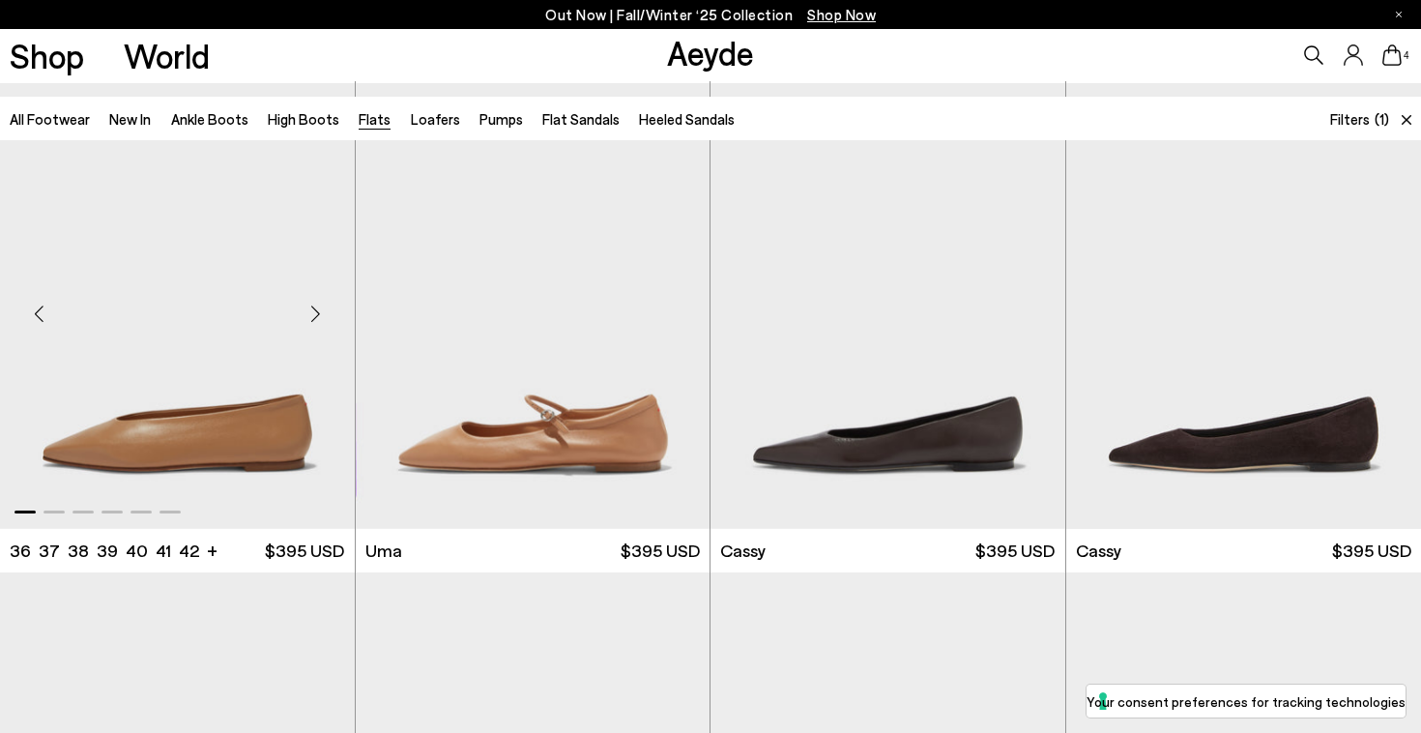
click at [314, 306] on div "Next slide" at bounding box center [316, 313] width 58 height 58
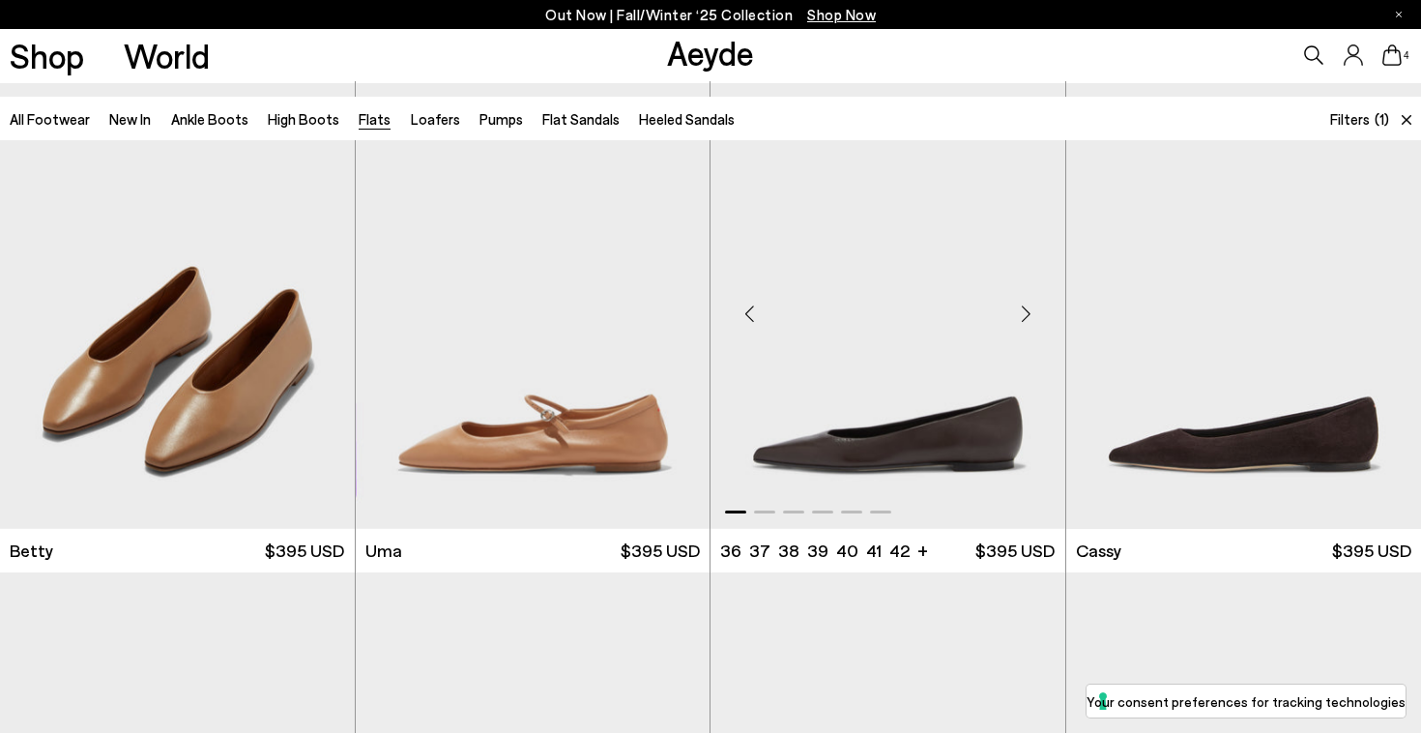
click at [1028, 304] on div "Next slide" at bounding box center [1027, 313] width 58 height 58
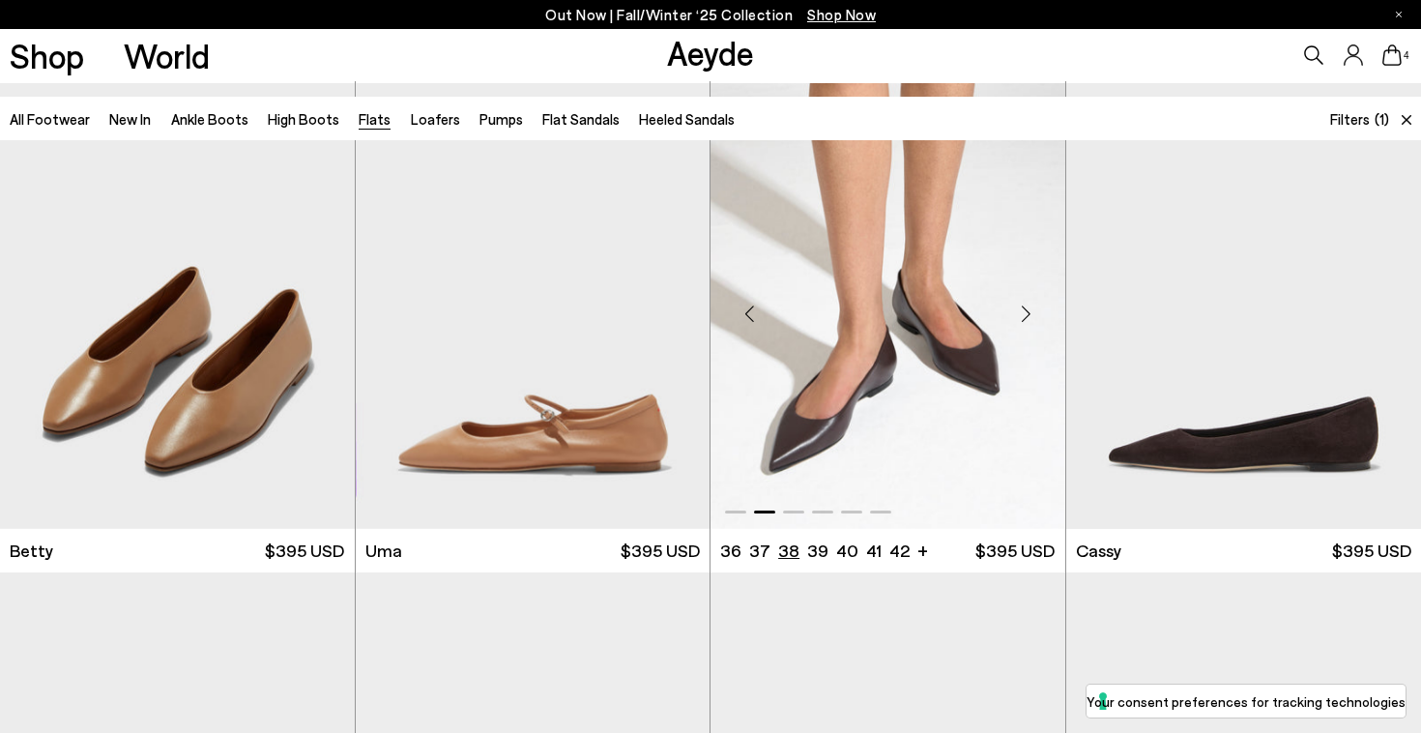
click at [790, 551] on li "38" at bounding box center [788, 551] width 21 height 24
click at [1030, 307] on div "Next slide" at bounding box center [1027, 313] width 58 height 58
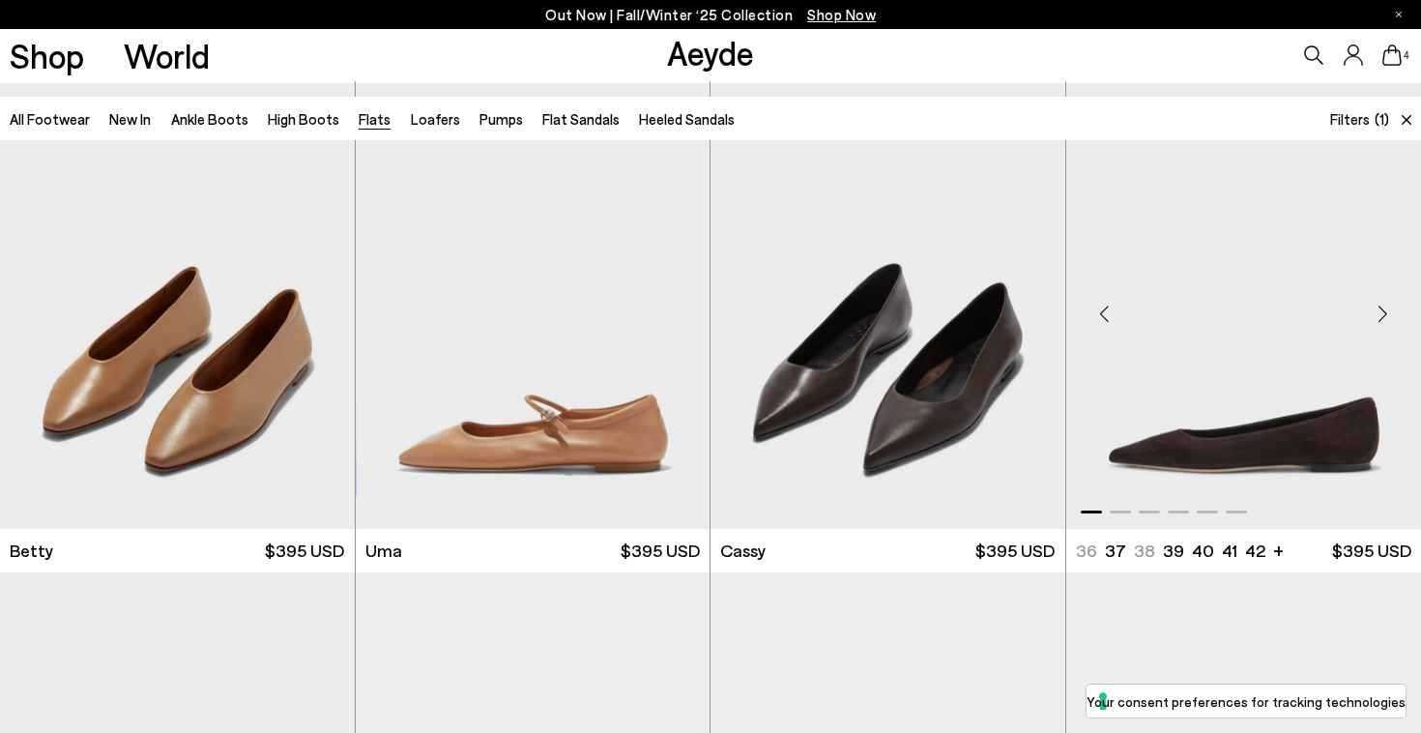
click at [1378, 307] on div "Next slide" at bounding box center [1383, 313] width 58 height 58
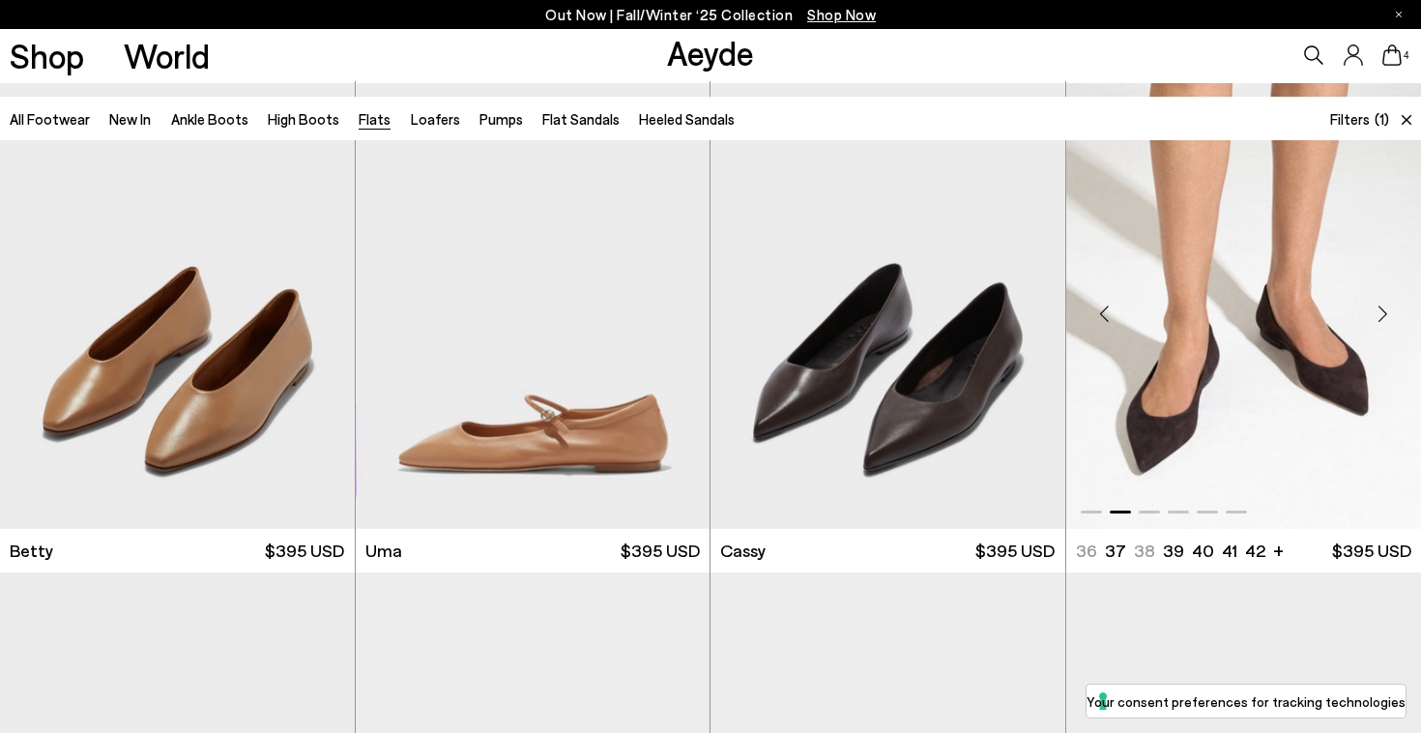
click at [1378, 307] on div "Next slide" at bounding box center [1383, 313] width 58 height 58
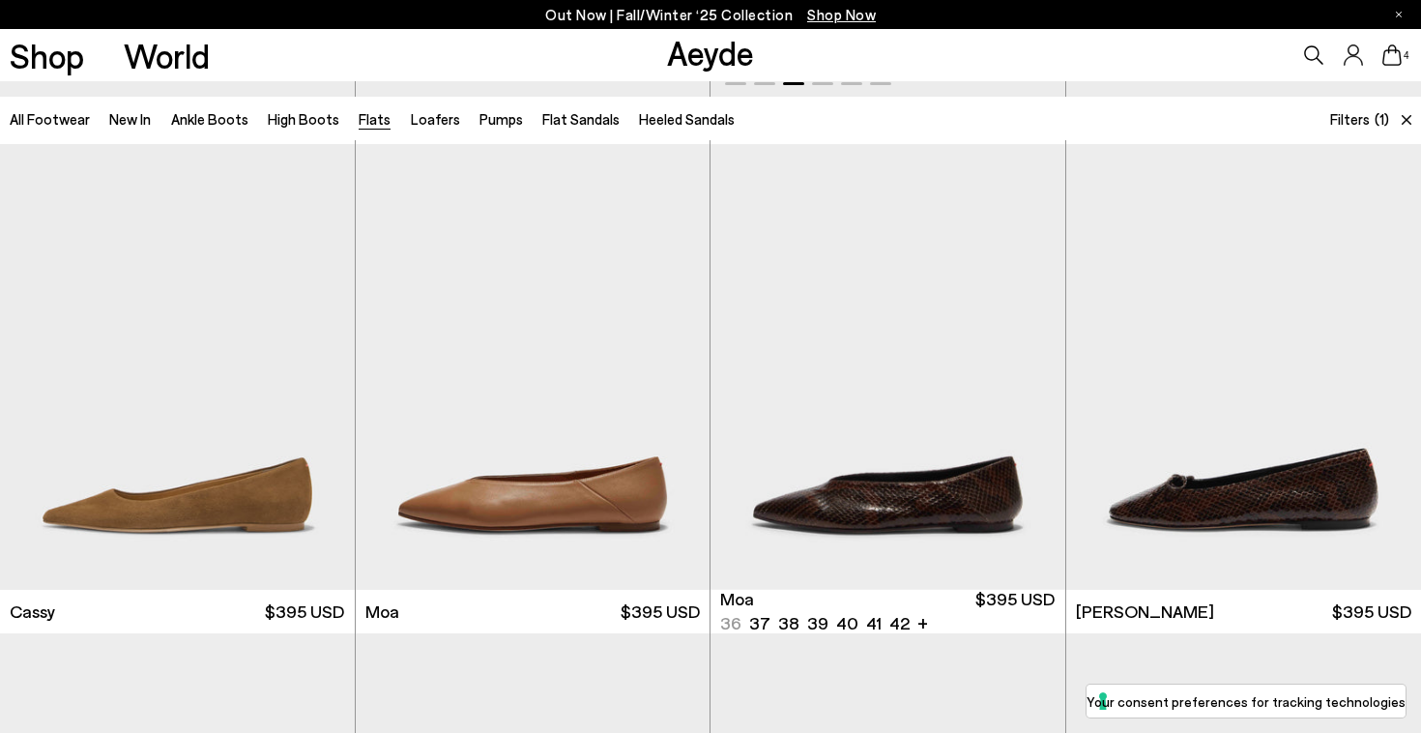
scroll to position [947, 0]
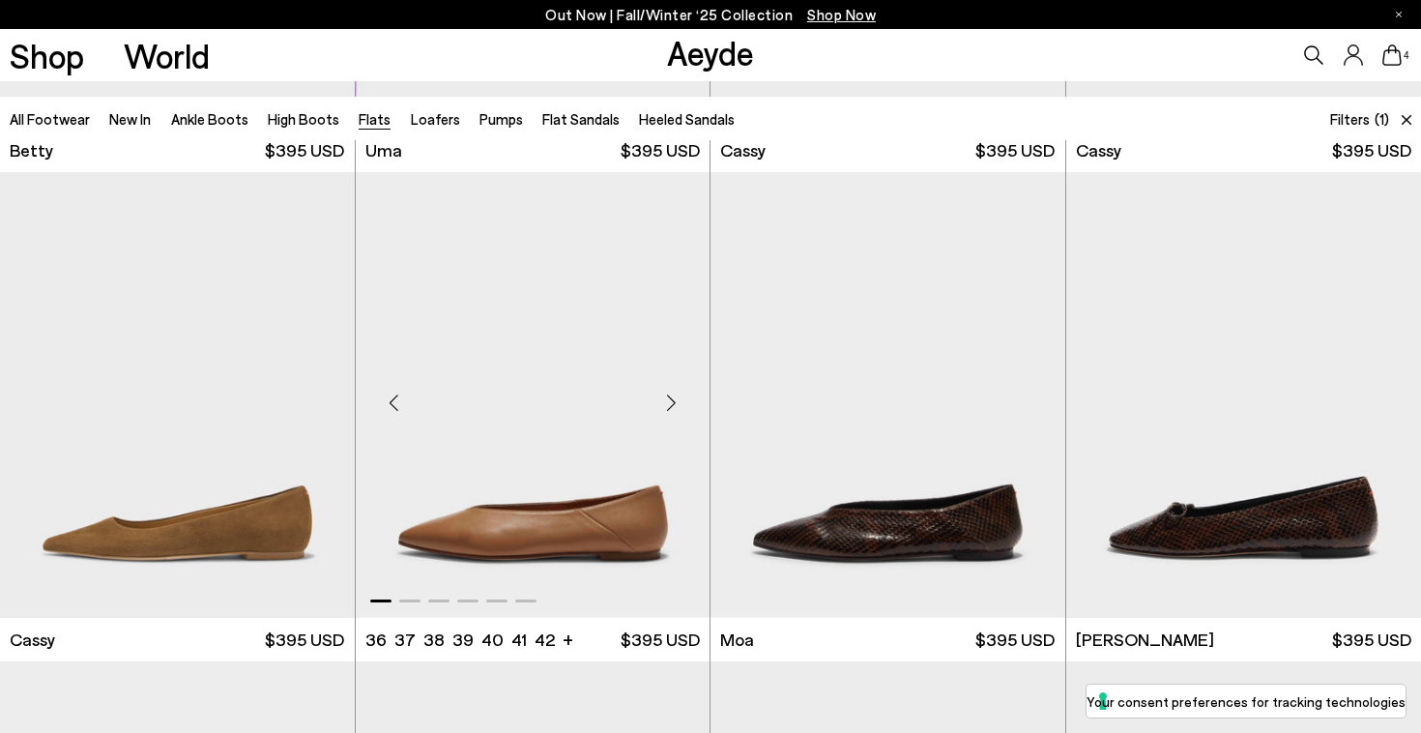
click at [665, 395] on div "Next slide" at bounding box center [671, 402] width 58 height 58
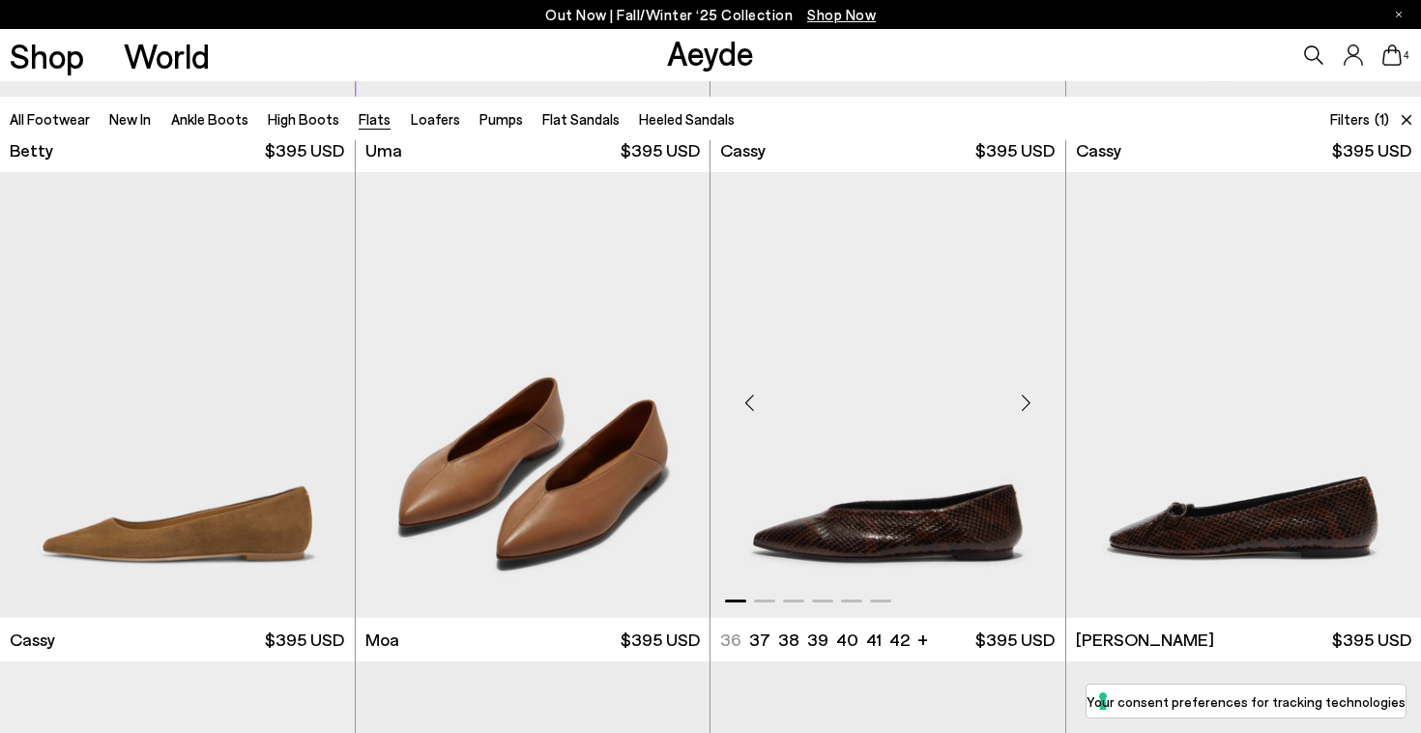
click at [1022, 397] on div "Next slide" at bounding box center [1027, 402] width 58 height 58
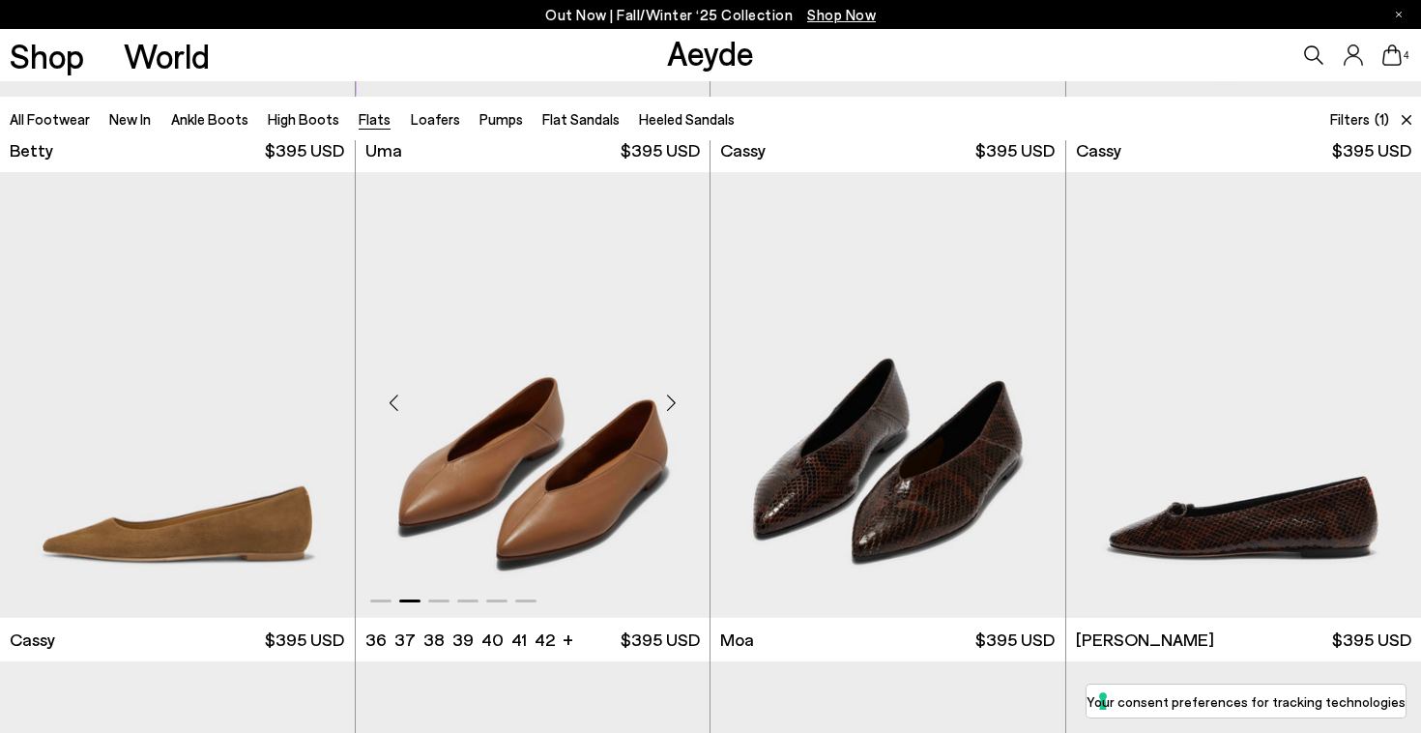
click at [672, 395] on div "Next slide" at bounding box center [671, 402] width 58 height 58
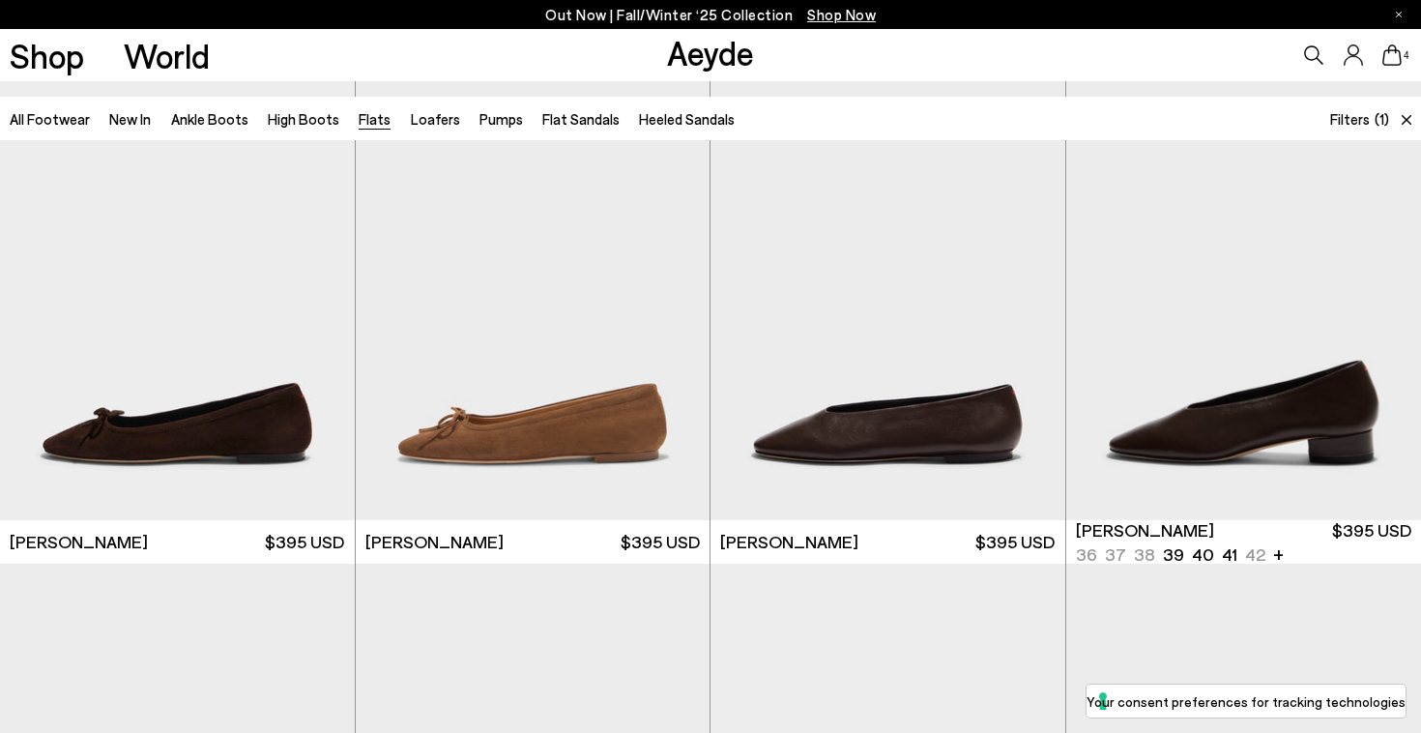
scroll to position [1535, 0]
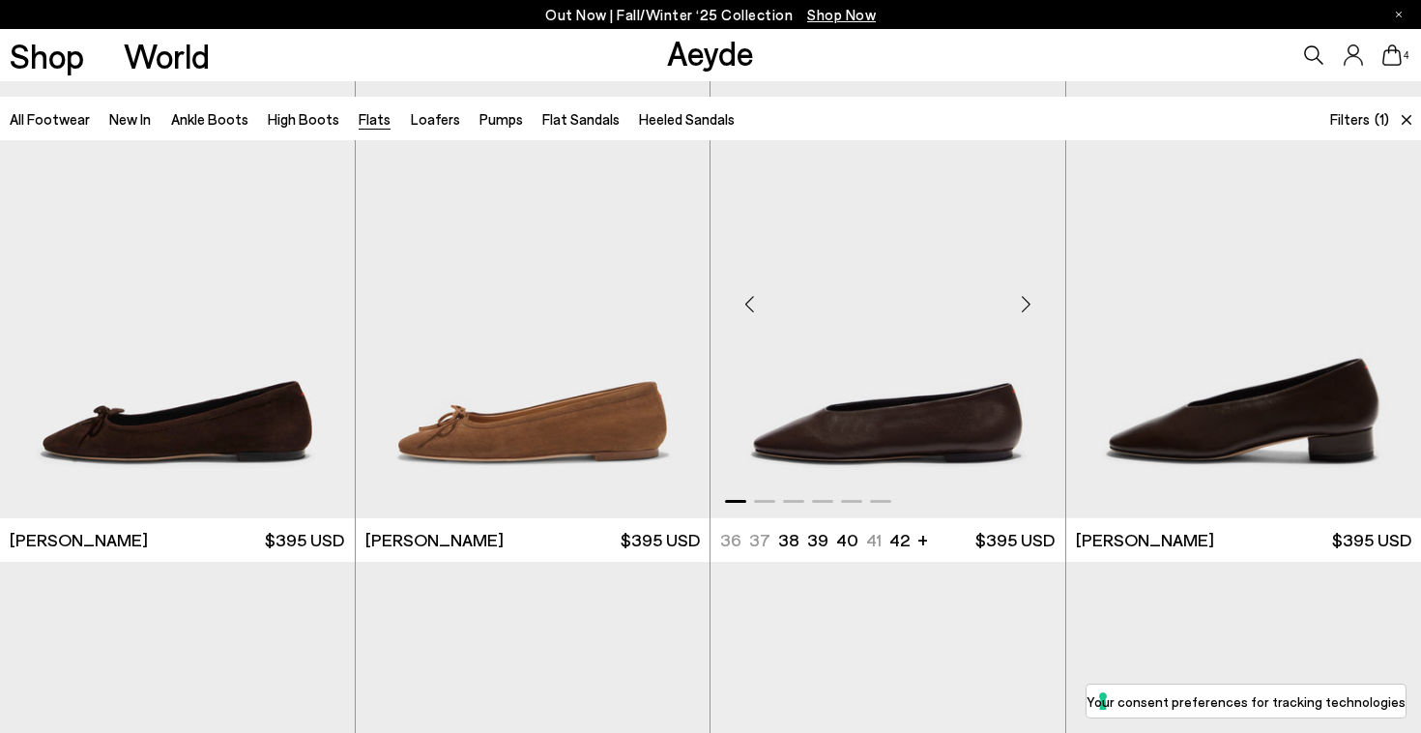
click at [1021, 301] on div "Next slide" at bounding box center [1027, 304] width 58 height 58
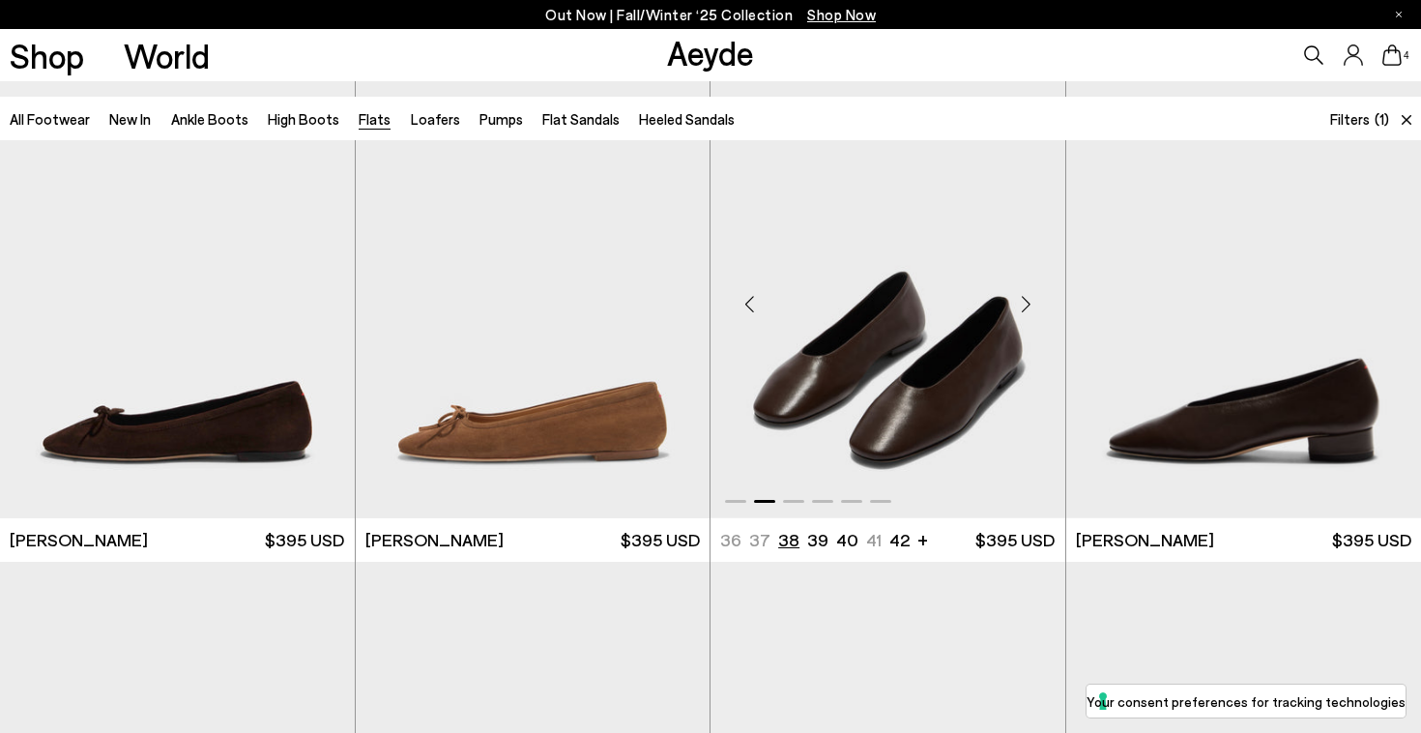
click at [788, 537] on li "38" at bounding box center [788, 540] width 21 height 24
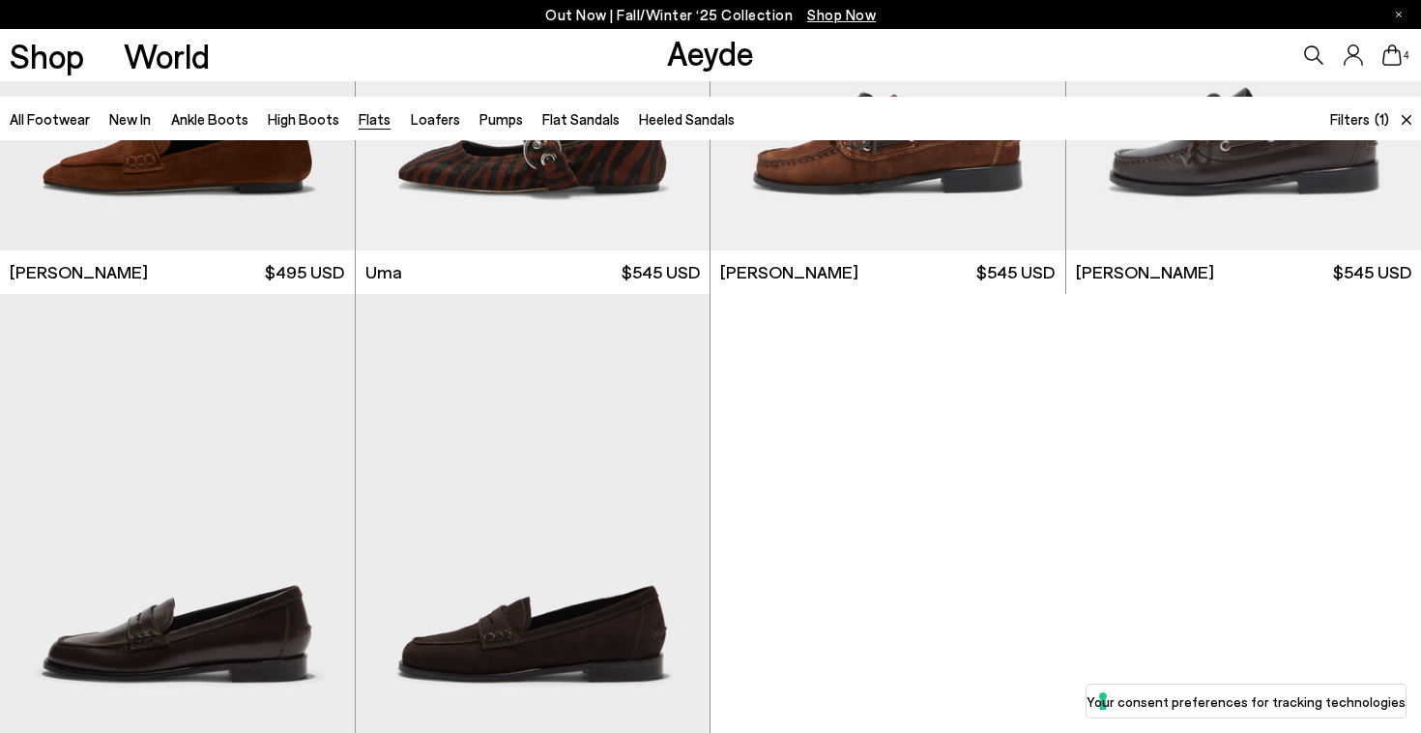
scroll to position [2912, 0]
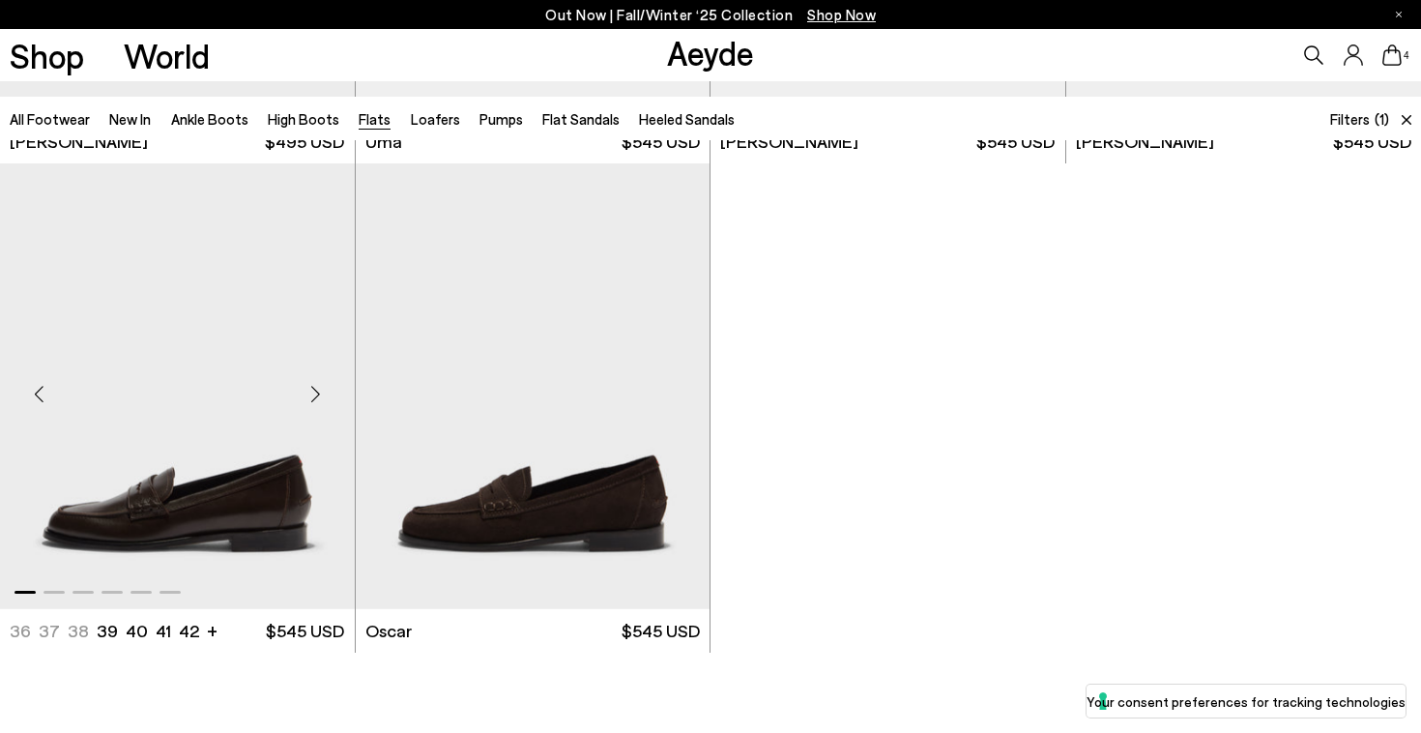
click at [242, 438] on img "1 / 6" at bounding box center [177, 386] width 355 height 446
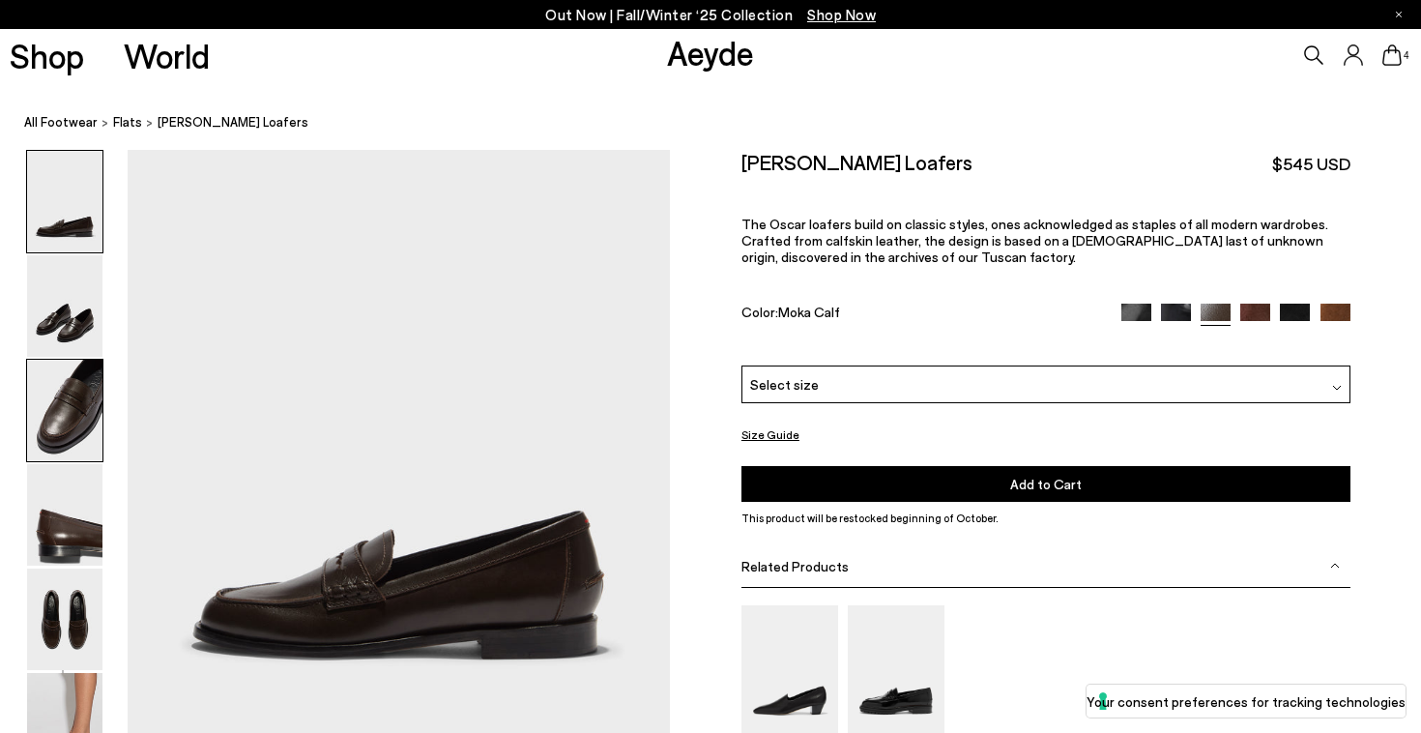
click at [70, 449] on img at bounding box center [64, 411] width 75 height 102
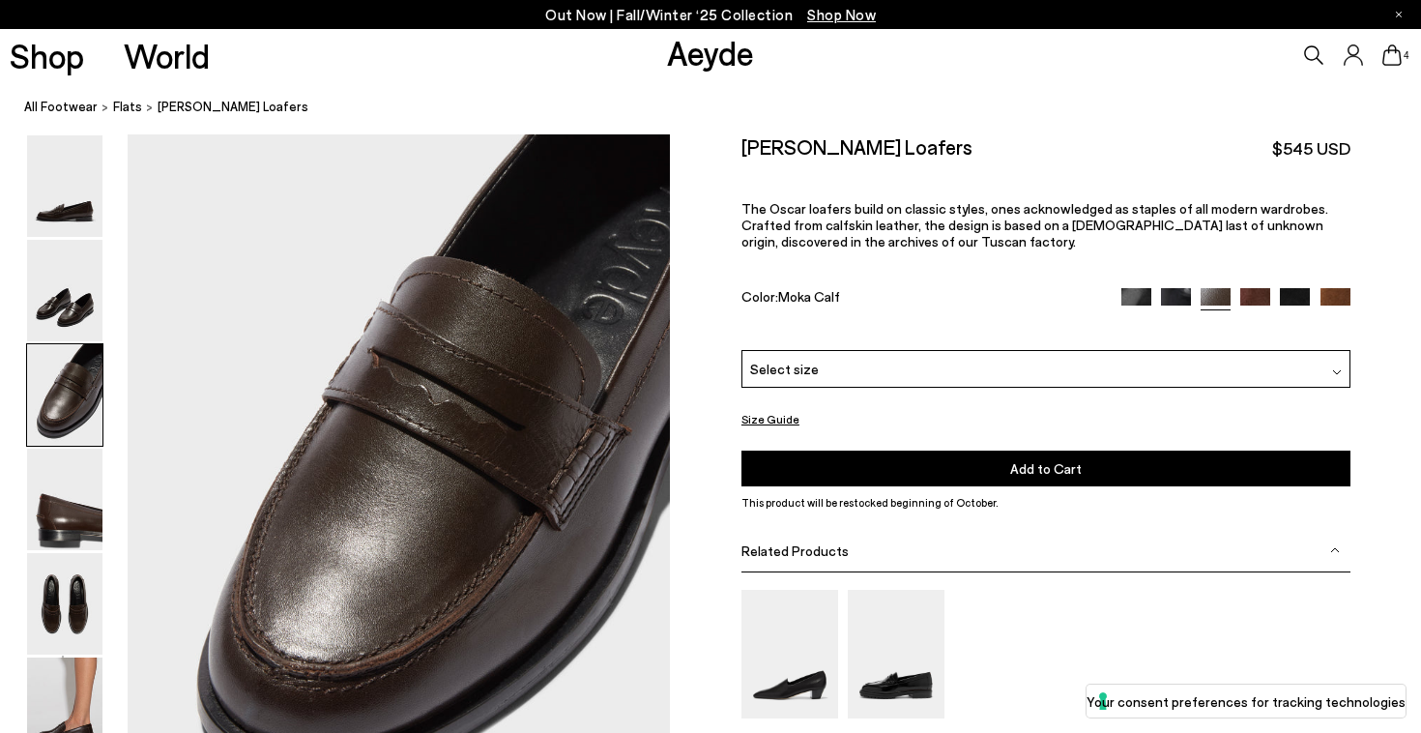
scroll to position [1353, 0]
click at [788, 363] on span "Select size" at bounding box center [784, 369] width 69 height 20
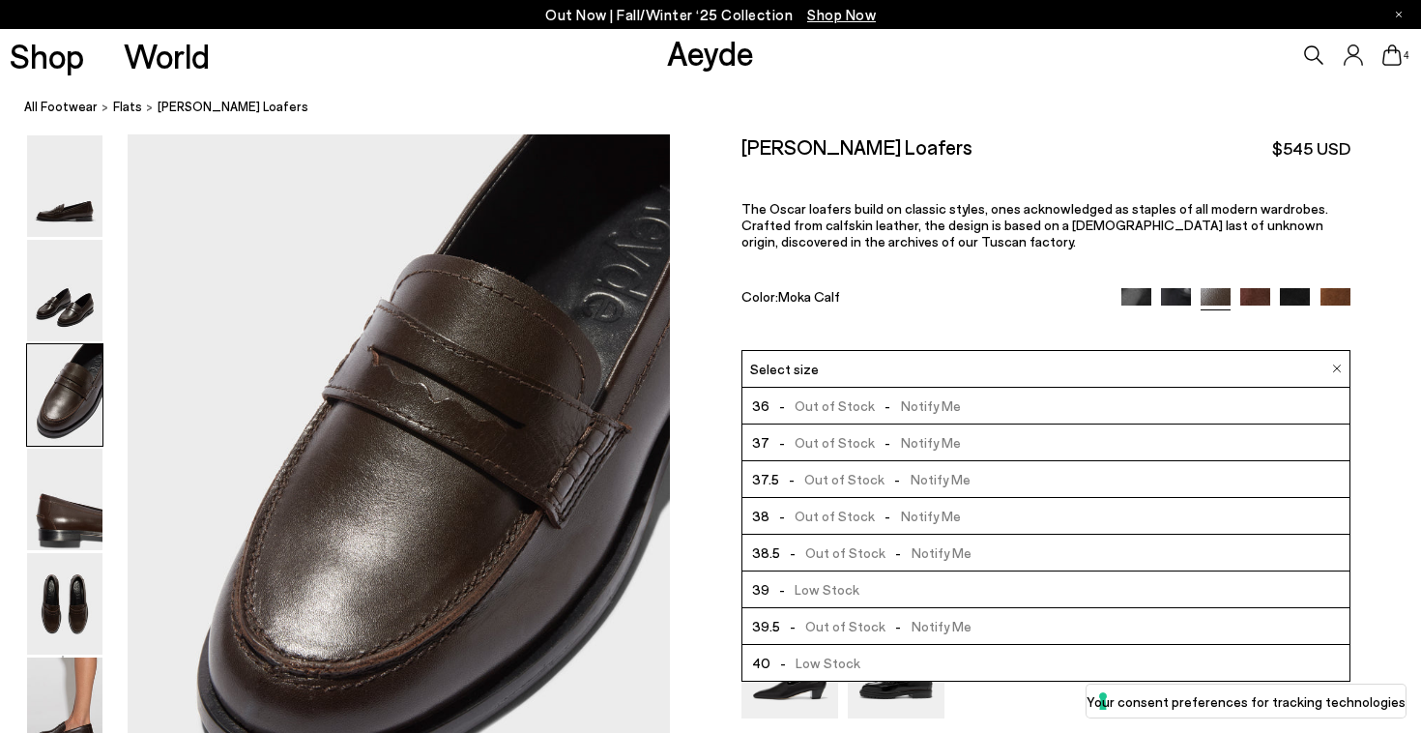
click at [796, 510] on span "- Out of Stock - Notify Me" at bounding box center [865, 516] width 191 height 24
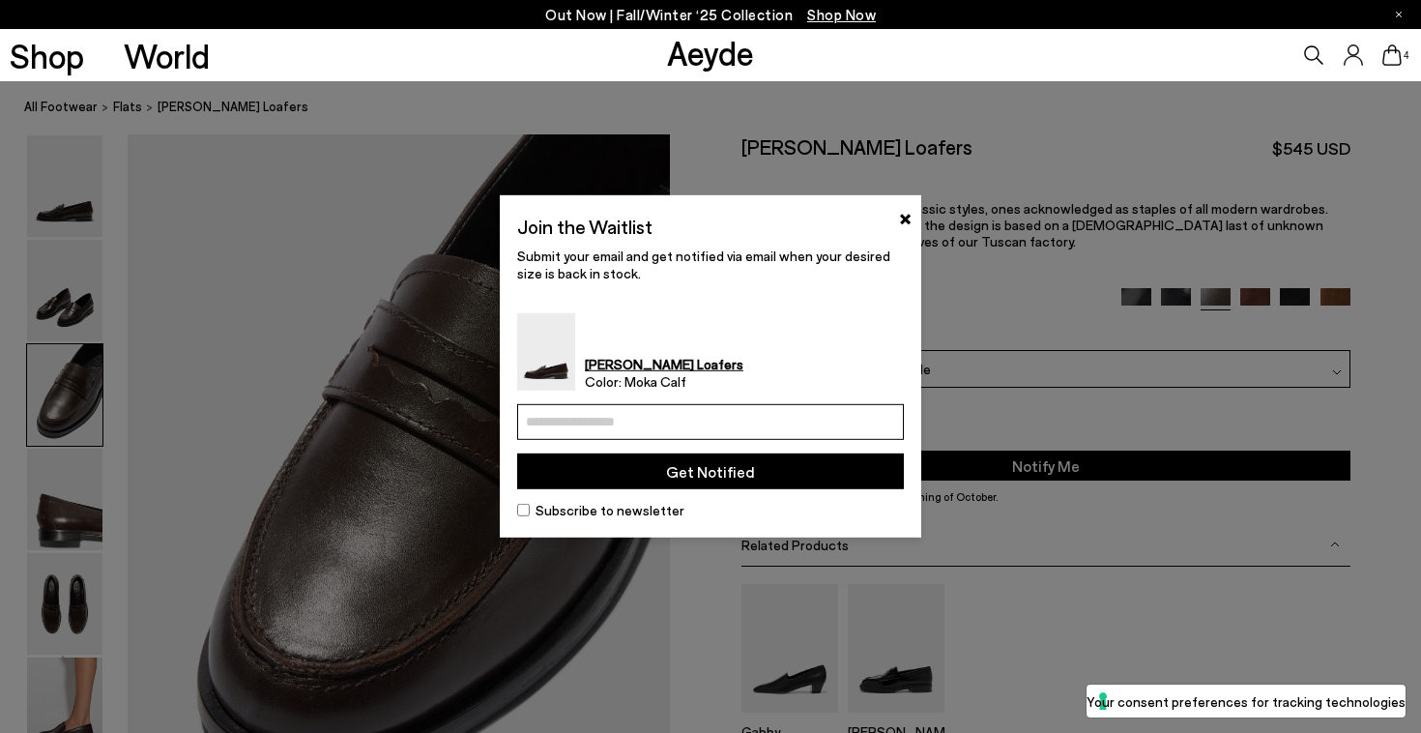
click at [746, 434] on input "email" at bounding box center [710, 422] width 387 height 36
type input "**********"
click at [748, 489] on button "Get Notified" at bounding box center [710, 472] width 387 height 36
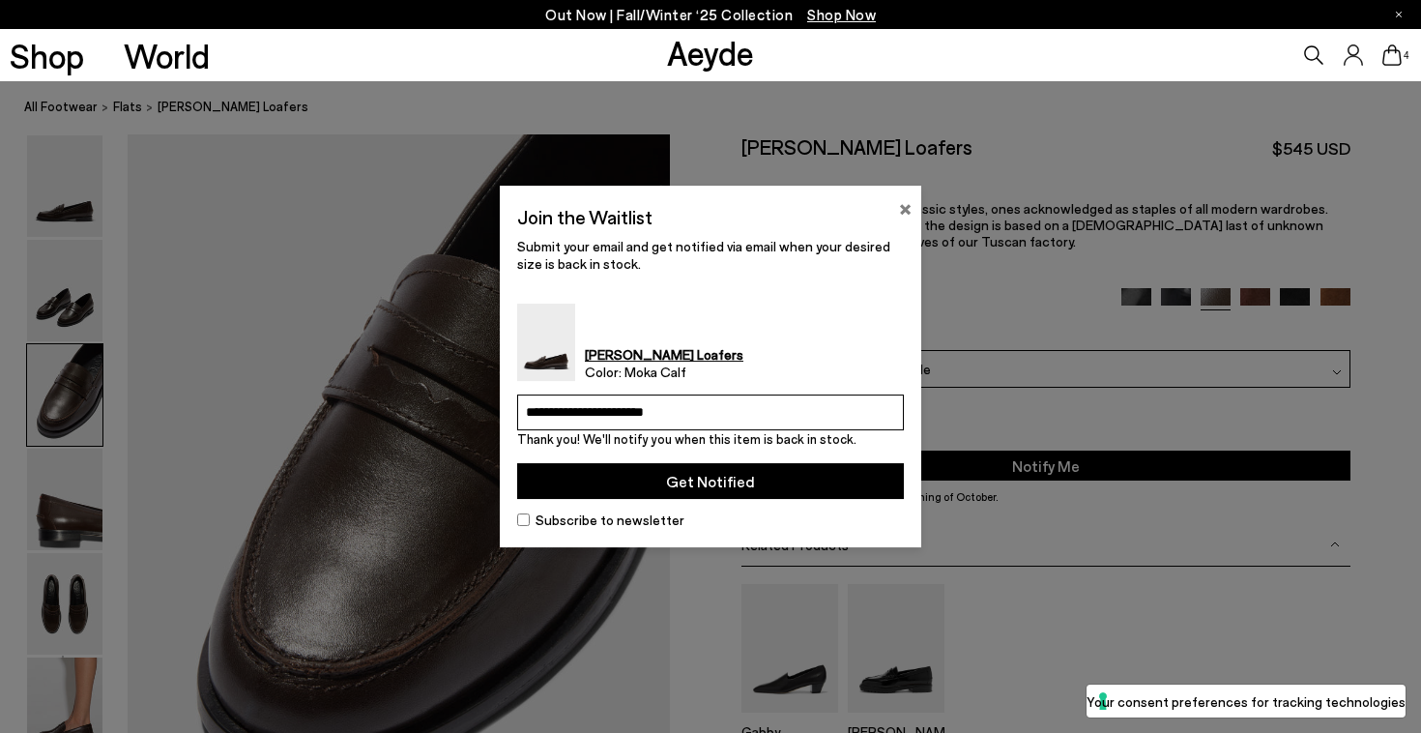
click at [904, 195] on button "×" at bounding box center [905, 206] width 13 height 23
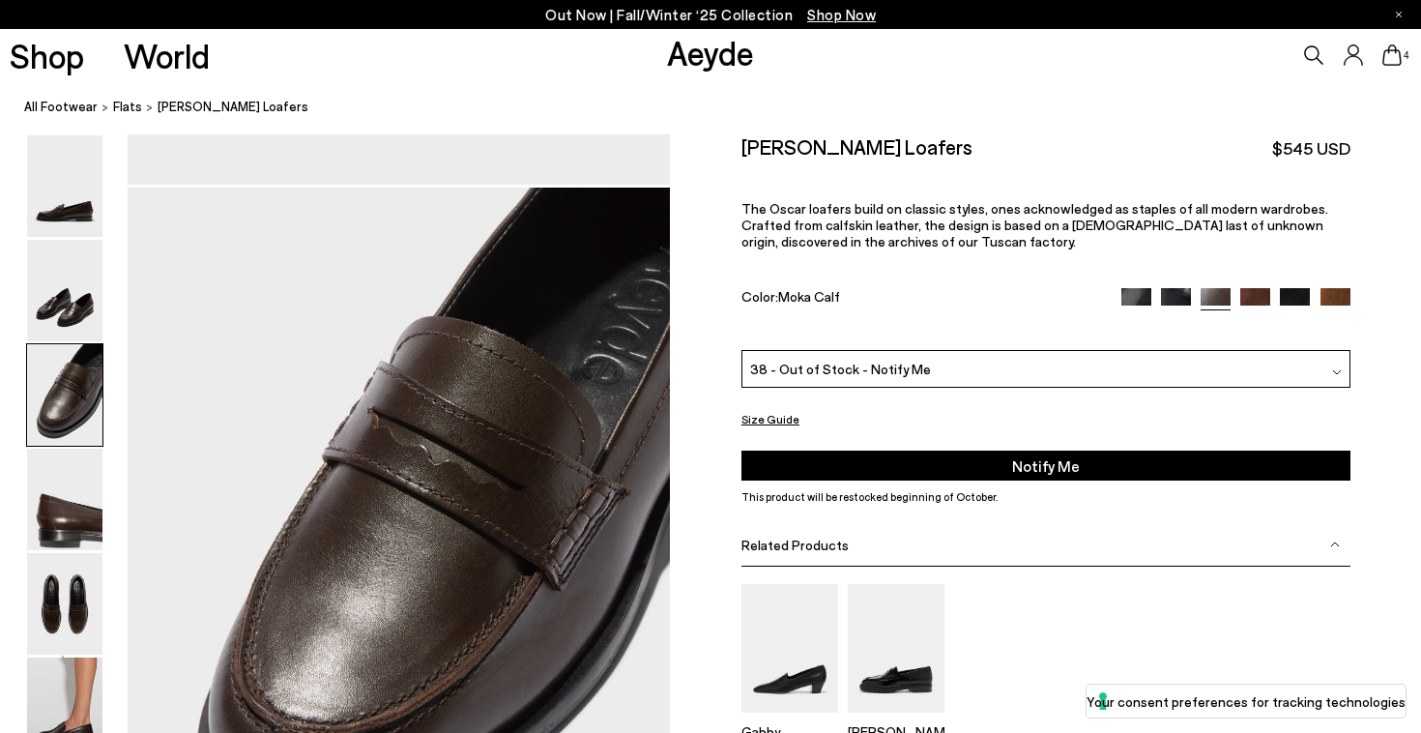
scroll to position [1431, 0]
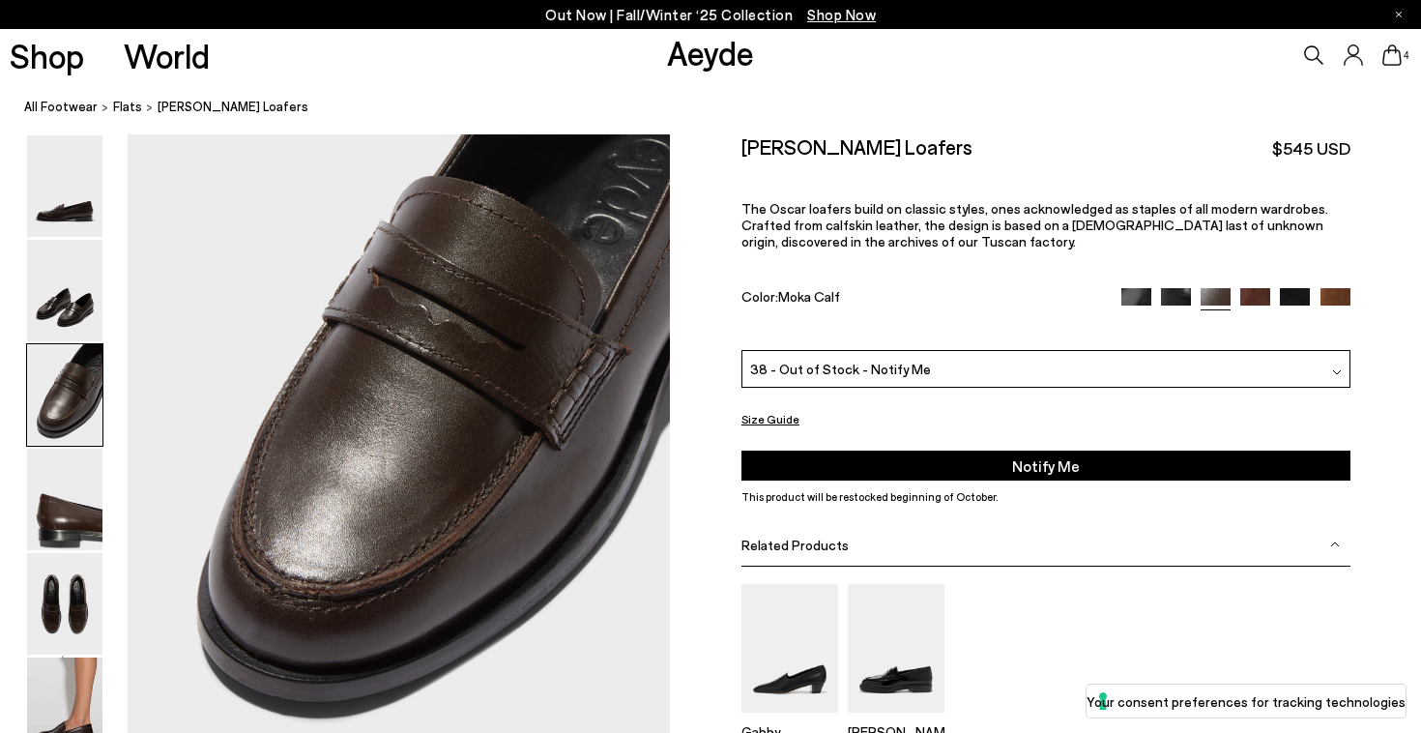
click at [1140, 292] on img at bounding box center [1137, 303] width 30 height 30
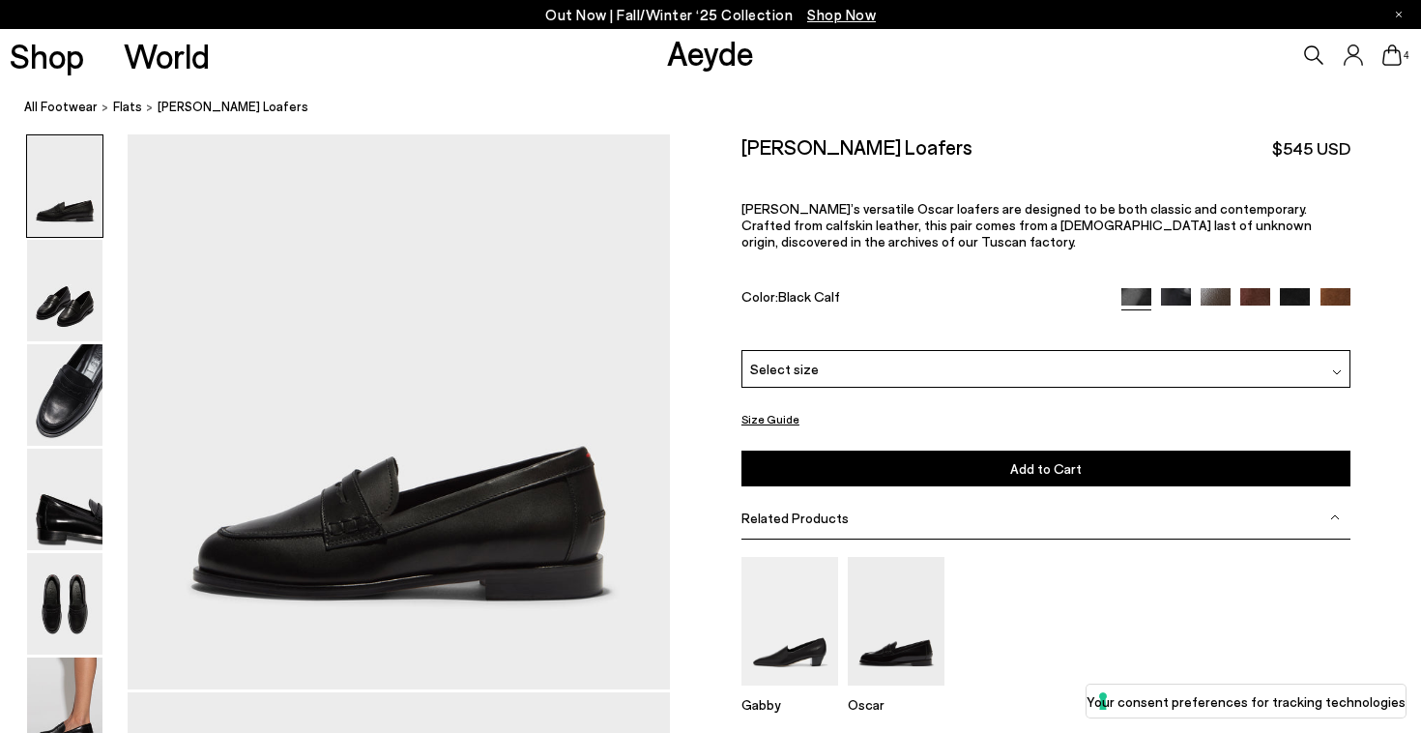
scroll to position [82, 0]
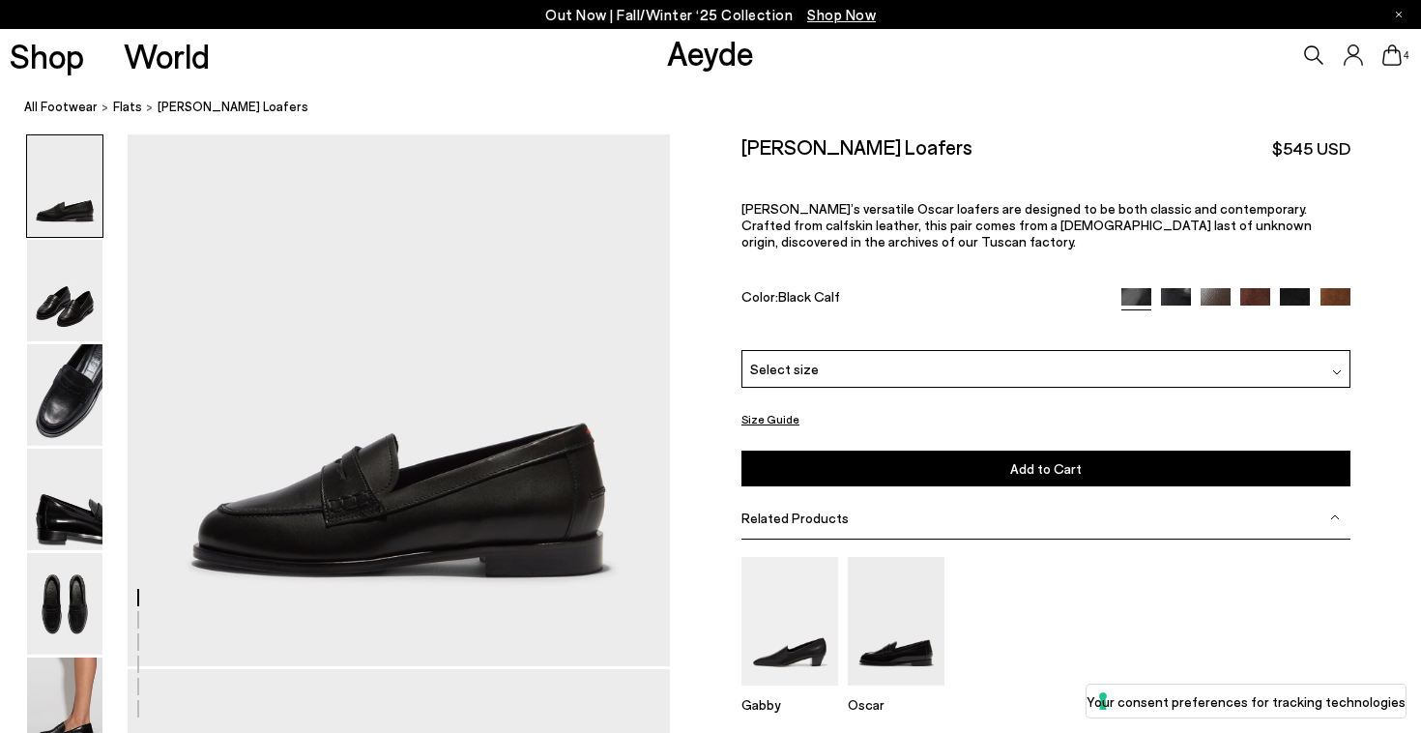
click at [1116, 366] on div "Select size" at bounding box center [1046, 369] width 609 height 38
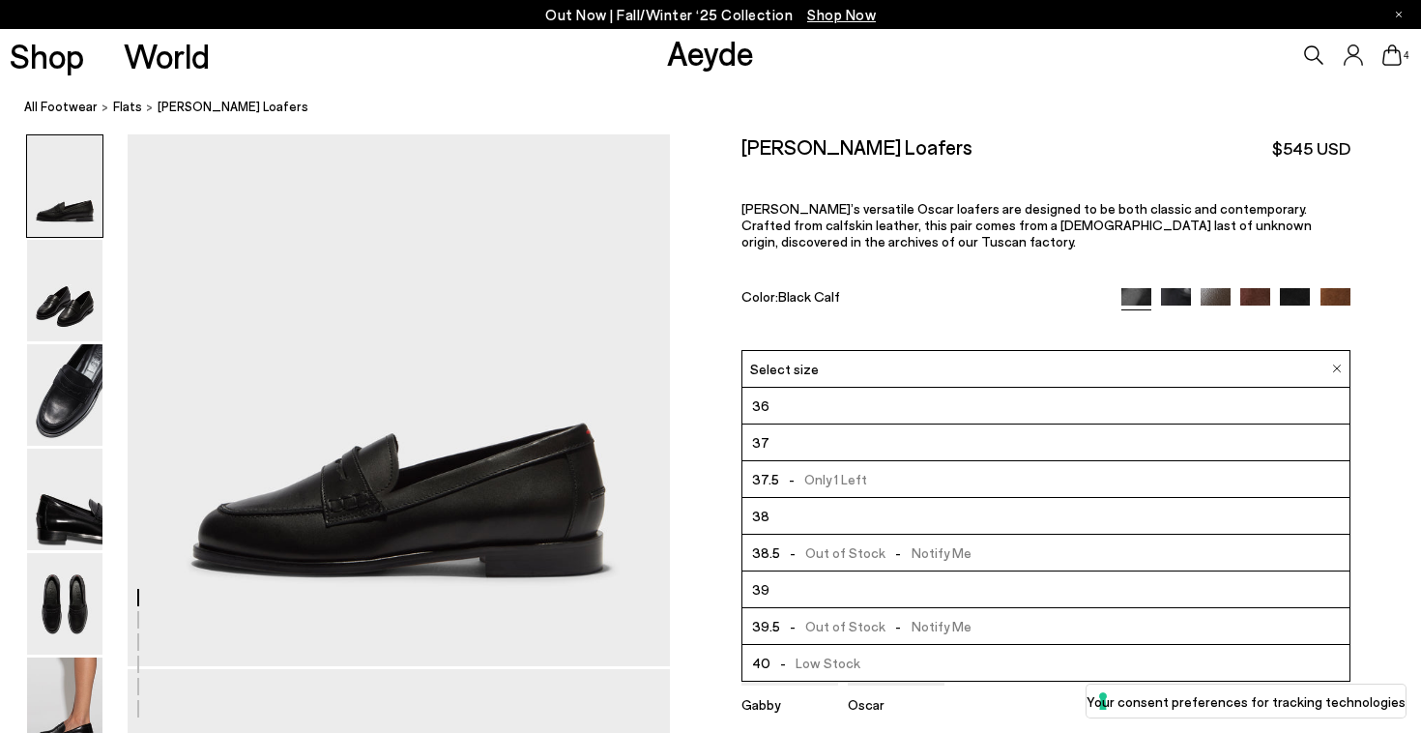
click at [1174, 299] on img at bounding box center [1176, 303] width 30 height 30
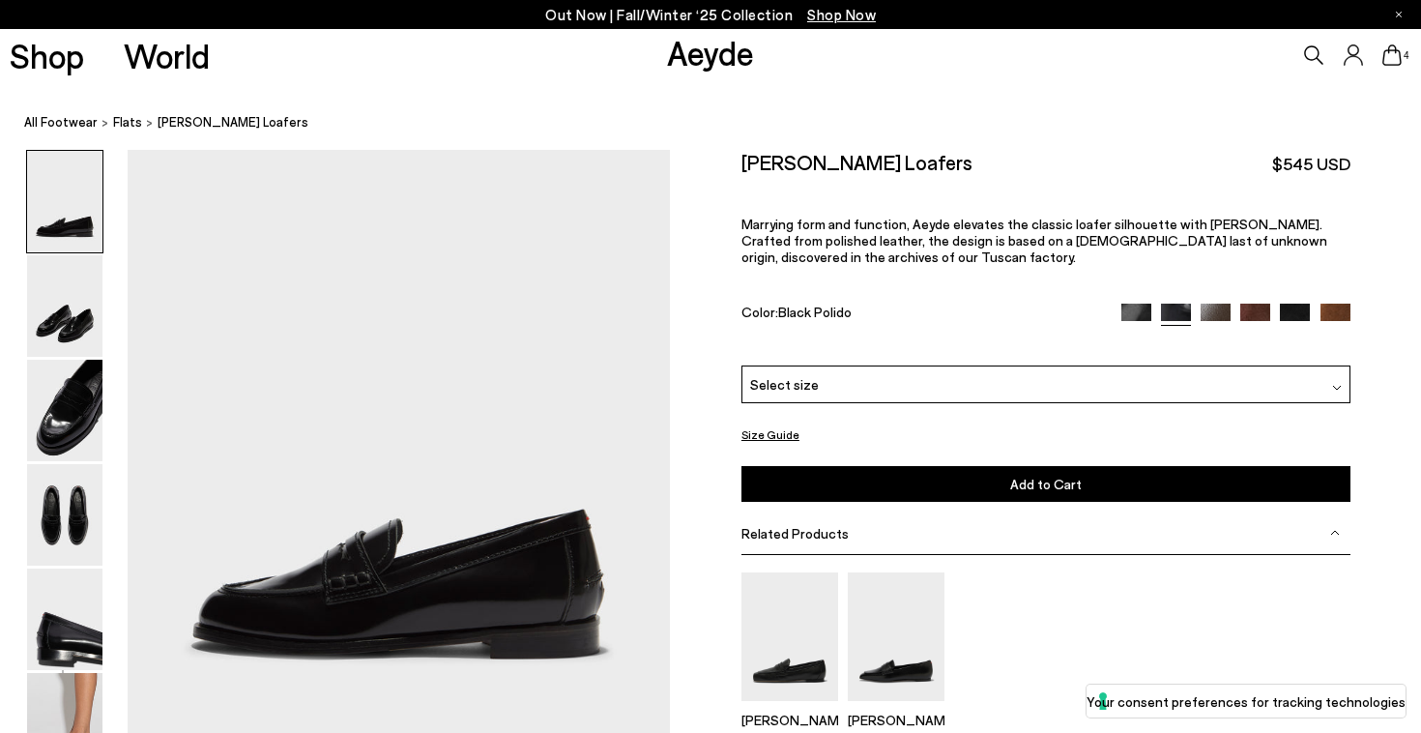
click at [1218, 316] on img at bounding box center [1216, 319] width 30 height 30
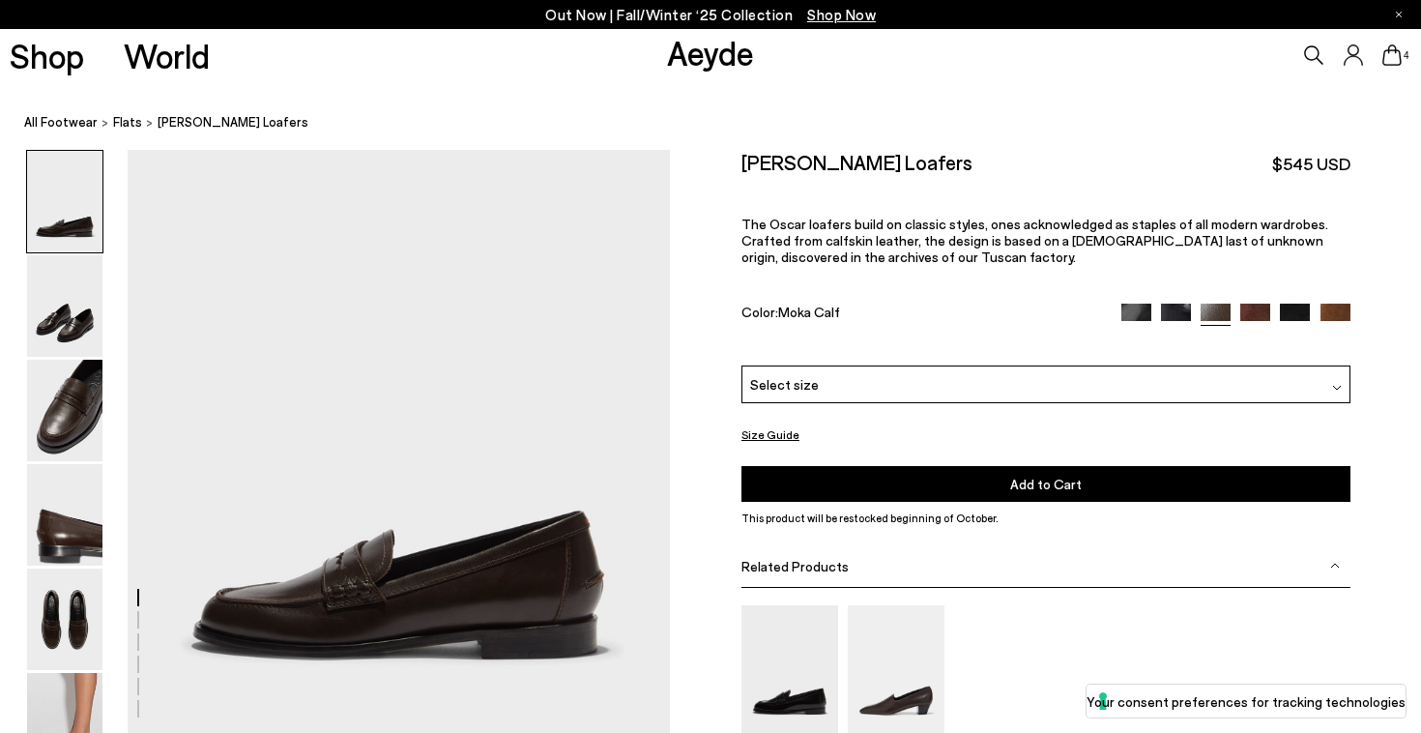
click at [1252, 316] on img at bounding box center [1256, 319] width 30 height 30
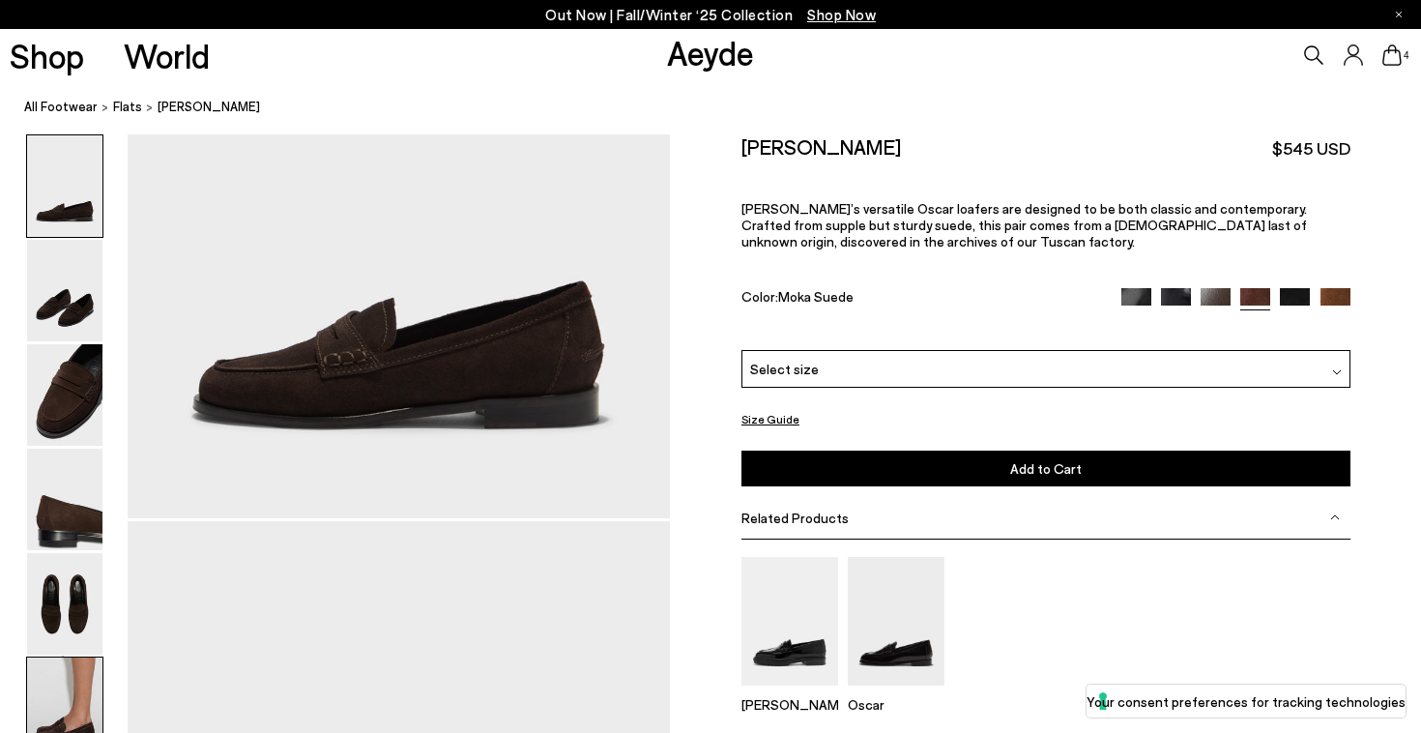
click at [67, 710] on img at bounding box center [64, 709] width 75 height 102
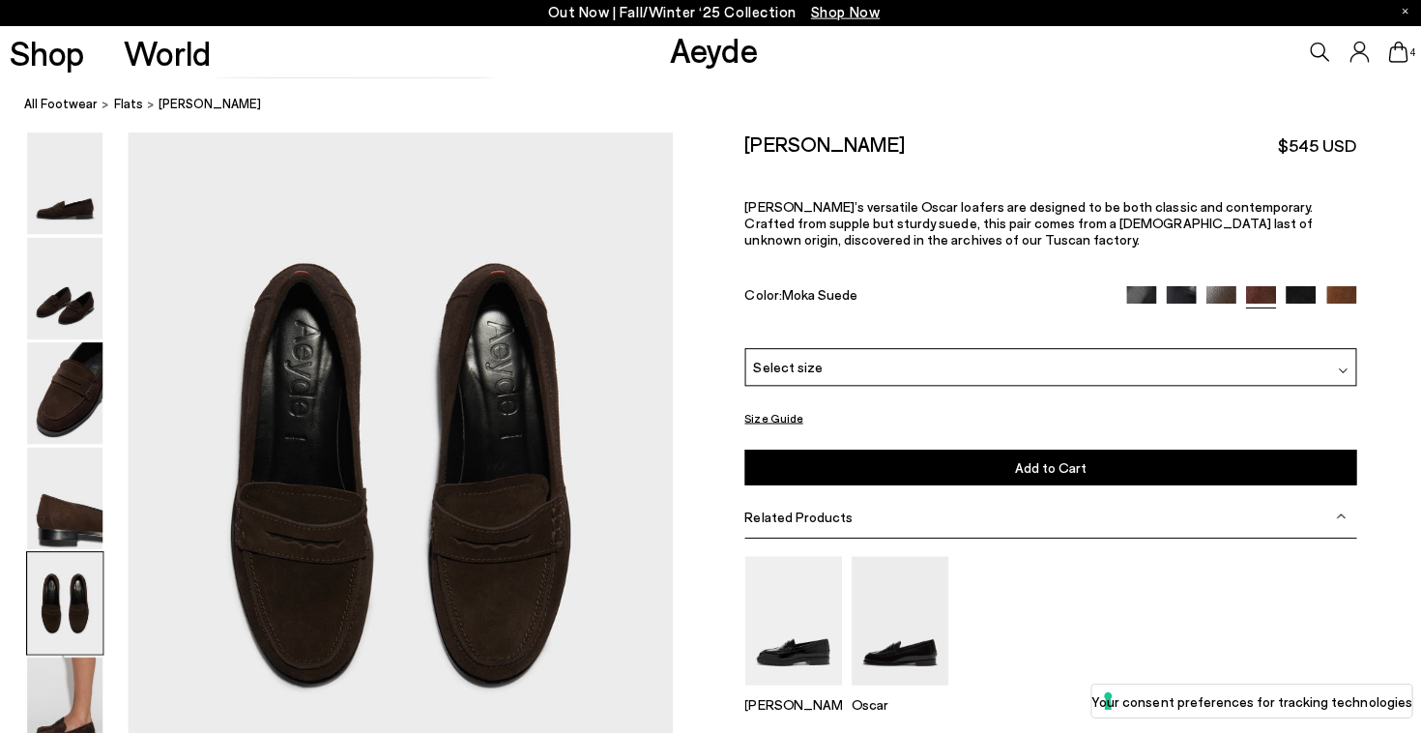
scroll to position [2821, 0]
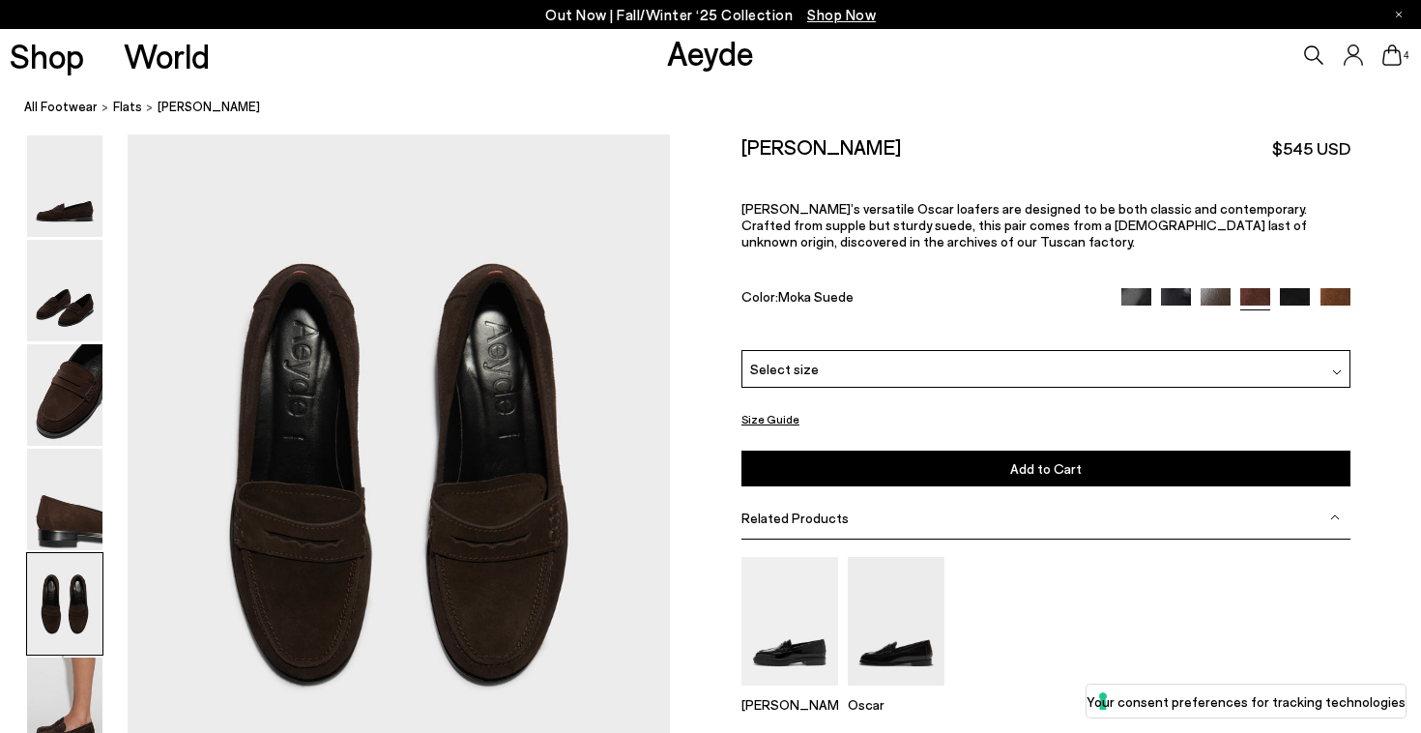
click at [1300, 293] on img at bounding box center [1295, 303] width 30 height 30
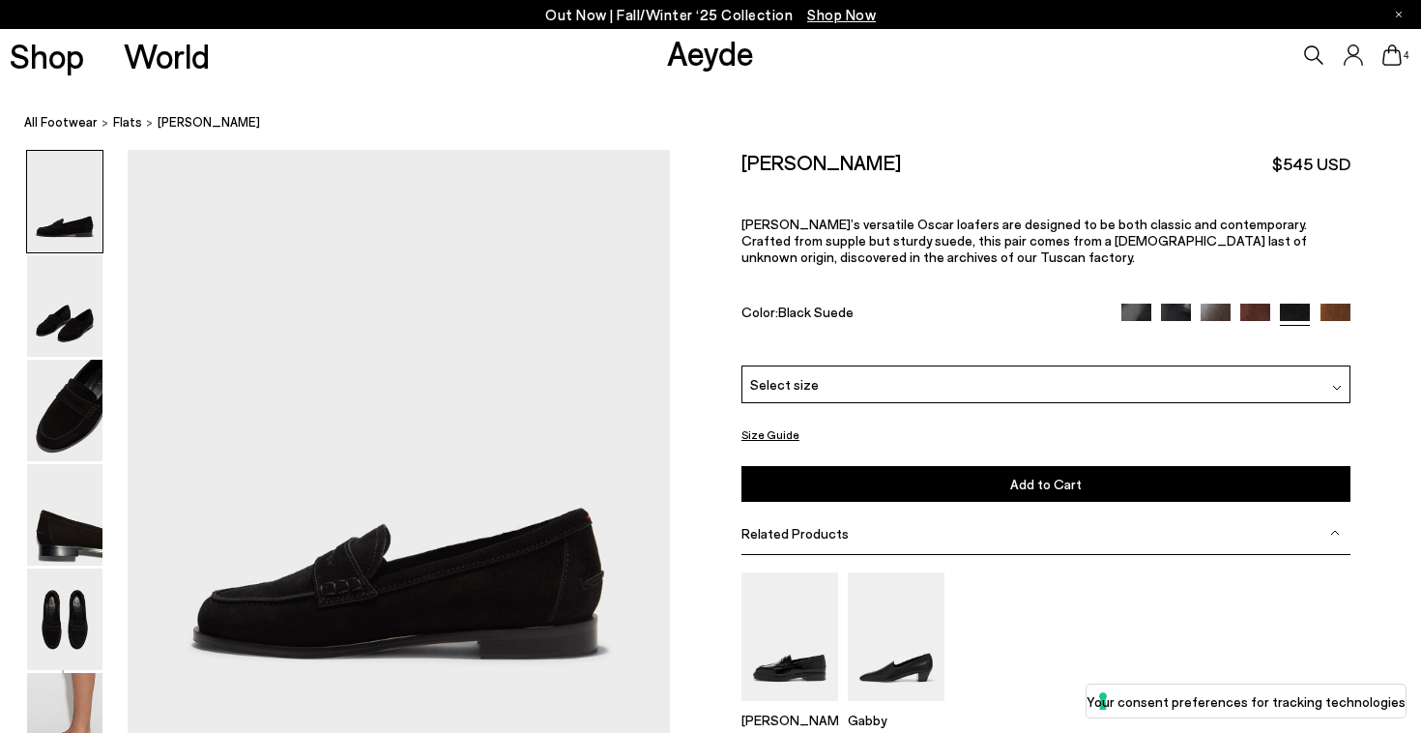
click at [1332, 316] on img at bounding box center [1336, 319] width 30 height 30
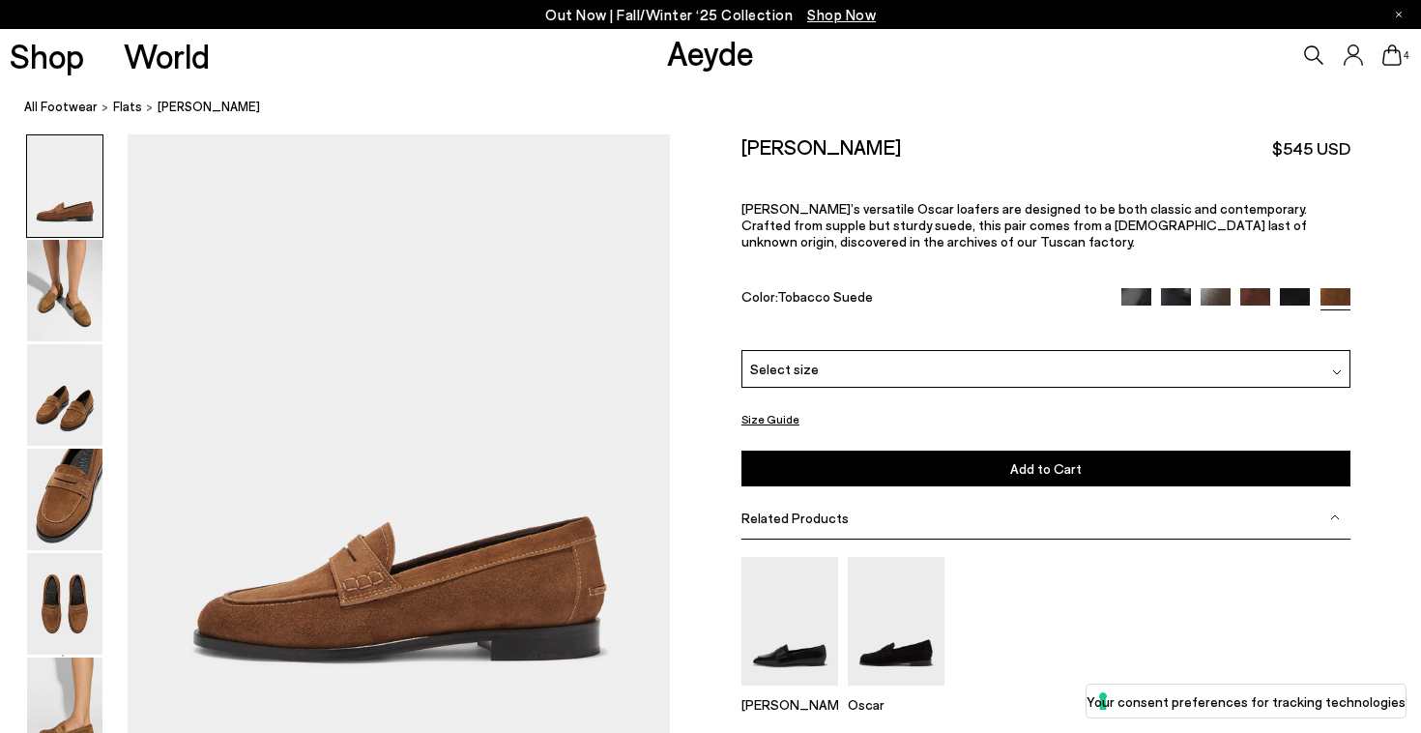
scroll to position [111, 0]
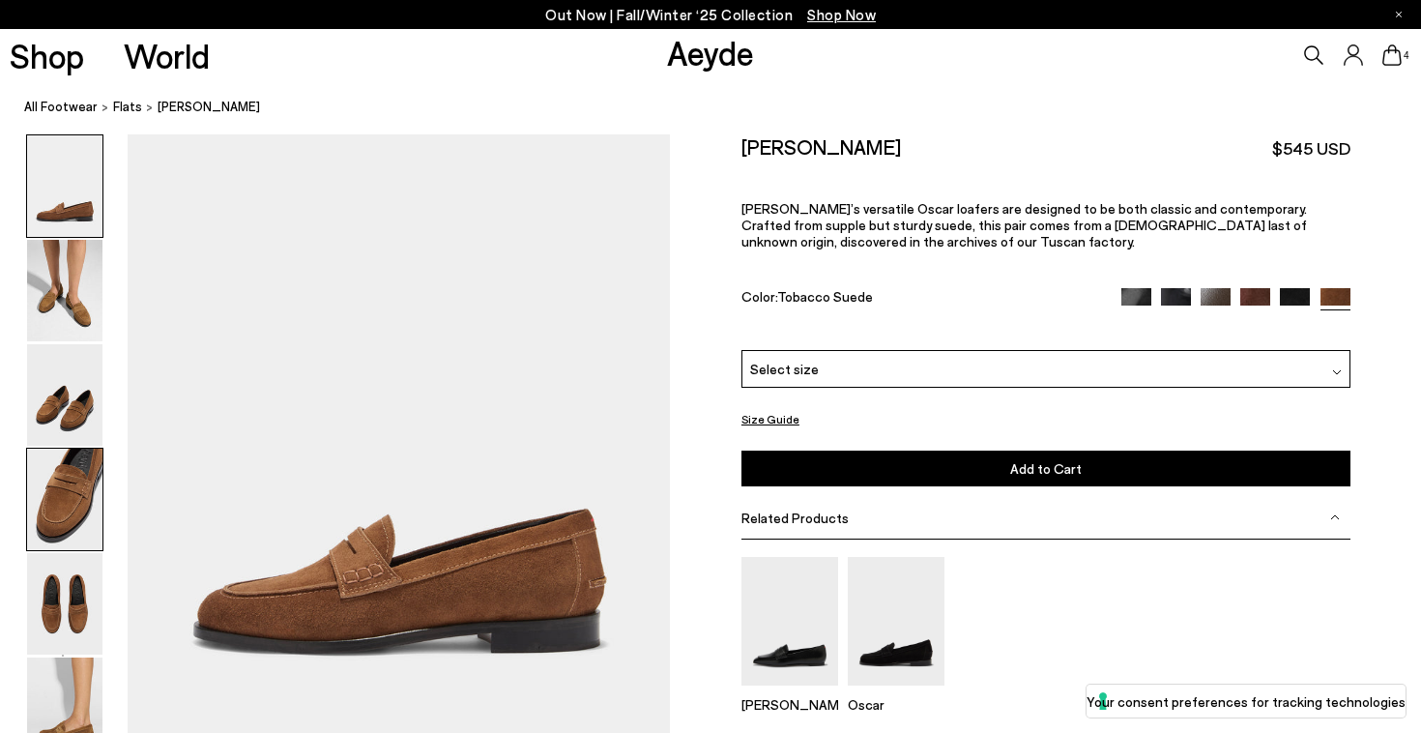
click at [60, 503] on img at bounding box center [64, 500] width 75 height 102
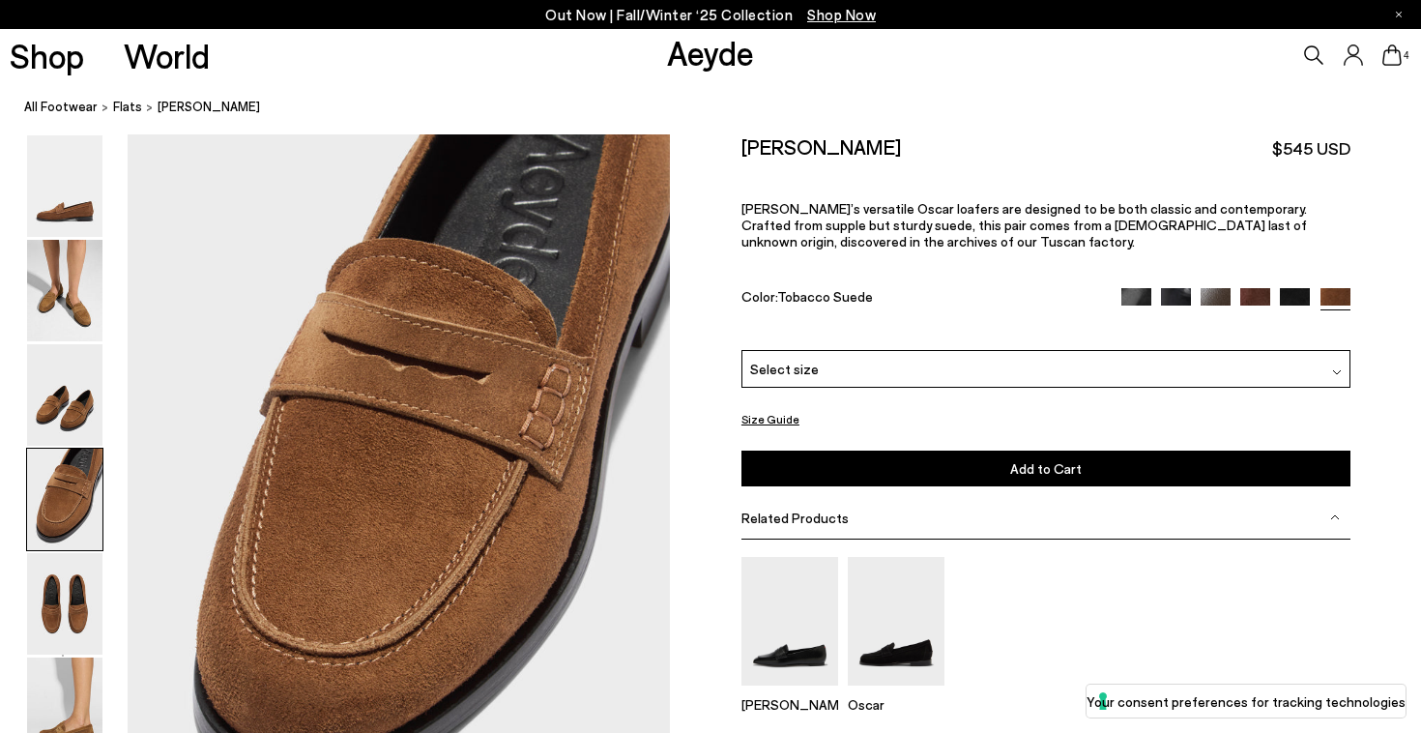
scroll to position [2205, 0]
click at [1256, 294] on img at bounding box center [1256, 303] width 30 height 30
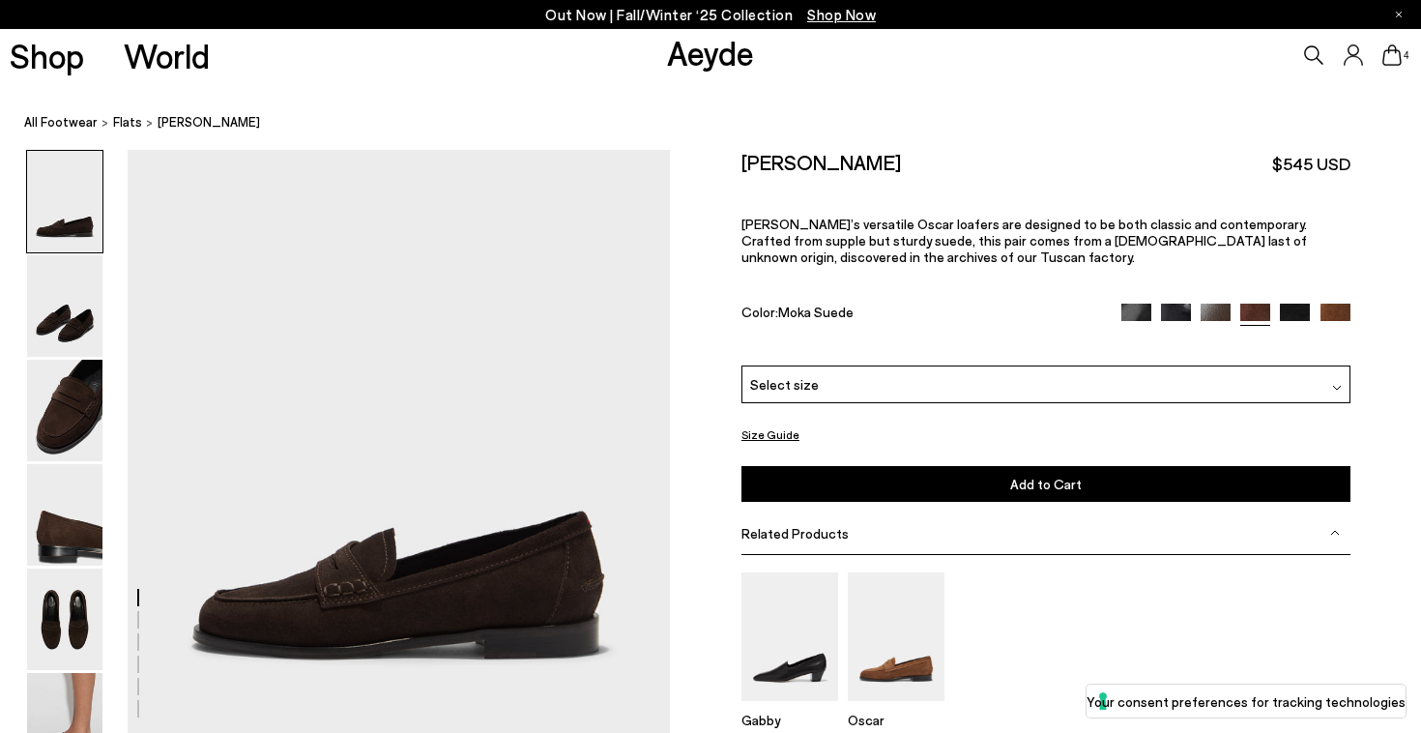
click at [926, 394] on div "Select size" at bounding box center [1046, 385] width 609 height 38
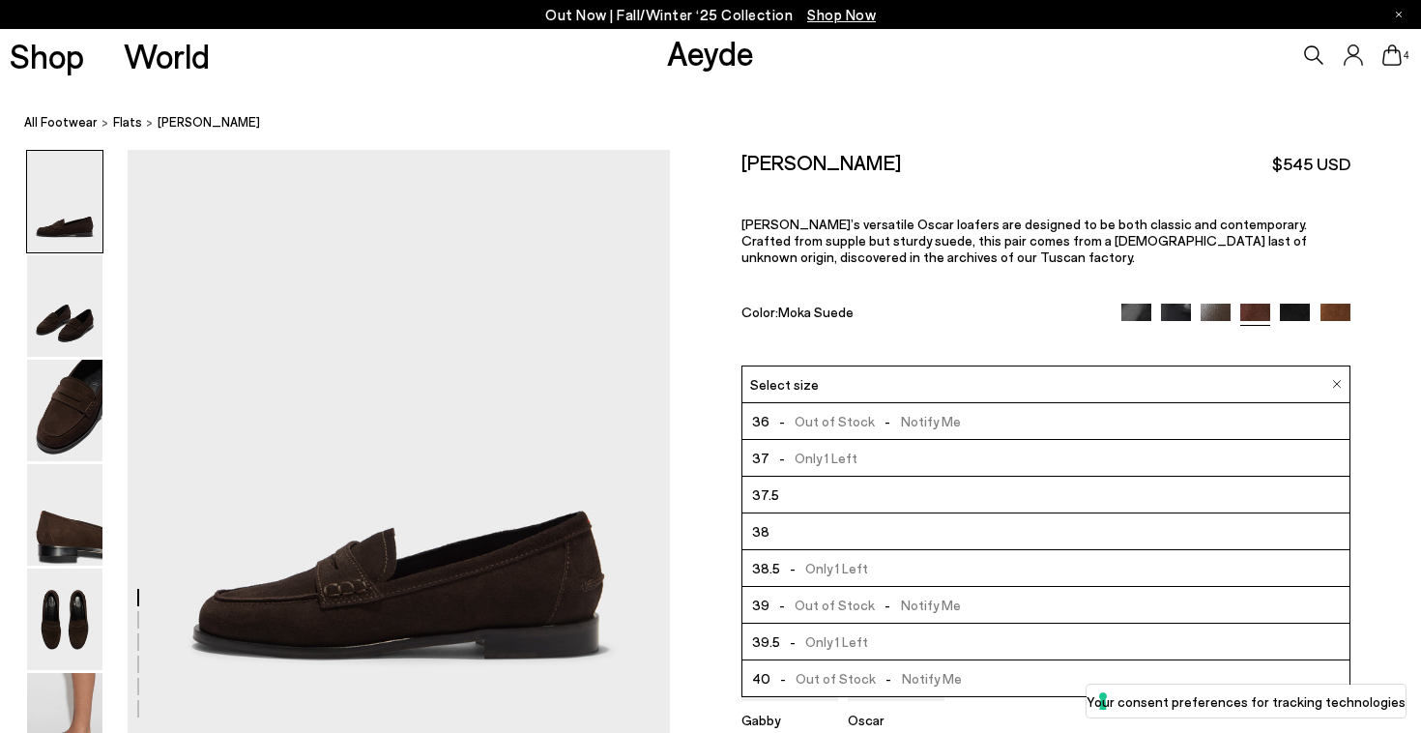
click at [898, 529] on li "38" at bounding box center [1046, 531] width 607 height 37
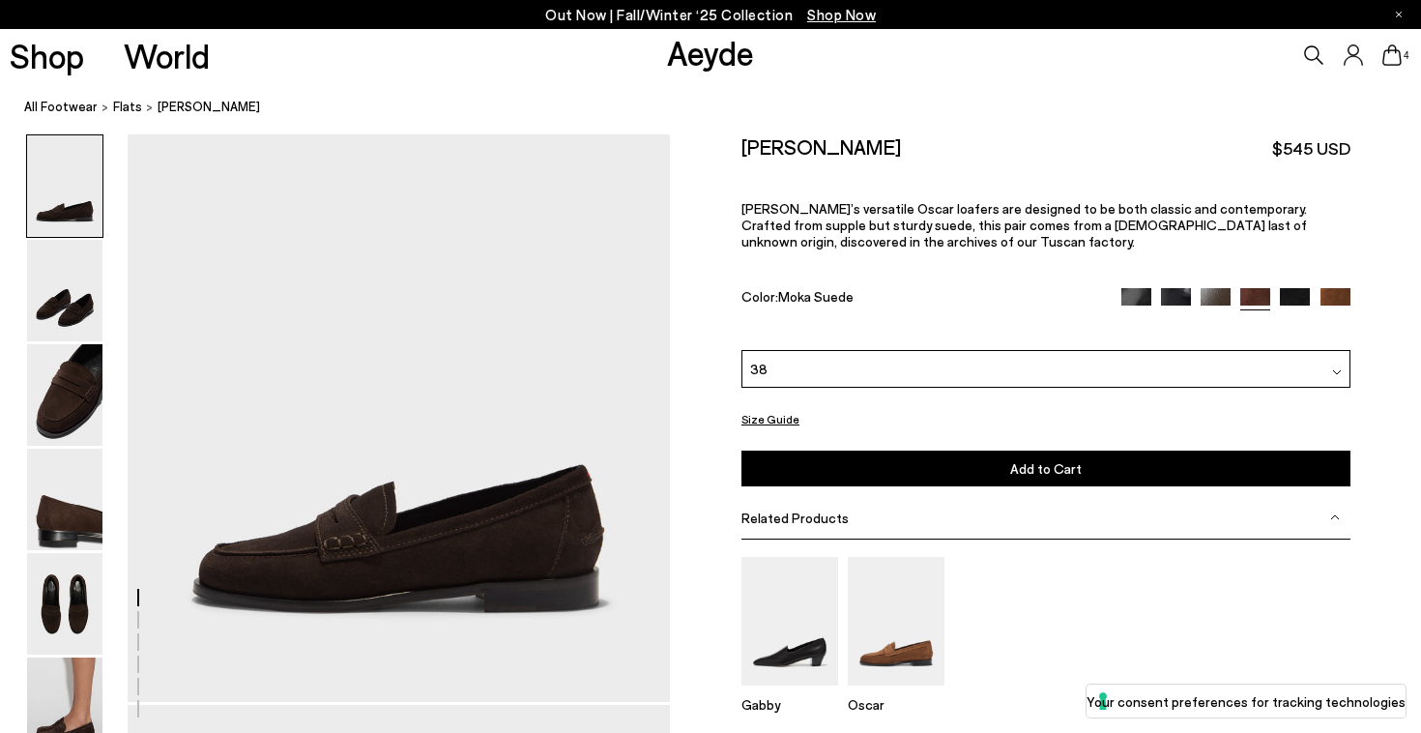
scroll to position [52, 0]
